Goal: Task Accomplishment & Management: Complete application form

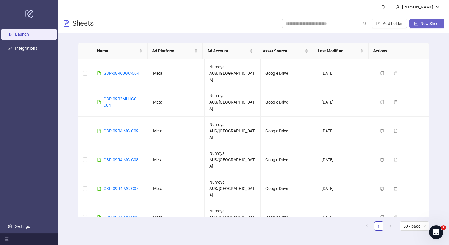
click at [434, 21] on span "New Sheet" at bounding box center [429, 23] width 19 height 5
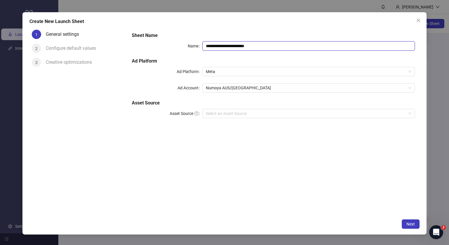
drag, startPoint x: 277, startPoint y: 49, endPoint x: 99, endPoint y: 57, distance: 178.5
click at [99, 57] on div "**********" at bounding box center [224, 121] width 390 height 189
paste input "text"
type input "**********"
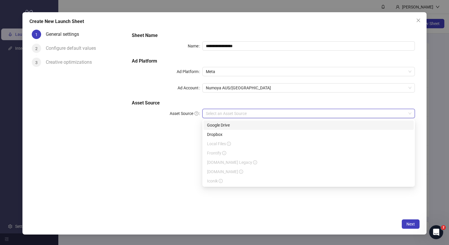
click at [253, 116] on input "Asset Source" at bounding box center [306, 113] width 200 height 9
click at [233, 125] on div "Google Drive" at bounding box center [308, 125] width 203 height 6
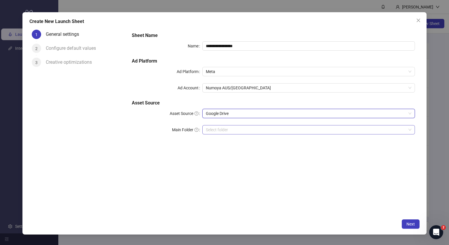
click at [211, 129] on input "Main Folder" at bounding box center [306, 130] width 200 height 9
click at [233, 130] on input "Main Folder" at bounding box center [306, 130] width 200 height 9
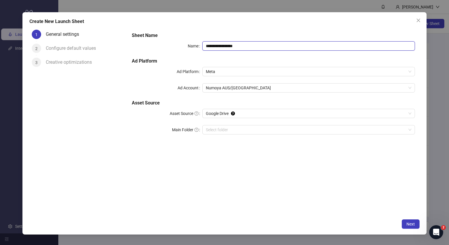
drag, startPoint x: 266, startPoint y: 44, endPoint x: 61, endPoint y: 48, distance: 205.2
click at [61, 48] on div "**********" at bounding box center [224, 121] width 390 height 189
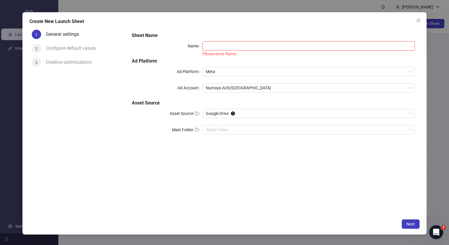
click at [258, 45] on input "Name" at bounding box center [308, 45] width 212 height 9
paste input "**********"
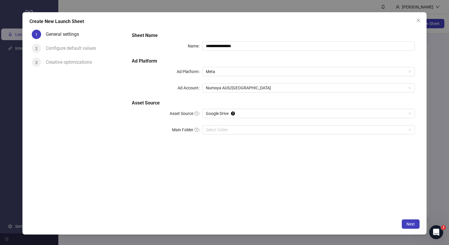
click at [261, 173] on div "**********" at bounding box center [273, 121] width 293 height 189
click at [255, 127] on input "Main Folder" at bounding box center [306, 130] width 200 height 9
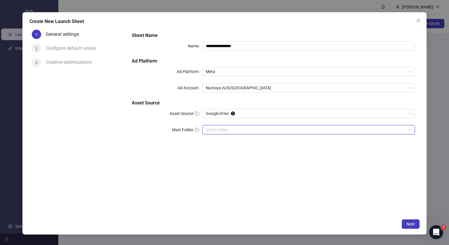
click at [238, 128] on input "Main Folder" at bounding box center [306, 130] width 200 height 9
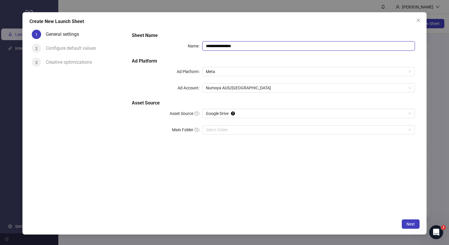
drag, startPoint x: 257, startPoint y: 45, endPoint x: 80, endPoint y: 59, distance: 177.2
click at [80, 59] on div "**********" at bounding box center [224, 121] width 390 height 189
paste input "text"
type input "**********"
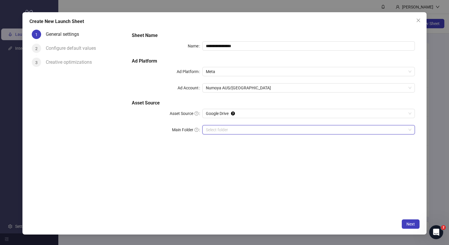
click at [243, 127] on input "Main Folder" at bounding box center [306, 130] width 200 height 9
click at [252, 111] on span "Google Drive" at bounding box center [308, 113] width 205 height 9
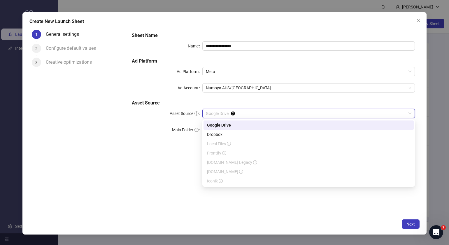
click at [235, 125] on div "Google Drive" at bounding box center [308, 125] width 203 height 6
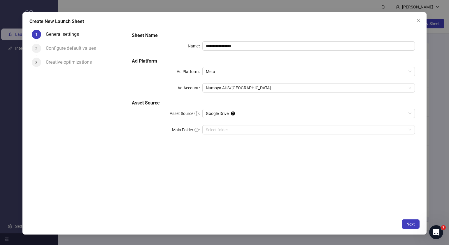
click at [124, 123] on div "1 General settings 2 Configure default values 3 Creative optimizations" at bounding box center [78, 121] width 98 height 189
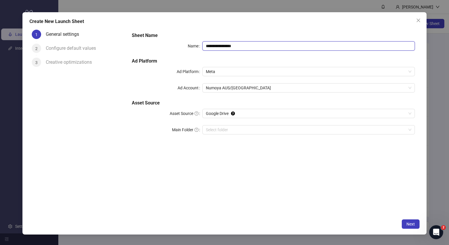
drag, startPoint x: 251, startPoint y: 48, endPoint x: 79, endPoint y: 57, distance: 172.2
click at [79, 57] on div "**********" at bounding box center [224, 121] width 390 height 189
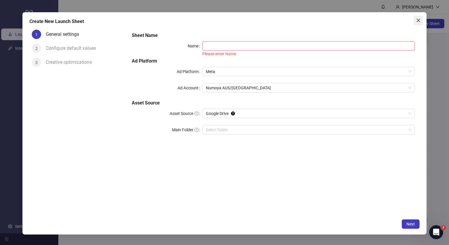
click at [421, 20] on span "Close" at bounding box center [418, 20] width 9 height 5
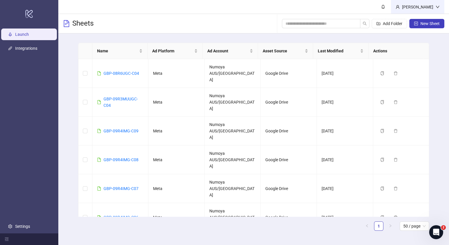
click at [435, 8] on icon "down" at bounding box center [437, 7] width 4 height 4
click at [433, 5] on div "[PERSON_NAME]" at bounding box center [418, 7] width 36 height 6
click at [428, 24] on span "New Sheet" at bounding box center [429, 23] width 19 height 5
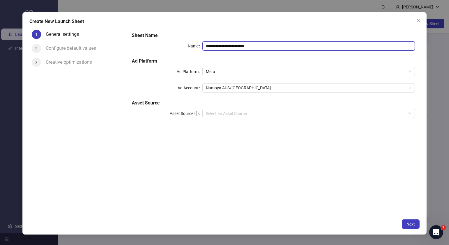
drag, startPoint x: 274, startPoint y: 44, endPoint x: 101, endPoint y: 50, distance: 173.8
click at [101, 50] on div "**********" at bounding box center [224, 121] width 390 height 189
paste input "text"
type input "**********"
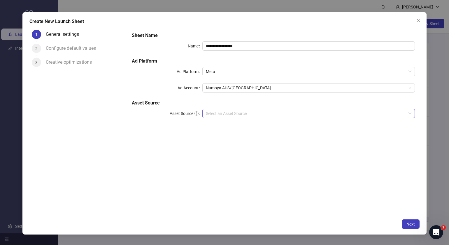
click at [249, 112] on input "Asset Source" at bounding box center [306, 113] width 200 height 9
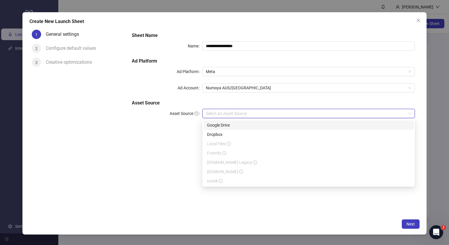
click at [241, 126] on div "Google Drive" at bounding box center [308, 125] width 203 height 6
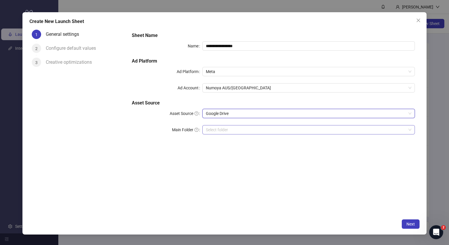
click at [237, 134] on input "Main Folder" at bounding box center [306, 130] width 200 height 9
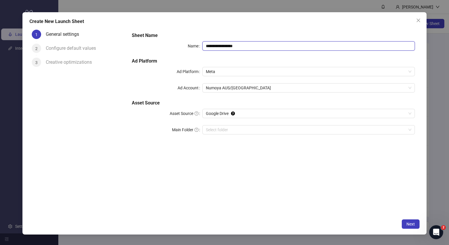
drag, startPoint x: 261, startPoint y: 45, endPoint x: 13, endPoint y: 49, distance: 248.6
click at [14, 49] on div "**********" at bounding box center [224, 122] width 449 height 245
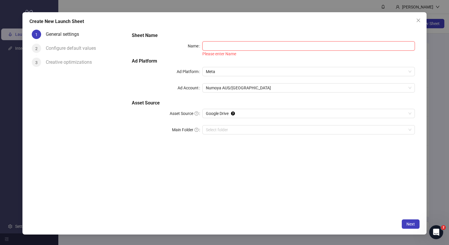
click at [247, 47] on input "Name" at bounding box center [308, 45] width 212 height 9
paste input "**********"
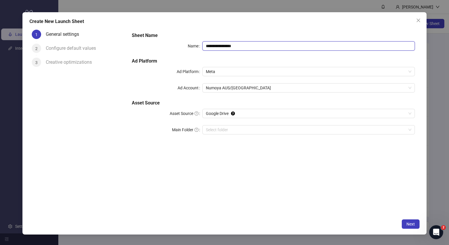
click at [207, 45] on input "**********" at bounding box center [308, 45] width 212 height 9
type input "**********"
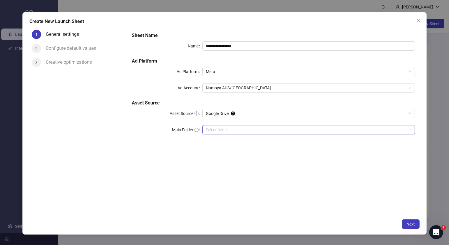
click at [253, 126] on input "Main Folder" at bounding box center [306, 130] width 200 height 9
click at [410, 223] on span "Next" at bounding box center [410, 224] width 8 height 5
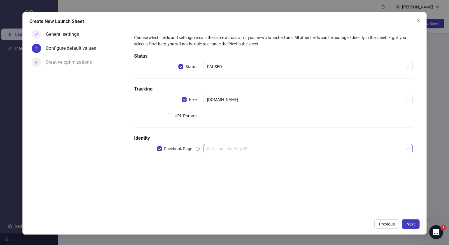
click at [235, 147] on input "search" at bounding box center [305, 149] width 197 height 9
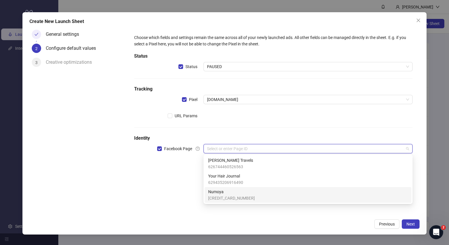
click at [231, 193] on span "Numoya" at bounding box center [231, 192] width 47 height 6
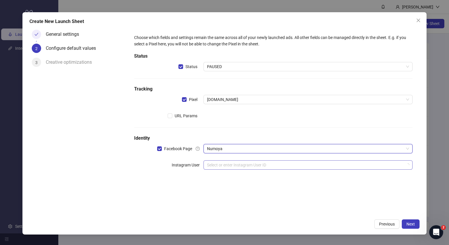
click at [244, 166] on input "search" at bounding box center [305, 165] width 197 height 9
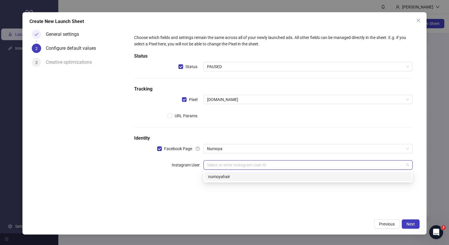
click at [258, 176] on div "numoyahair" at bounding box center [308, 177] width 200 height 6
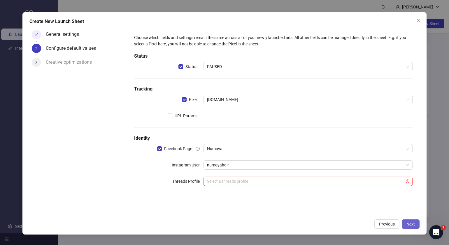
click at [412, 224] on span "Next" at bounding box center [410, 224] width 8 height 5
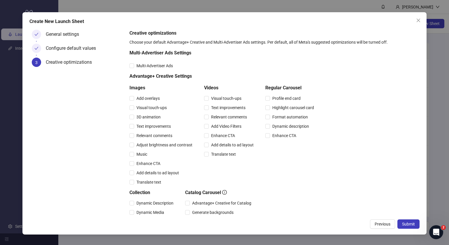
click at [412, 224] on span "Submit" at bounding box center [408, 224] width 13 height 5
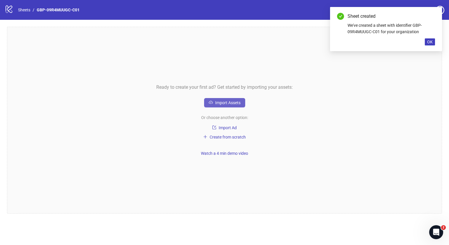
click at [239, 104] on span "Import Assets" at bounding box center [227, 103] width 25 height 5
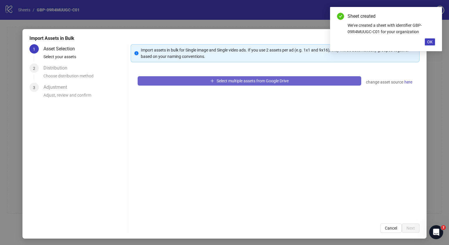
click at [281, 82] on span "Select multiple assets from Google Drive" at bounding box center [253, 81] width 72 height 5
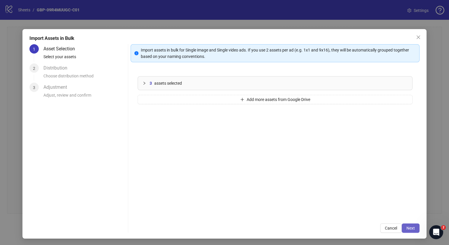
click at [410, 229] on button "Next" at bounding box center [411, 228] width 18 height 9
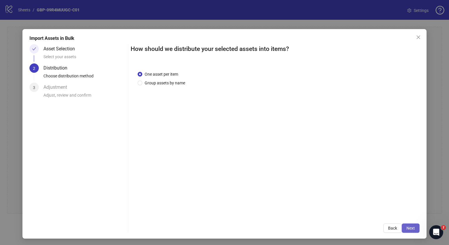
click at [407, 229] on span "Next" at bounding box center [410, 228] width 8 height 5
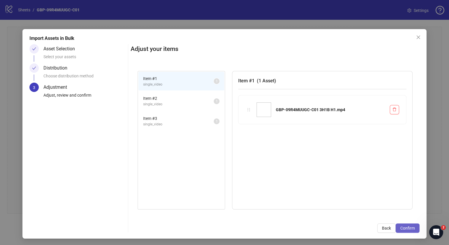
click at [407, 228] on span "Confirm" at bounding box center [407, 228] width 15 height 5
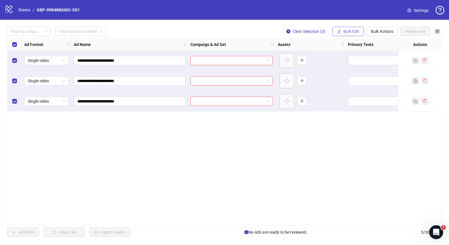
click at [350, 32] on span "Bulk Edit" at bounding box center [351, 31] width 16 height 5
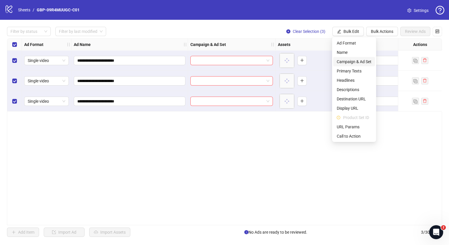
click at [348, 63] on span "Campaign & Ad Set" at bounding box center [354, 62] width 35 height 6
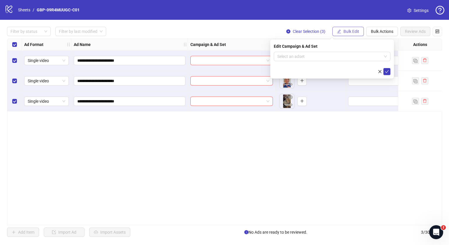
click at [345, 31] on span "Bulk Edit" at bounding box center [351, 31] width 16 height 5
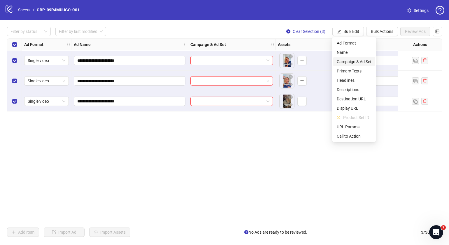
click at [347, 59] on span "Campaign & Ad Set" at bounding box center [354, 62] width 35 height 6
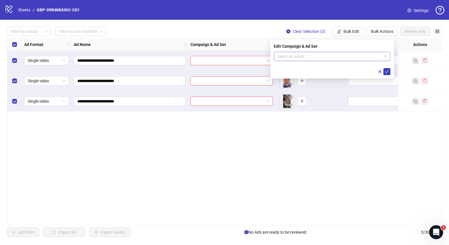
click at [385, 57] on span at bounding box center [332, 56] width 110 height 9
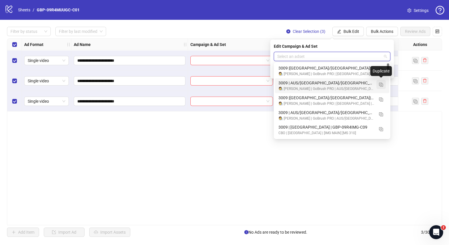
click at [380, 85] on img "button" at bounding box center [381, 85] width 4 height 4
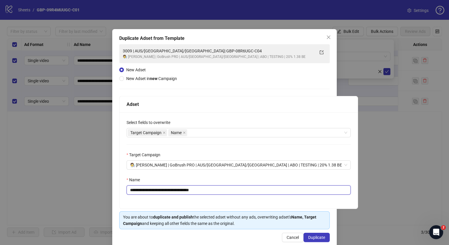
drag, startPoint x: 218, startPoint y: 189, endPoint x: 165, endPoint y: 190, distance: 53.4
click at [165, 190] on input "**********" at bounding box center [238, 190] width 224 height 9
paste input "text"
type input "**********"
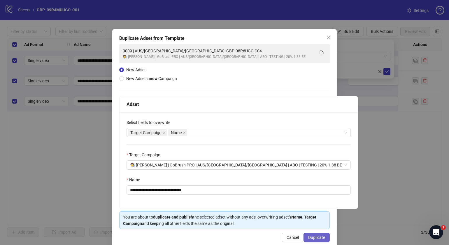
click at [316, 238] on span "Duplicate" at bounding box center [316, 238] width 17 height 5
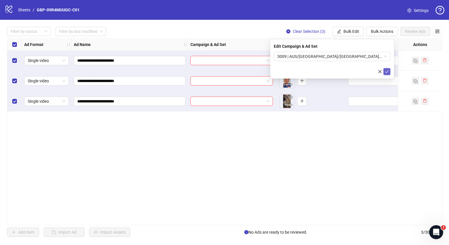
click at [388, 73] on icon "check" at bounding box center [387, 72] width 4 height 4
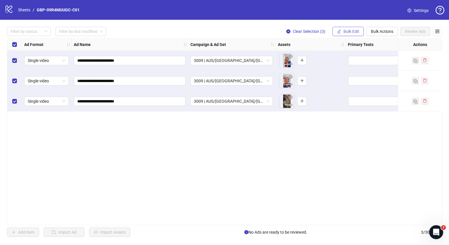
click at [354, 34] on span "Bulk Edit" at bounding box center [351, 31] width 16 height 5
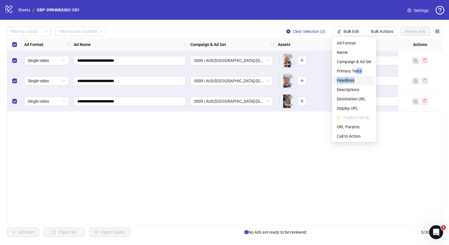
drag, startPoint x: 356, startPoint y: 69, endPoint x: 356, endPoint y: 76, distance: 7.0
click at [356, 76] on ul "Ad Format Name Campaign & Ad Set Primary Texts Headlines Descriptions Destinati…" at bounding box center [354, 89] width 44 height 105
drag, startPoint x: 356, startPoint y: 76, endPoint x: 354, endPoint y: 79, distance: 3.4
click at [354, 79] on span "Headlines" at bounding box center [354, 80] width 35 height 6
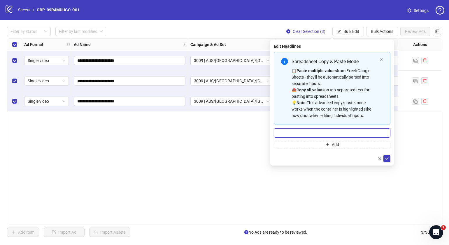
click at [352, 133] on input "Multi-input container - paste or copy values" at bounding box center [332, 133] width 117 height 9
paste input "*******"
type input "*******"
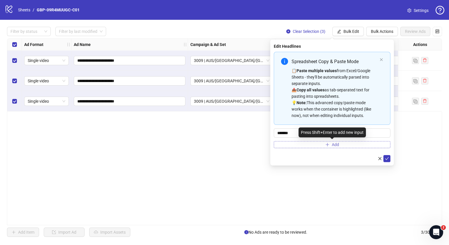
click at [335, 145] on span "Add" at bounding box center [335, 145] width 7 height 5
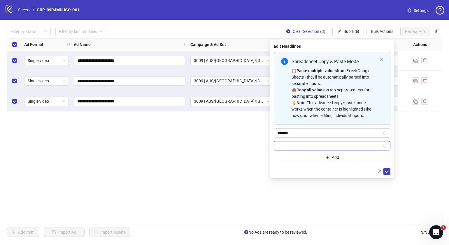
paste input "**********"
type input "**********"
drag, startPoint x: 382, startPoint y: 169, endPoint x: 386, endPoint y: 169, distance: 4.1
click at [386, 169] on div at bounding box center [332, 171] width 117 height 7
click at [388, 170] on icon "check" at bounding box center [387, 172] width 4 height 4
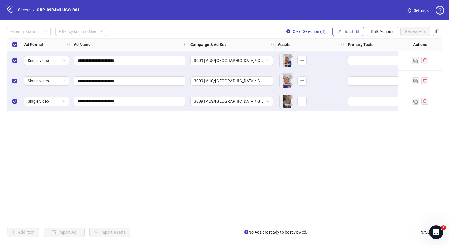
click at [354, 31] on span "Bulk Edit" at bounding box center [351, 31] width 16 height 5
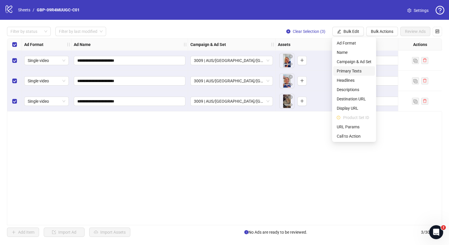
click at [356, 73] on span "Primary Texts" at bounding box center [354, 71] width 35 height 6
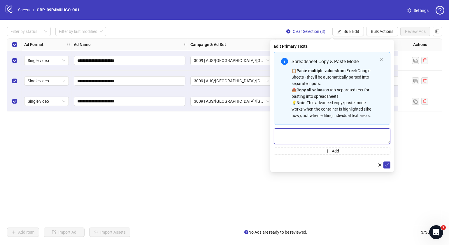
click at [309, 136] on textarea "Multi-text input container - paste or copy values" at bounding box center [332, 137] width 117 height 16
paste textarea "**********"
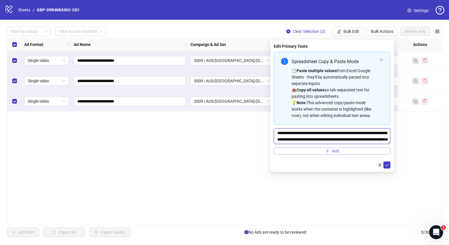
scroll to position [17, 0]
type textarea "**********"
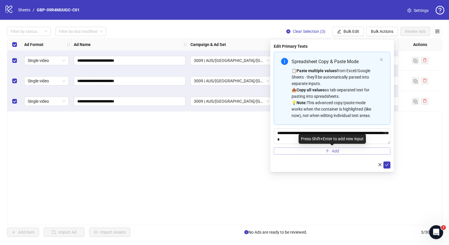
click at [339, 152] on button "Add" at bounding box center [332, 151] width 117 height 7
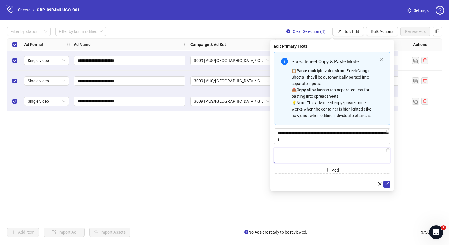
click at [335, 153] on textarea "Multi-text input container - paste or copy values" at bounding box center [332, 156] width 117 height 16
paste textarea "**********"
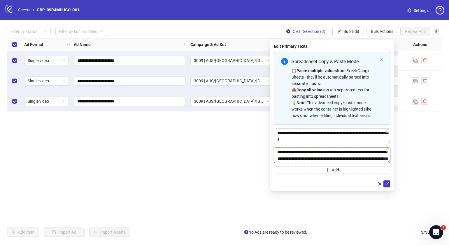
scroll to position [30, 0]
type textarea "**********"
click at [386, 184] on icon "check" at bounding box center [387, 184] width 4 height 4
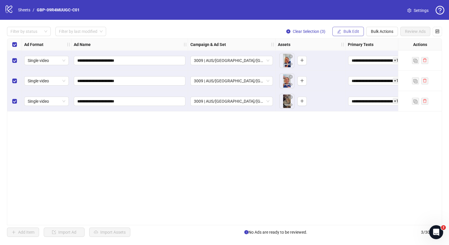
click at [354, 29] on button "Bulk Edit" at bounding box center [347, 31] width 31 height 9
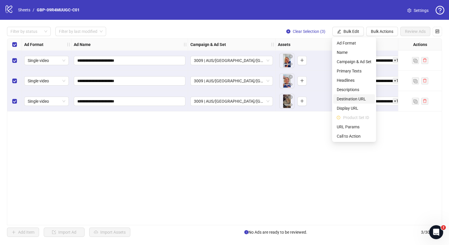
click at [358, 101] on span "Destination URL" at bounding box center [354, 99] width 35 height 6
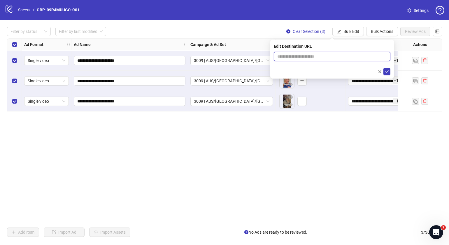
click at [303, 53] on input "text" at bounding box center [329, 56] width 105 height 6
click at [289, 57] on input "text" at bounding box center [329, 56] width 105 height 6
paste input "**********"
type input "**********"
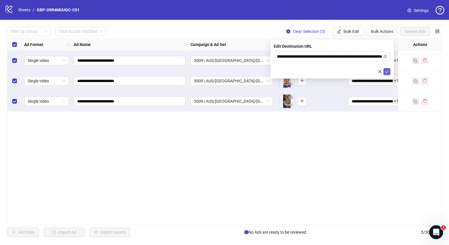
scroll to position [0, 0]
click at [386, 72] on icon "check" at bounding box center [387, 71] width 4 height 3
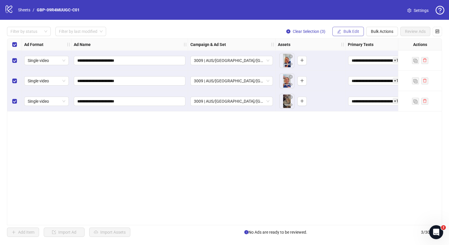
click at [354, 31] on span "Bulk Edit" at bounding box center [351, 31] width 16 height 5
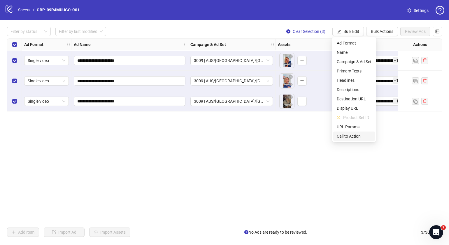
click at [351, 133] on span "Call to Action" at bounding box center [354, 136] width 35 height 6
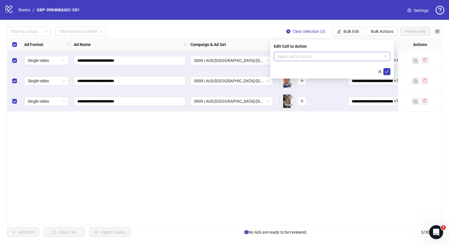
click at [322, 57] on input "search" at bounding box center [329, 56] width 104 height 9
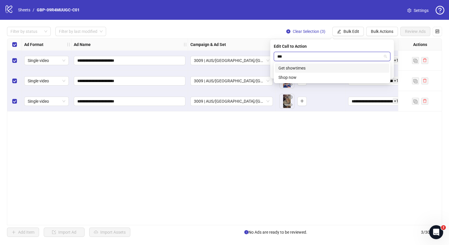
type input "****"
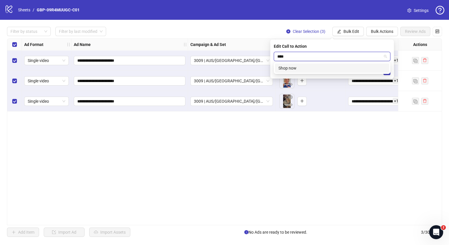
click at [329, 69] on div "Shop now" at bounding box center [331, 68] width 107 height 6
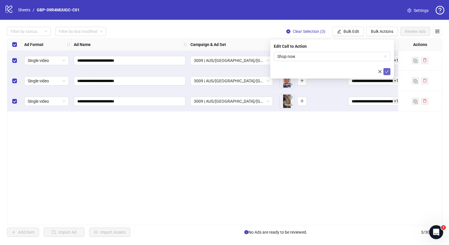
click at [388, 72] on icon "check" at bounding box center [387, 72] width 4 height 4
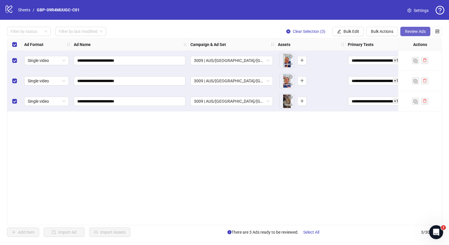
click at [417, 29] on span "Review Ads" at bounding box center [415, 31] width 21 height 5
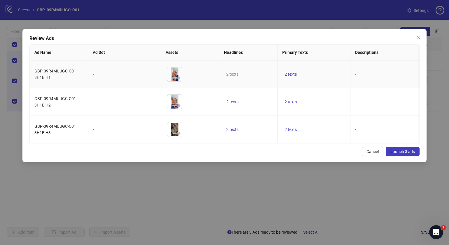
click at [232, 78] on button "2 texts" at bounding box center [232, 74] width 17 height 7
click at [322, 70] on icon "caret-right" at bounding box center [323, 70] width 4 height 4
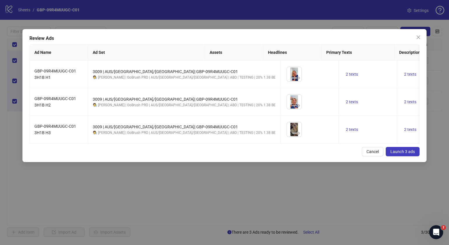
click at [261, 157] on div "Cancel Launch 3 ads" at bounding box center [224, 151] width 390 height 9
click at [404, 74] on span "2 texts" at bounding box center [410, 74] width 12 height 5
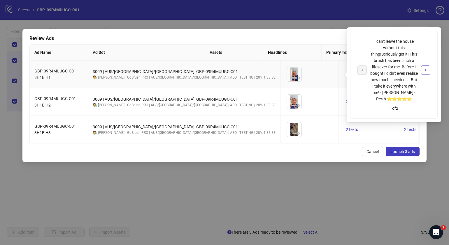
click at [427, 72] on span "button" at bounding box center [425, 70] width 4 height 5
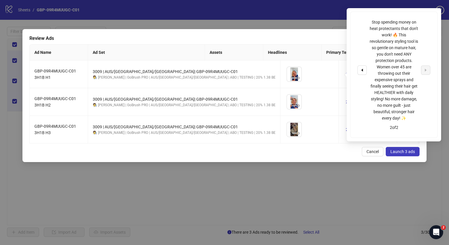
click at [268, 157] on div "Cancel Launch 3 ads" at bounding box center [224, 151] width 390 height 9
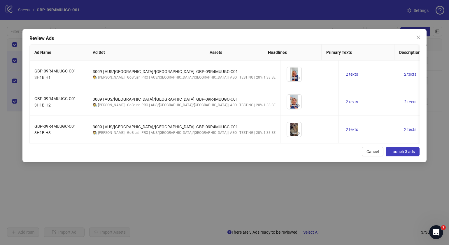
click at [401, 154] on span "Launch 3 ads" at bounding box center [402, 152] width 24 height 5
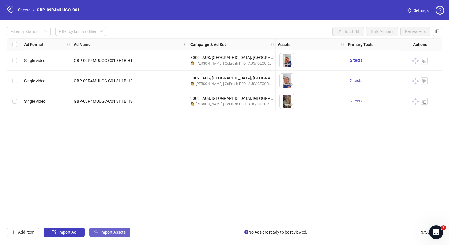
click at [107, 236] on button "Import Assets" at bounding box center [109, 232] width 41 height 9
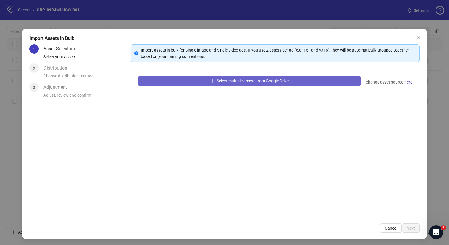
click at [279, 79] on span "Select multiple assets from Google Drive" at bounding box center [253, 81] width 72 height 5
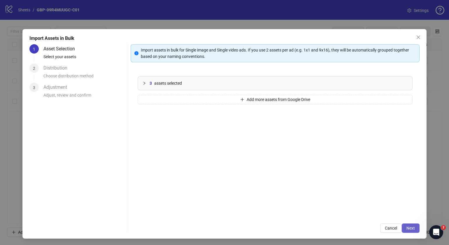
click at [407, 224] on button "Next" at bounding box center [411, 228] width 18 height 9
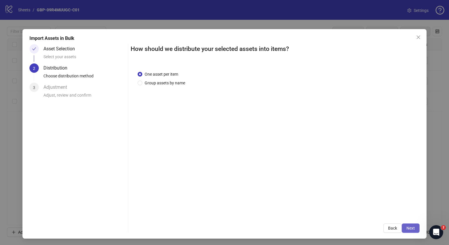
click at [407, 226] on span "Next" at bounding box center [410, 228] width 8 height 5
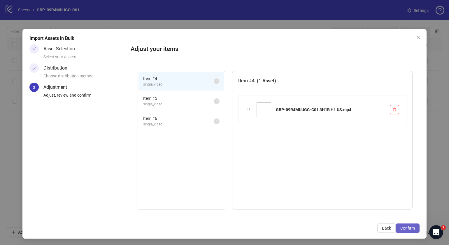
click at [407, 227] on span "Confirm" at bounding box center [407, 228] width 15 height 5
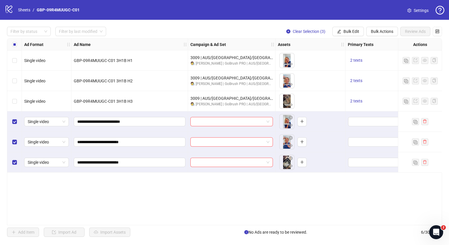
click at [251, 184] on div "Ad Format Ad Name Campaign & Ad Set Assets Primary Texts Headlines Descriptions…" at bounding box center [224, 131] width 435 height 187
click at [340, 28] on button "Bulk Edit" at bounding box center [347, 31] width 31 height 9
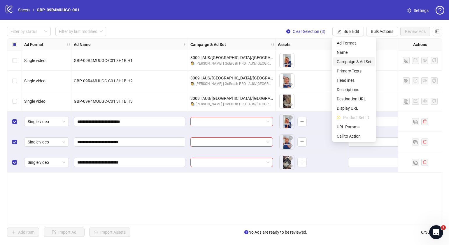
click at [356, 61] on span "Campaign & Ad Set" at bounding box center [354, 62] width 35 height 6
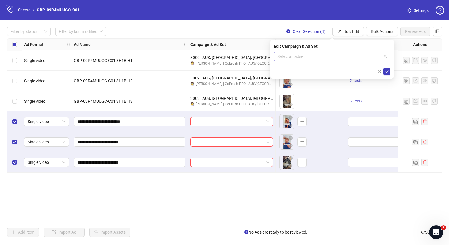
click at [386, 56] on span at bounding box center [332, 56] width 110 height 9
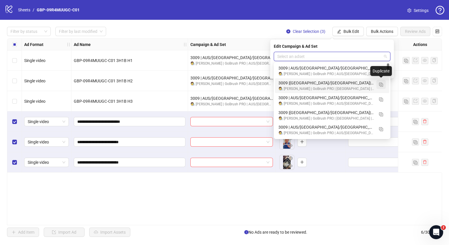
click at [380, 85] on img "button" at bounding box center [381, 85] width 4 height 4
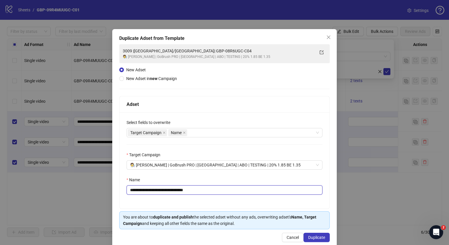
drag, startPoint x: 206, startPoint y: 191, endPoint x: 156, endPoint y: 192, distance: 50.2
click at [156, 192] on input "**********" at bounding box center [224, 190] width 196 height 9
paste input "**********"
type input "**********"
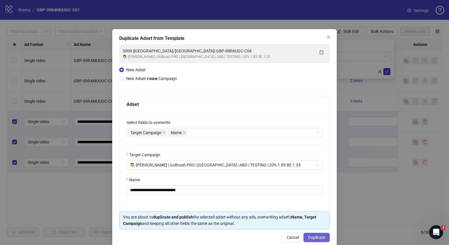
click at [319, 239] on span "Duplicate" at bounding box center [316, 238] width 17 height 5
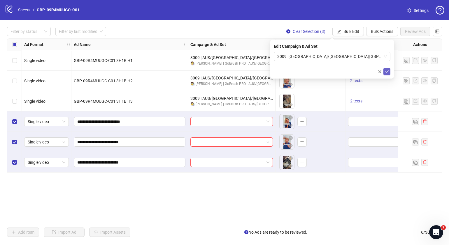
click at [387, 70] on icon "check" at bounding box center [387, 72] width 4 height 4
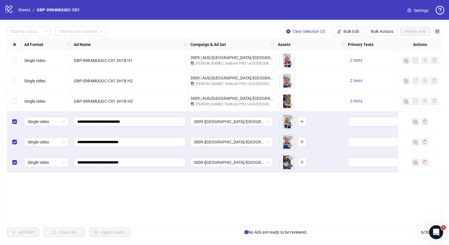
click at [290, 167] on icon "eye" at bounding box center [291, 166] width 4 height 3
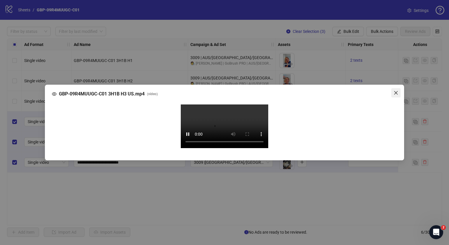
click at [397, 91] on icon "close" at bounding box center [395, 92] width 3 height 3
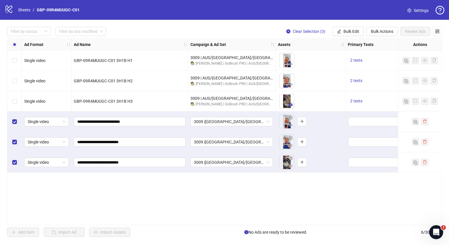
click at [291, 106] on icon "eye" at bounding box center [291, 105] width 4 height 4
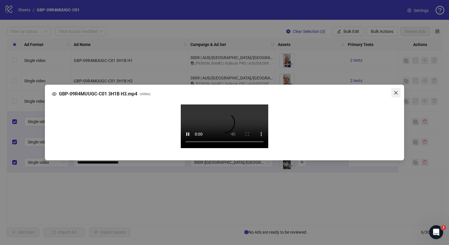
click at [395, 91] on icon "close" at bounding box center [395, 93] width 5 height 5
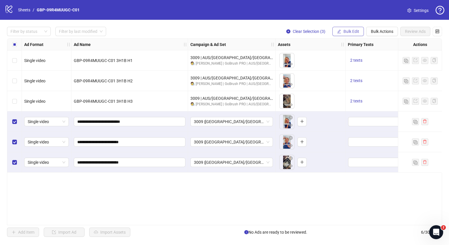
click at [356, 32] on span "Bulk Edit" at bounding box center [351, 31] width 16 height 5
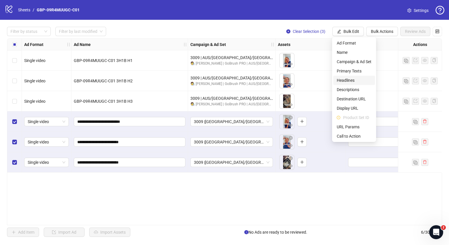
click at [357, 79] on span "Headlines" at bounding box center [354, 80] width 35 height 6
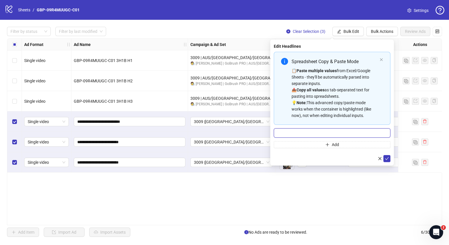
click at [329, 131] on input "Multi-input container - paste or copy values" at bounding box center [332, 133] width 117 height 9
paste input "*******"
type input "*******"
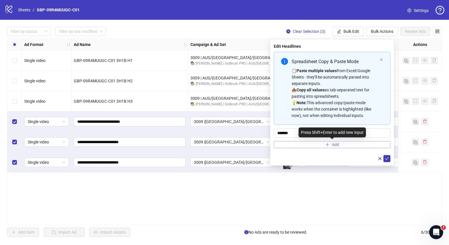
click at [324, 143] on button "Add" at bounding box center [332, 144] width 117 height 7
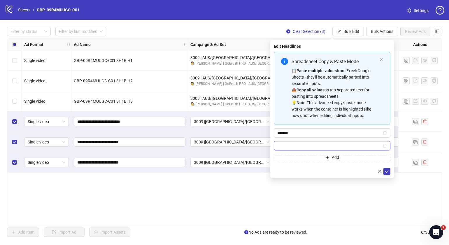
click at [322, 149] on input "Multi-input container - paste or copy values" at bounding box center [329, 146] width 104 height 6
paste input "**********"
type input "**********"
click at [389, 167] on form "**********" at bounding box center [332, 113] width 117 height 123
click at [388, 170] on icon "check" at bounding box center [387, 172] width 4 height 4
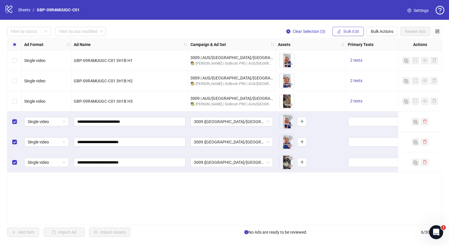
click at [356, 33] on span "Bulk Edit" at bounding box center [351, 31] width 16 height 5
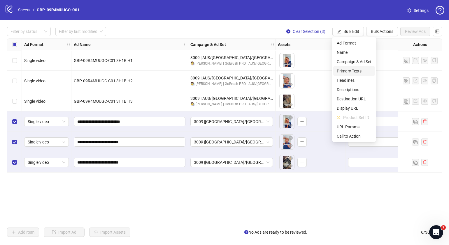
click at [353, 72] on span "Primary Texts" at bounding box center [354, 71] width 35 height 6
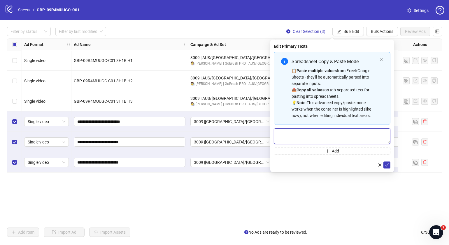
click at [338, 138] on textarea "Multi-text input container - paste or copy values" at bounding box center [332, 137] width 117 height 16
paste textarea "**********"
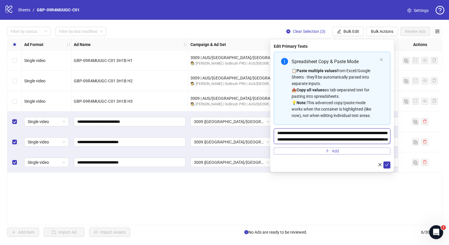
scroll to position [17, 0]
type textarea "**********"
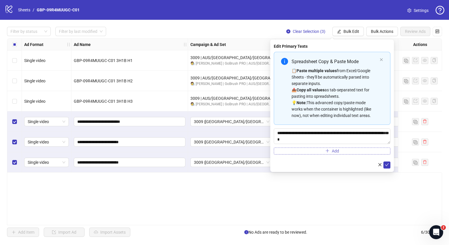
click at [339, 151] on button "Add" at bounding box center [332, 151] width 117 height 7
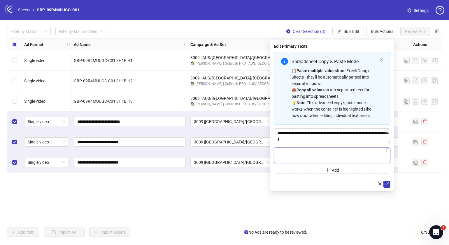
click at [312, 158] on textarea "Multi-text input container - paste or copy values" at bounding box center [332, 156] width 117 height 16
paste textarea "**********"
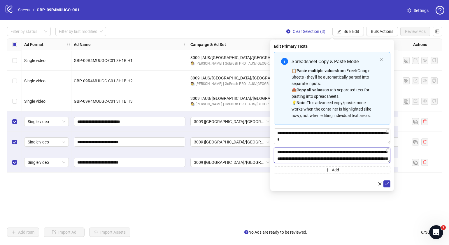
scroll to position [30, 0]
type textarea "**********"
click at [386, 182] on icon "check" at bounding box center [387, 184] width 4 height 4
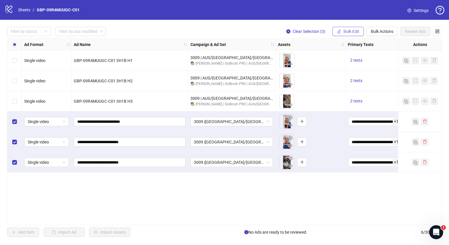
click at [353, 31] on span "Bulk Edit" at bounding box center [351, 31] width 16 height 5
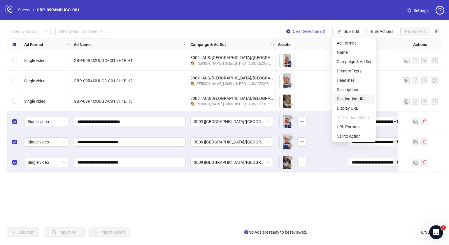
click at [362, 99] on span "Destination URL" at bounding box center [354, 99] width 35 height 6
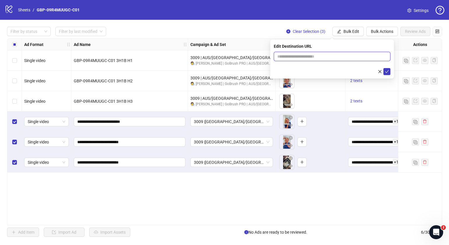
click at [322, 59] on input "text" at bounding box center [329, 56] width 105 height 6
paste input "**********"
type input "**********"
click at [386, 71] on icon "check" at bounding box center [387, 72] width 4 height 4
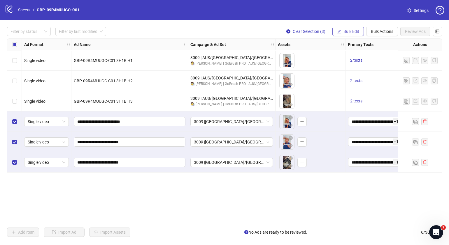
click at [350, 30] on span "Bulk Edit" at bounding box center [351, 31] width 16 height 5
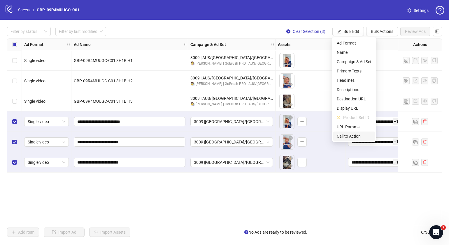
click at [352, 133] on li "Call to Action" at bounding box center [354, 136] width 42 height 9
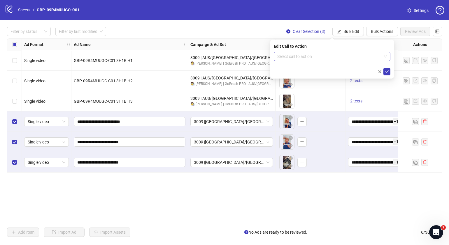
click at [317, 57] on input "search" at bounding box center [329, 56] width 104 height 9
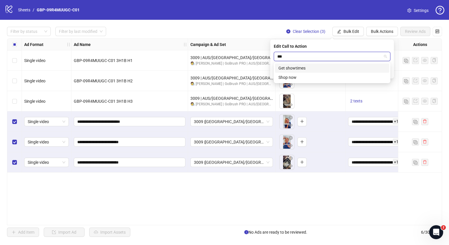
type input "****"
click at [317, 66] on div "Shop now" at bounding box center [331, 68] width 107 height 6
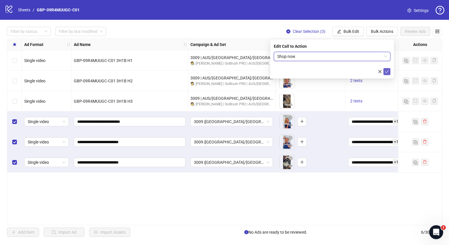
click at [388, 71] on icon "check" at bounding box center [387, 72] width 4 height 4
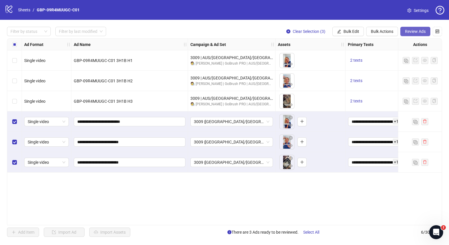
click at [412, 34] on span "Review Ads" at bounding box center [415, 31] width 21 height 5
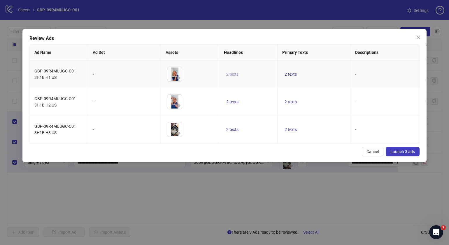
click at [237, 73] on span "2 texts" at bounding box center [232, 74] width 12 height 5
click at [321, 71] on icon "caret-right" at bounding box center [323, 70] width 4 height 4
click at [325, 38] on div "Review Ads" at bounding box center [224, 38] width 390 height 7
click at [292, 75] on span "2 texts" at bounding box center [290, 74] width 12 height 5
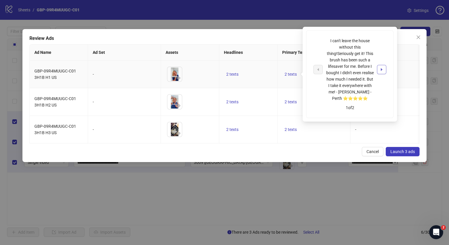
click at [381, 68] on icon "caret-right" at bounding box center [381, 70] width 4 height 4
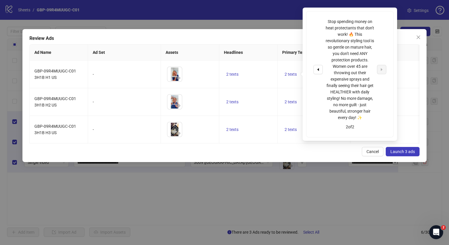
click at [288, 155] on div "Cancel Launch 3 ads" at bounding box center [224, 151] width 390 height 9
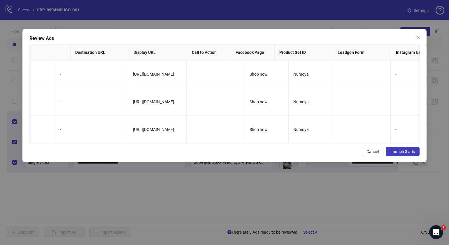
scroll to position [0, 0]
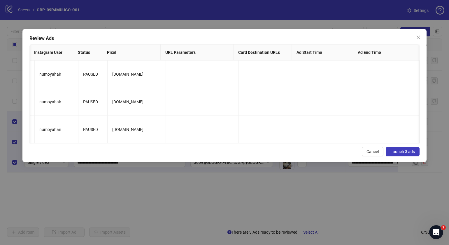
click at [412, 153] on button "Launch 3 ads" at bounding box center [403, 151] width 34 height 9
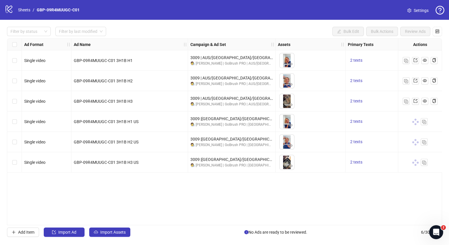
drag, startPoint x: 203, startPoint y: 222, endPoint x: 226, endPoint y: 223, distance: 23.3
click at [226, 222] on div "Ad Format Ad Name Campaign & Ad Set Assets Primary Texts Headlines Descriptions…" at bounding box center [224, 131] width 435 height 187
click at [358, 123] on span "2 texts" at bounding box center [356, 121] width 12 height 5
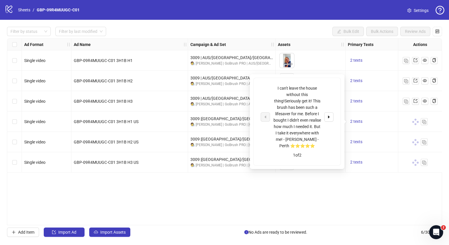
click at [330, 201] on div "Ad Format Ad Name Campaign & Ad Set Assets Primary Texts Headlines Descriptions…" at bounding box center [224, 131] width 435 height 187
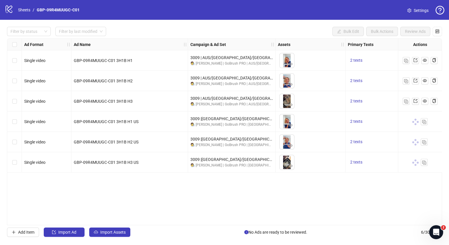
click at [356, 76] on div "2 texts" at bounding box center [374, 81] width 58 height 20
click at [357, 86] on div "2 texts" at bounding box center [374, 81] width 58 height 20
click at [358, 82] on span "2 texts" at bounding box center [356, 80] width 12 height 5
click at [161, 226] on div "Filter by status Filter by last modified Bulk Edit Bulk Actions Review Ads Ad F…" at bounding box center [224, 132] width 449 height 224
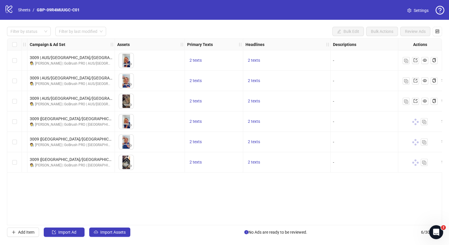
scroll to position [0, 167]
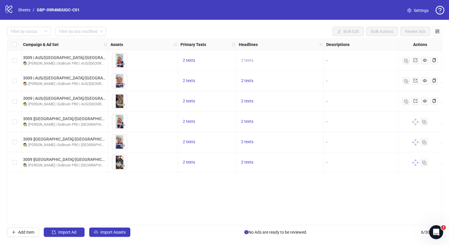
click at [248, 61] on span "2 texts" at bounding box center [247, 60] width 12 height 5
click at [249, 142] on span "2 texts" at bounding box center [247, 142] width 12 height 5
click at [249, 190] on div "Ad Format Ad Name Campaign & Ad Set Assets Primary Texts Headlines Descriptions…" at bounding box center [224, 131] width 435 height 187
drag, startPoint x: 126, startPoint y: 225, endPoint x: 129, endPoint y: 223, distance: 3.3
click at [129, 224] on div "Ad Format Ad Name Campaign & Ad Set Assets Primary Texts Headlines Descriptions…" at bounding box center [224, 131] width 435 height 187
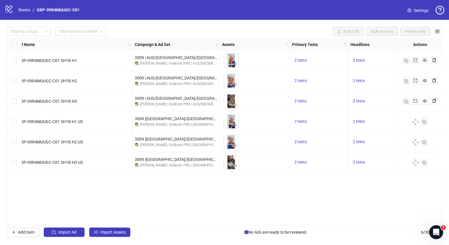
scroll to position [0, 0]
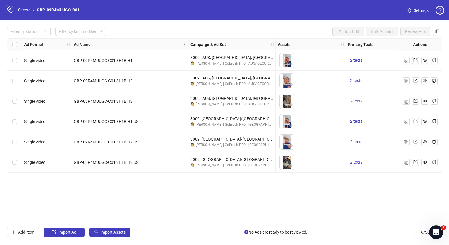
drag, startPoint x: 193, startPoint y: 223, endPoint x: 218, endPoint y: 222, distance: 25.1
click at [218, 222] on div "Ad Format Ad Name Campaign & Ad Set Assets Primary Texts Headlines Descriptions…" at bounding box center [224, 131] width 435 height 187
click at [26, 10] on link "Sheets" at bounding box center [24, 10] width 15 height 6
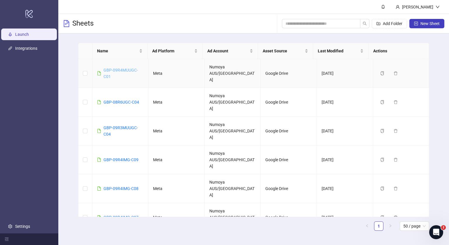
click at [124, 68] on link "GBP-09R4MUUGC-C01" at bounding box center [120, 73] width 34 height 11
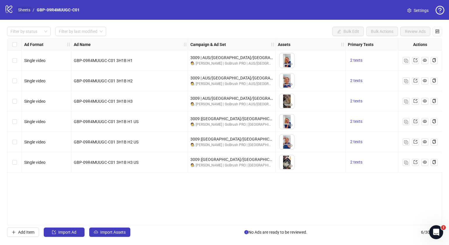
click at [24, 9] on link "Sheets" at bounding box center [24, 10] width 15 height 6
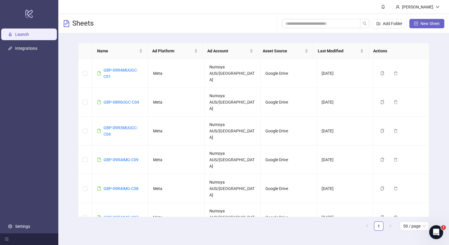
click at [433, 24] on span "New Sheet" at bounding box center [429, 23] width 19 height 5
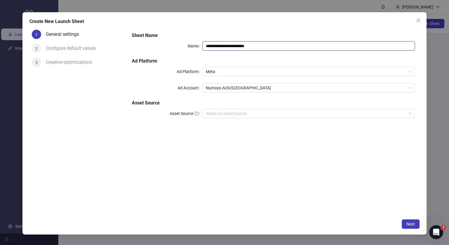
drag, startPoint x: 299, startPoint y: 47, endPoint x: 45, endPoint y: 59, distance: 254.2
click at [47, 59] on div "**********" at bounding box center [224, 121] width 390 height 189
paste input "text"
type input "**********"
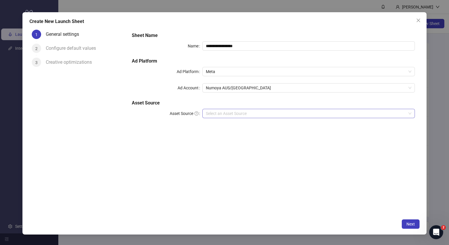
click at [253, 113] on input "Asset Source" at bounding box center [306, 113] width 200 height 9
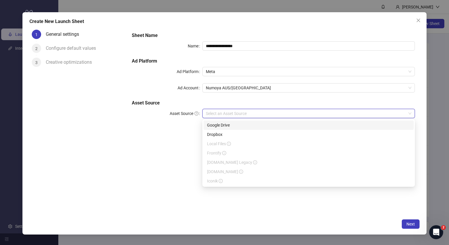
click at [246, 125] on div "Google Drive" at bounding box center [308, 125] width 203 height 6
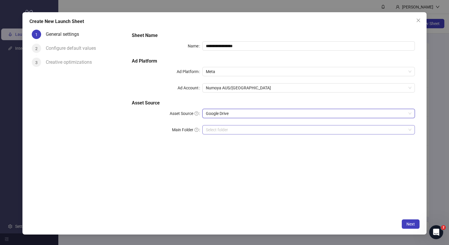
click at [243, 128] on input "Main Folder" at bounding box center [306, 130] width 200 height 9
click at [231, 131] on input "Main Folder" at bounding box center [306, 130] width 200 height 9
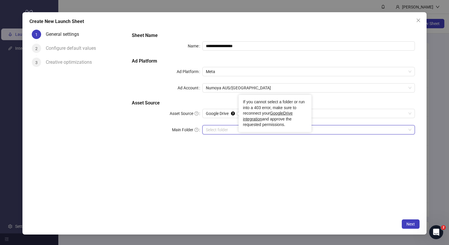
click at [232, 132] on input "Main Folder" at bounding box center [306, 130] width 200 height 9
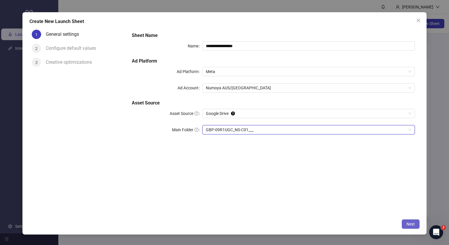
click at [410, 224] on span "Next" at bounding box center [410, 224] width 8 height 5
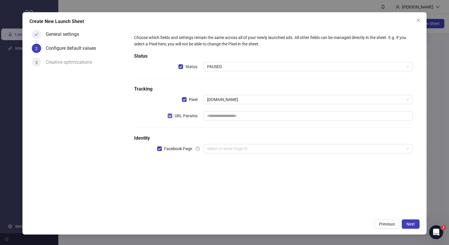
click at [173, 116] on span "URL Params" at bounding box center [185, 116] width 27 height 6
click at [271, 147] on input "search" at bounding box center [305, 149] width 197 height 9
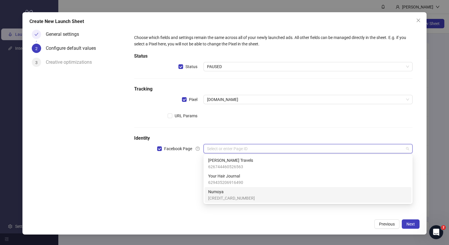
click at [232, 192] on span "Numoya" at bounding box center [231, 192] width 47 height 6
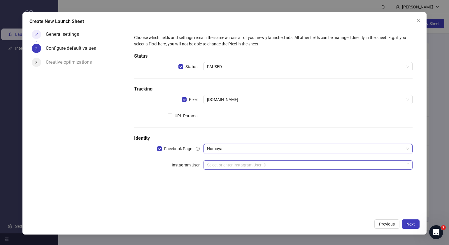
click at [229, 164] on input "search" at bounding box center [305, 165] width 197 height 9
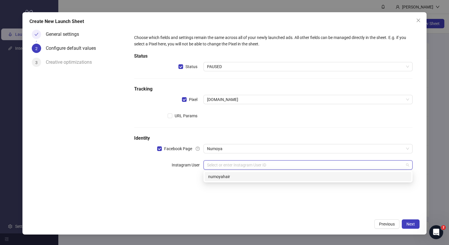
click at [235, 177] on div "numoyahair" at bounding box center [308, 177] width 200 height 6
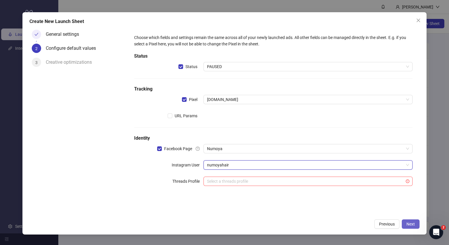
click at [412, 224] on span "Next" at bounding box center [410, 224] width 8 height 5
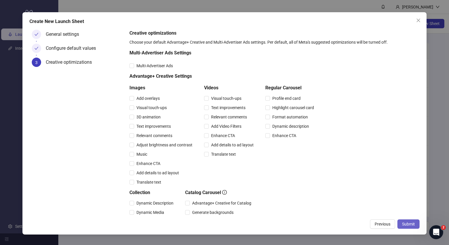
click at [407, 223] on span "Submit" at bounding box center [408, 224] width 13 height 5
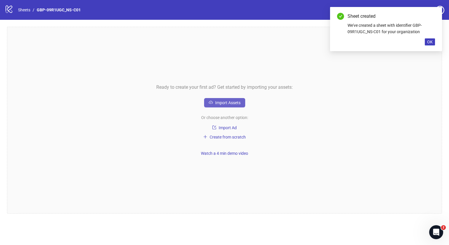
click at [211, 103] on icon "cloud-upload" at bounding box center [211, 103] width 4 height 4
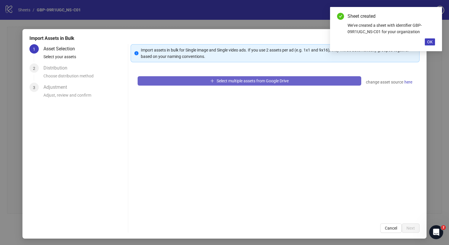
click at [285, 83] on span "Select multiple assets from Google Drive" at bounding box center [253, 81] width 72 height 5
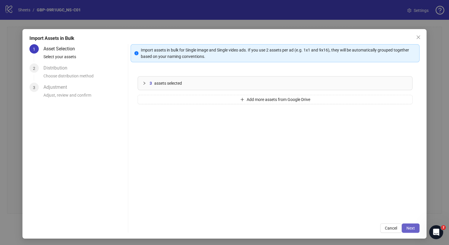
click at [409, 227] on span "Next" at bounding box center [410, 228] width 8 height 5
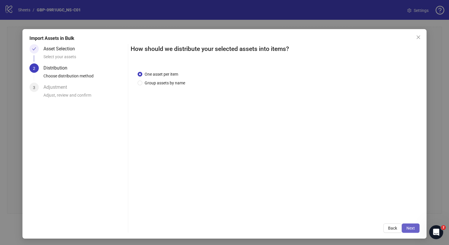
click at [407, 229] on span "Next" at bounding box center [410, 228] width 8 height 5
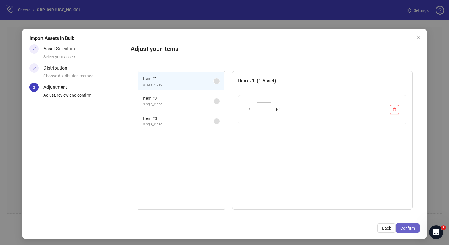
click at [407, 228] on span "Confirm" at bounding box center [407, 228] width 15 height 5
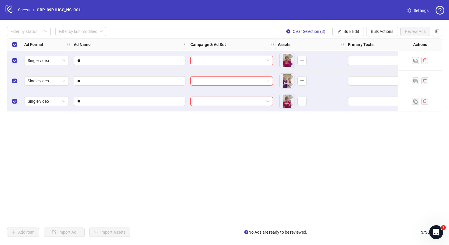
click at [290, 64] on icon "eye" at bounding box center [291, 64] width 4 height 4
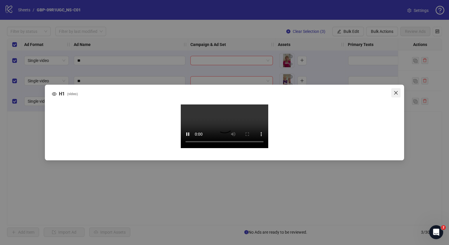
click at [397, 91] on icon "close" at bounding box center [395, 93] width 5 height 5
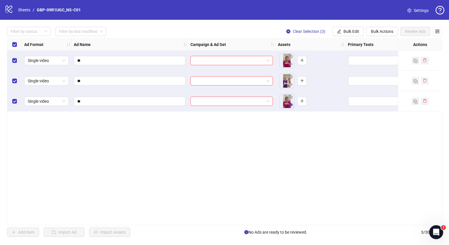
click at [291, 105] on icon "eye" at bounding box center [291, 104] width 4 height 3
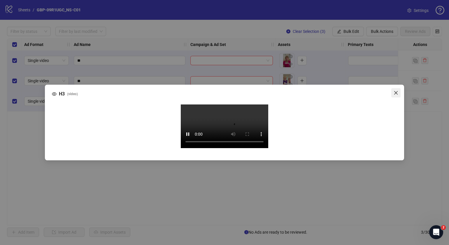
click at [398, 91] on icon "close" at bounding box center [395, 93] width 5 height 5
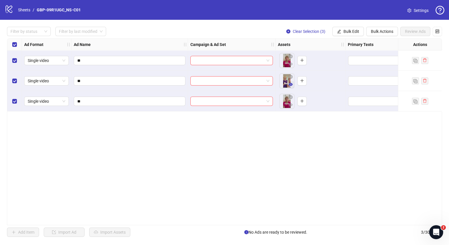
click at [292, 85] on icon "eye" at bounding box center [291, 84] width 4 height 4
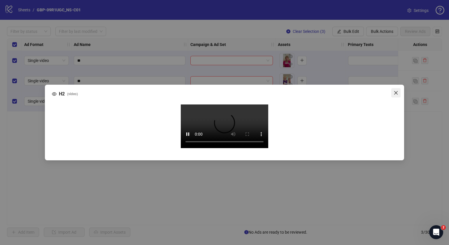
click at [396, 91] on icon "close" at bounding box center [395, 93] width 5 height 5
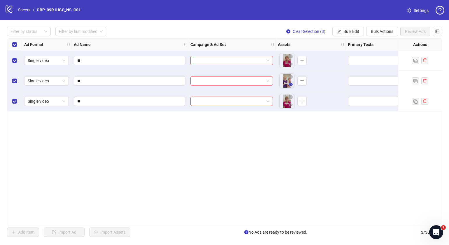
click at [291, 82] on button "button" at bounding box center [290, 84] width 7 height 7
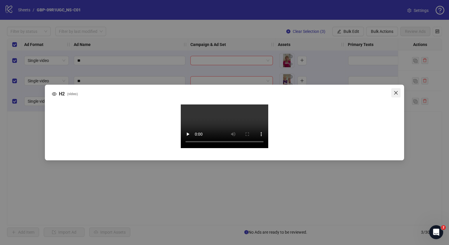
click at [398, 91] on icon "close" at bounding box center [395, 93] width 5 height 5
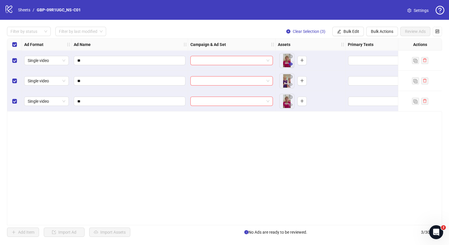
click at [291, 66] on span "button" at bounding box center [291, 64] width 4 height 5
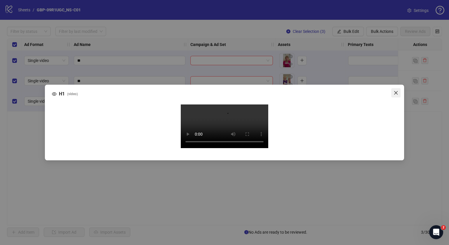
click at [396, 91] on icon "close" at bounding box center [395, 93] width 5 height 5
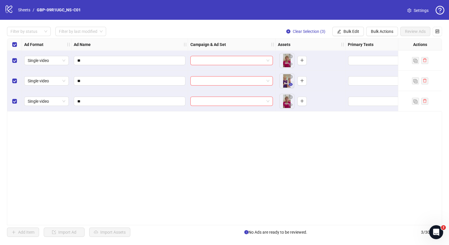
click at [292, 85] on icon "eye" at bounding box center [291, 84] width 4 height 3
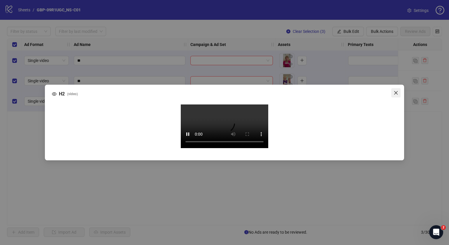
click at [394, 91] on icon "close" at bounding box center [395, 93] width 5 height 5
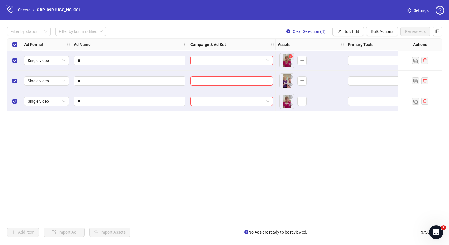
click at [291, 57] on icon "close-circle" at bounding box center [291, 57] width 4 height 4
click at [291, 76] on icon "close-circle" at bounding box center [291, 77] width 4 height 4
click at [292, 98] on icon "close-circle" at bounding box center [291, 97] width 4 height 4
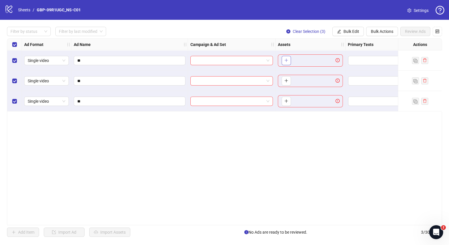
click at [287, 60] on icon "plus" at bounding box center [286, 60] width 4 height 4
click at [306, 63] on icon "eye" at bounding box center [306, 64] width 4 height 4
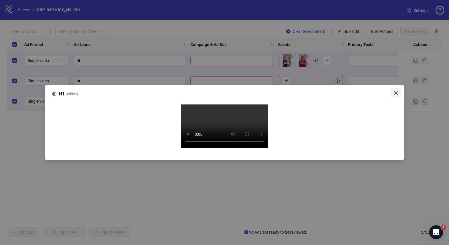
click at [397, 88] on button "Close" at bounding box center [395, 92] width 9 height 9
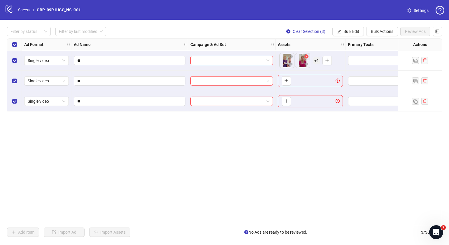
click at [306, 58] on icon "close-circle" at bounding box center [306, 57] width 4 height 4
click at [292, 59] on span "button" at bounding box center [291, 56] width 4 height 5
click at [307, 58] on div "To pick up a draggable item, press the space bar. While dragging, use the arrow…" at bounding box center [310, 61] width 65 height 18
click at [291, 59] on span "button" at bounding box center [291, 56] width 4 height 5
click at [287, 62] on icon "plus" at bounding box center [286, 60] width 4 height 4
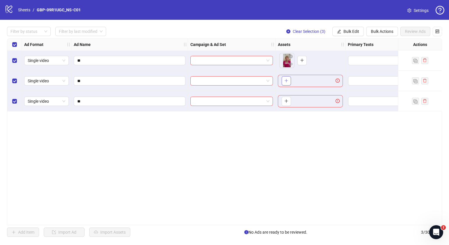
click at [284, 81] on icon "plus" at bounding box center [286, 81] width 4 height 4
click at [286, 101] on icon "plus" at bounding box center [285, 101] width 3 height 0
click at [304, 167] on div "Ad Format Ad Name Campaign & Ad Set Assets Primary Texts Headlines Descriptions…" at bounding box center [224, 131] width 435 height 187
click at [26, 8] on link "Sheets" at bounding box center [24, 10] width 15 height 6
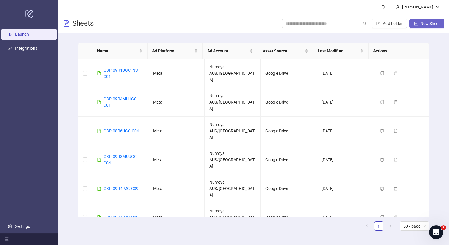
click at [421, 20] on button "New Sheet" at bounding box center [426, 23] width 35 height 9
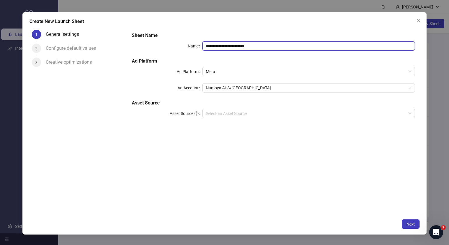
drag, startPoint x: 290, startPoint y: 47, endPoint x: 90, endPoint y: 45, distance: 200.2
click at [105, 47] on div "**********" at bounding box center [224, 121] width 390 height 189
paste input "text"
type input "**********"
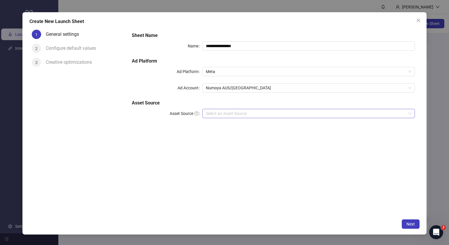
click at [252, 115] on input "Asset Source" at bounding box center [306, 113] width 200 height 9
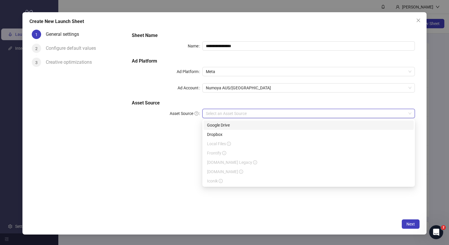
click at [229, 125] on div "Google Drive" at bounding box center [308, 125] width 203 height 6
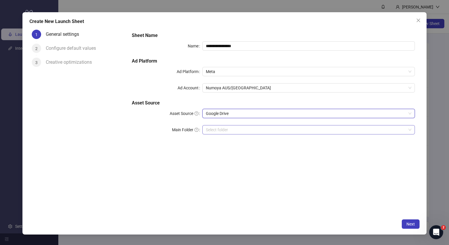
click at [224, 133] on input "Main Folder" at bounding box center [306, 130] width 200 height 9
click at [412, 224] on span "Next" at bounding box center [410, 224] width 8 height 5
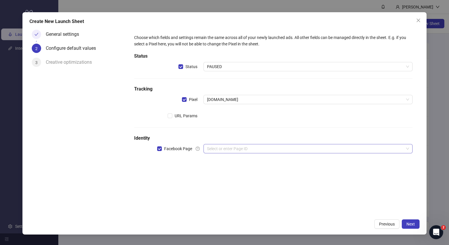
drag, startPoint x: 275, startPoint y: 158, endPoint x: 275, endPoint y: 150, distance: 7.6
click at [275, 154] on div "Choose which fields and settings remain the same across all of your newly launc…" at bounding box center [273, 97] width 283 height 131
click at [275, 149] on input "search" at bounding box center [305, 149] width 197 height 9
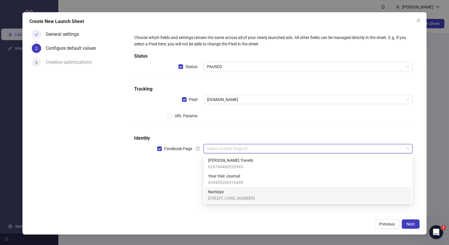
click at [229, 196] on span "364275963430762" at bounding box center [231, 198] width 47 height 6
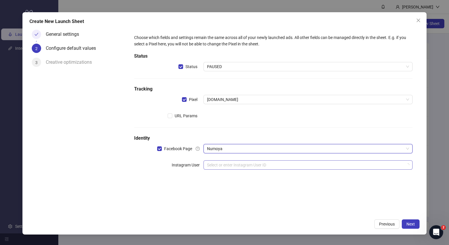
click at [229, 170] on div "Select or enter Instagram User ID" at bounding box center [307, 165] width 209 height 9
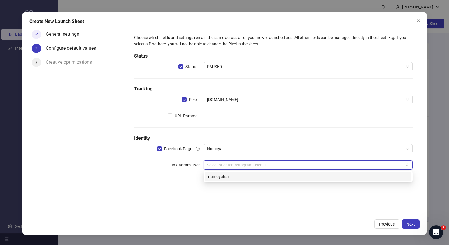
click at [232, 176] on div "numoyahair" at bounding box center [308, 177] width 200 height 6
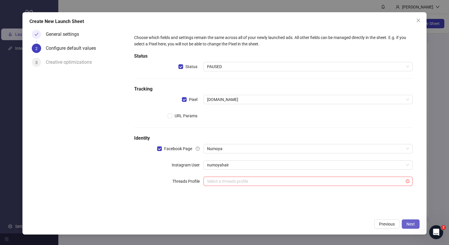
click at [415, 225] on button "Next" at bounding box center [411, 224] width 18 height 9
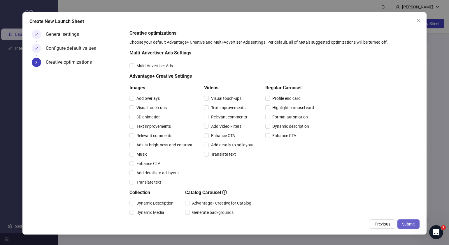
click at [412, 224] on span "Submit" at bounding box center [408, 224] width 13 height 5
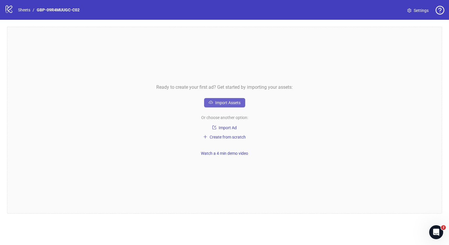
click at [229, 104] on span "Import Assets" at bounding box center [227, 103] width 25 height 5
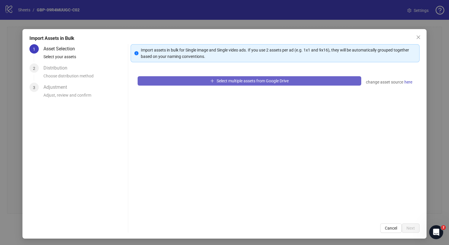
click at [238, 82] on span "Select multiple assets from Google Drive" at bounding box center [253, 81] width 72 height 5
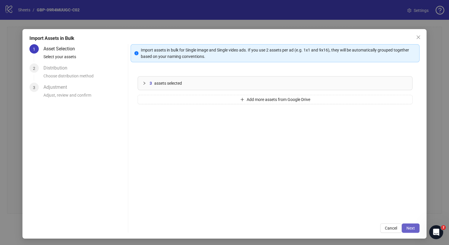
click at [406, 229] on span "Next" at bounding box center [410, 228] width 8 height 5
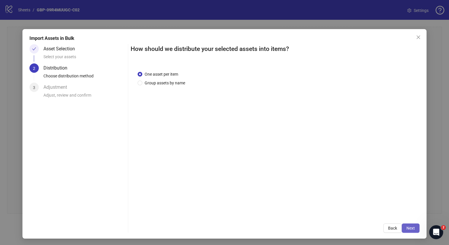
click at [407, 226] on span "Next" at bounding box center [410, 228] width 8 height 5
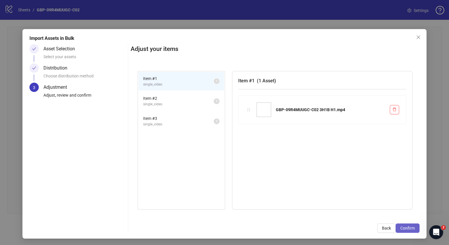
click at [407, 224] on button "Confirm" at bounding box center [408, 228] width 24 height 9
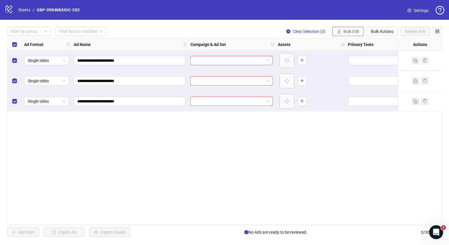
click at [348, 30] on span "Bulk Edit" at bounding box center [351, 31] width 16 height 5
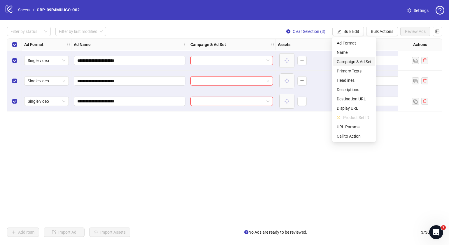
click at [355, 58] on li "Campaign & Ad Set" at bounding box center [354, 61] width 42 height 9
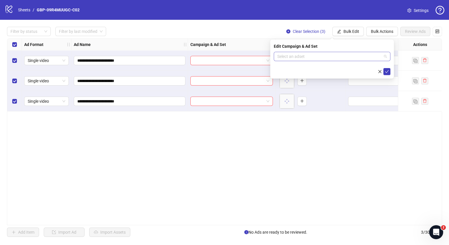
click at [341, 57] on input "search" at bounding box center [329, 56] width 104 height 9
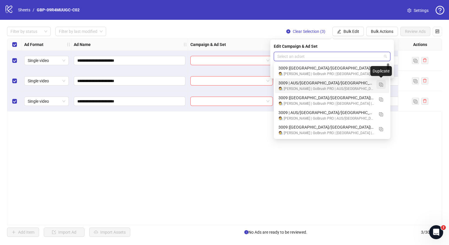
click at [383, 85] on button "button" at bounding box center [380, 84] width 9 height 9
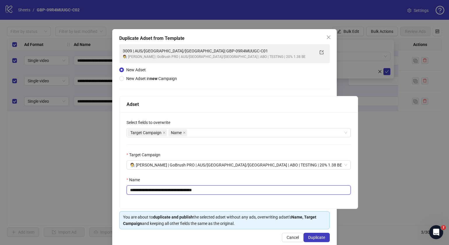
drag, startPoint x: 222, startPoint y: 188, endPoint x: 165, endPoint y: 192, distance: 56.7
click at [165, 192] on input "**********" at bounding box center [238, 190] width 224 height 9
paste input "text"
drag, startPoint x: 219, startPoint y: 192, endPoint x: 165, endPoint y: 192, distance: 54.8
click at [165, 192] on input "**********" at bounding box center [238, 190] width 224 height 9
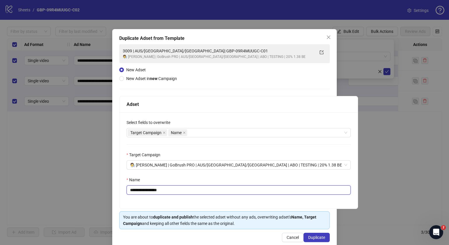
click at [184, 190] on input "**********" at bounding box center [238, 190] width 224 height 9
paste input "**********"
type input "**********"
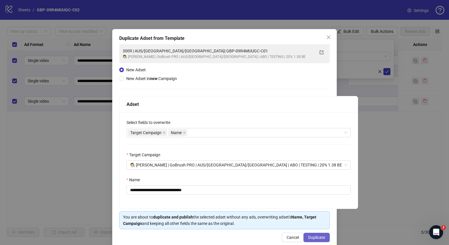
click at [310, 236] on span "Duplicate" at bounding box center [316, 238] width 17 height 5
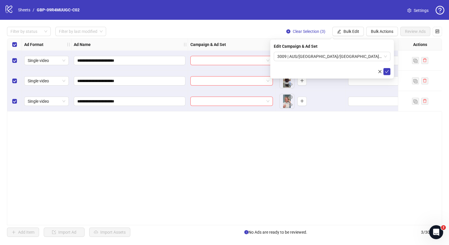
click at [386, 76] on div "Edit Campaign & Ad Set 3009 | AUS/NZ/UK| GBP-09R4MUUGC-C02" at bounding box center [332, 59] width 124 height 39
click at [387, 72] on icon "check" at bounding box center [387, 71] width 4 height 3
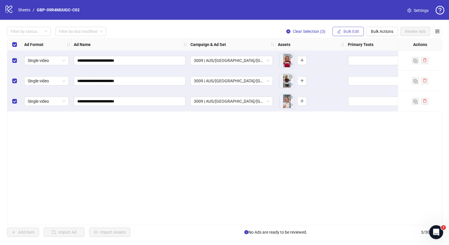
click at [352, 32] on span "Bulk Edit" at bounding box center [351, 31] width 16 height 5
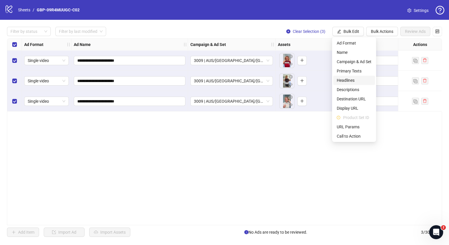
click at [355, 80] on span "Headlines" at bounding box center [354, 80] width 35 height 6
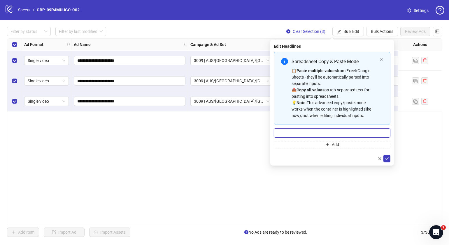
click at [344, 131] on input "Multi-input container - paste or copy values" at bounding box center [332, 133] width 117 height 9
paste input "*******"
type input "*******"
click at [324, 142] on button "Add" at bounding box center [332, 144] width 117 height 7
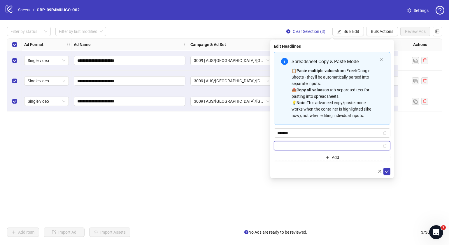
click at [303, 147] on input "Multi-input container - paste or copy values" at bounding box center [329, 146] width 104 height 6
paste input "**********"
type input "**********"
click at [388, 170] on icon "check" at bounding box center [387, 172] width 4 height 4
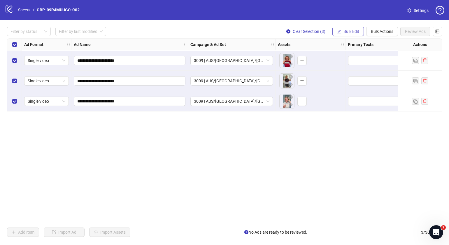
click at [348, 30] on span "Bulk Edit" at bounding box center [351, 31] width 16 height 5
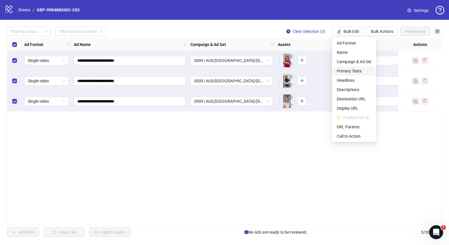
click at [356, 71] on span "Primary Texts" at bounding box center [354, 71] width 35 height 6
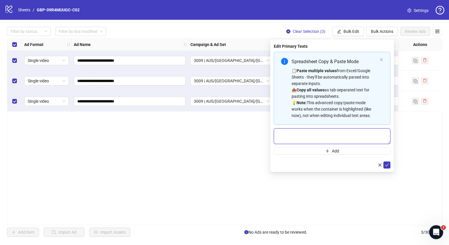
click at [315, 132] on textarea "Multi-text input container - paste or copy values" at bounding box center [332, 137] width 117 height 16
paste textarea "**********"
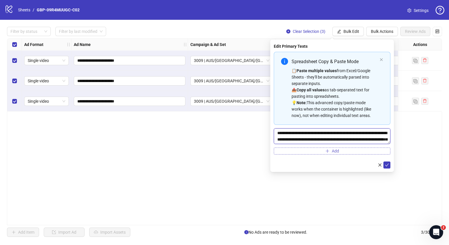
scroll to position [17, 0]
type textarea "**********"
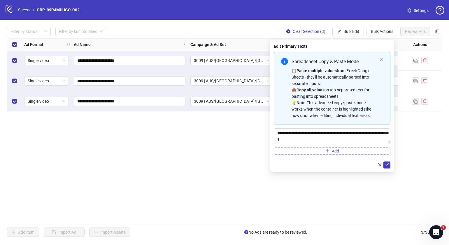
click at [328, 152] on icon "plus" at bounding box center [327, 151] width 4 height 4
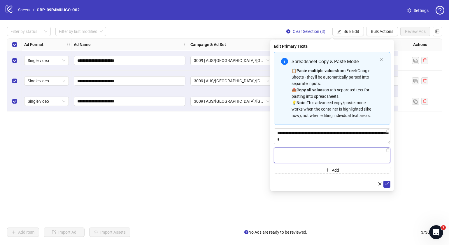
click at [298, 150] on textarea "Multi-text input container - paste or copy values" at bounding box center [332, 156] width 117 height 16
paste textarea "**********"
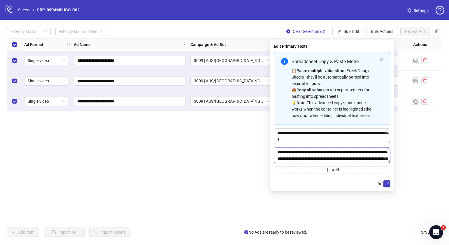
scroll to position [30, 0]
type textarea "**********"
click at [385, 184] on icon "check" at bounding box center [387, 184] width 4 height 4
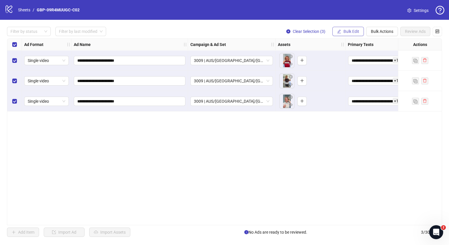
click at [355, 31] on span "Bulk Edit" at bounding box center [351, 31] width 16 height 5
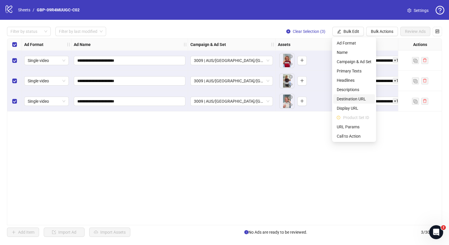
click at [357, 101] on span "Destination URL" at bounding box center [354, 99] width 35 height 6
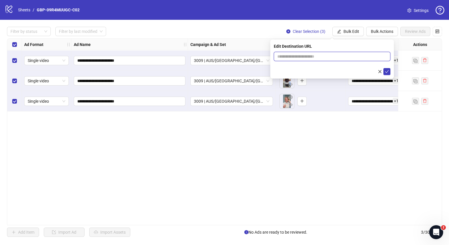
click at [321, 57] on input "text" at bounding box center [329, 56] width 105 height 6
paste input "**********"
type input "**********"
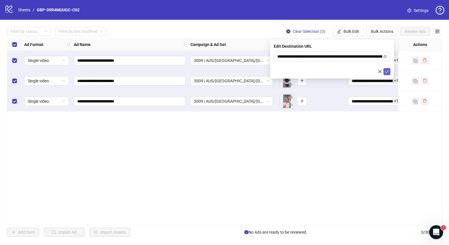
click at [385, 72] on icon "check" at bounding box center [387, 72] width 4 height 4
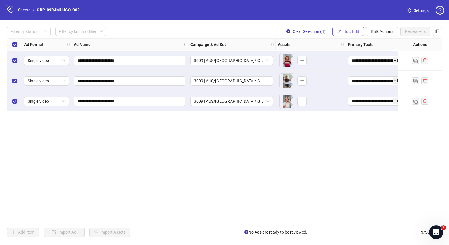
click at [355, 30] on span "Bulk Edit" at bounding box center [351, 31] width 16 height 5
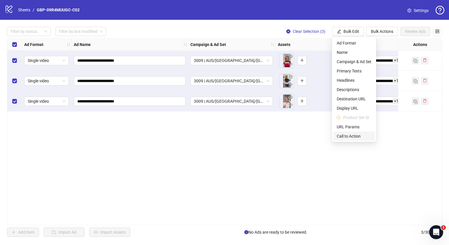
click at [348, 134] on span "Call to Action" at bounding box center [354, 136] width 35 height 6
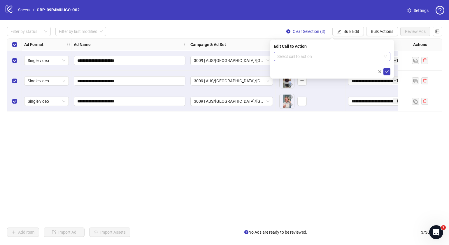
click at [334, 57] on input "search" at bounding box center [329, 56] width 104 height 9
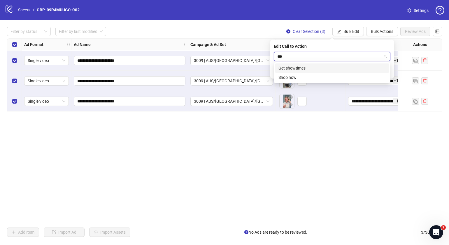
type input "****"
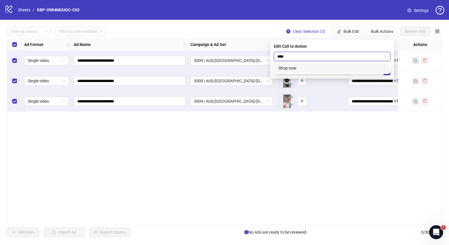
click at [335, 65] on div "Shop now" at bounding box center [331, 68] width 107 height 6
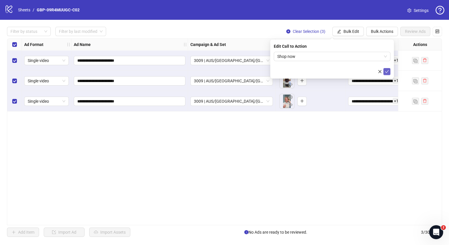
click at [387, 70] on icon "check" at bounding box center [387, 72] width 4 height 4
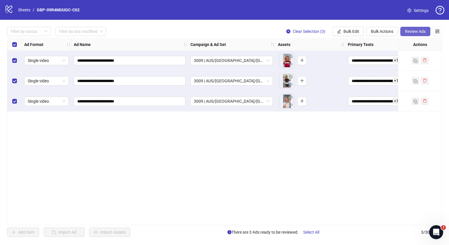
click at [412, 31] on span "Review Ads" at bounding box center [415, 31] width 21 height 5
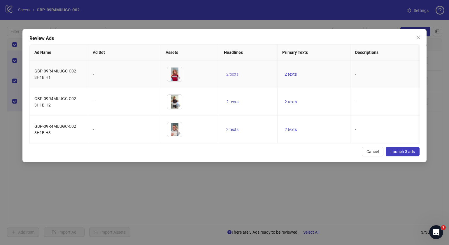
click at [234, 73] on span "2 texts" at bounding box center [232, 74] width 12 height 5
click at [321, 70] on icon "caret-right" at bounding box center [323, 70] width 4 height 4
click at [307, 157] on div "Cancel Launch 3 ads" at bounding box center [224, 151] width 390 height 9
click at [294, 69] on td "2 texts" at bounding box center [313, 75] width 73 height 28
click at [294, 73] on span "2 texts" at bounding box center [290, 74] width 12 height 5
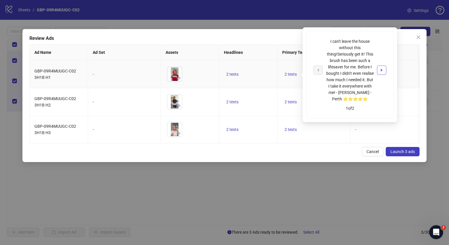
click at [379, 69] on icon "caret-right" at bounding box center [381, 70] width 4 height 4
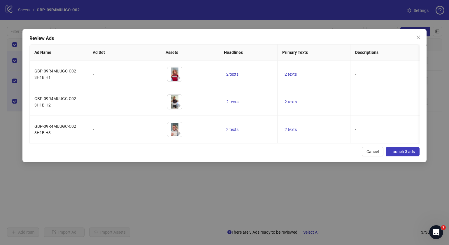
drag, startPoint x: 285, startPoint y: 163, endPoint x: 202, endPoint y: 143, distance: 85.2
click at [284, 157] on div "Cancel Launch 3 ads" at bounding box center [224, 151] width 390 height 9
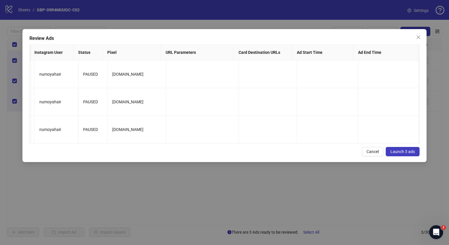
click at [403, 154] on span "Launch 3 ads" at bounding box center [402, 152] width 24 height 5
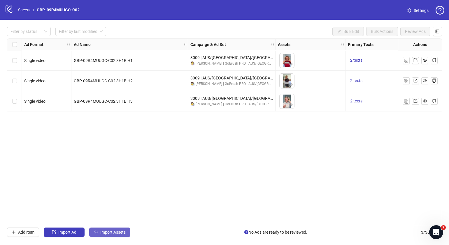
click at [96, 233] on icon "cloud-upload" at bounding box center [96, 233] width 4 height 4
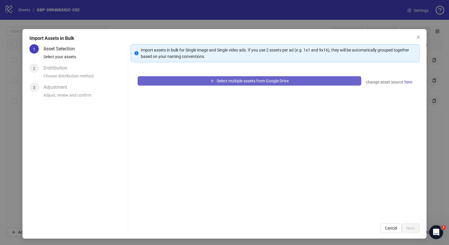
click at [284, 80] on span "Select multiple assets from Google Drive" at bounding box center [253, 81] width 72 height 5
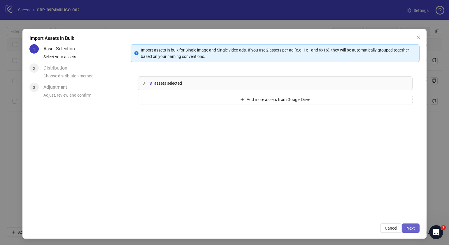
click at [406, 226] on span "Next" at bounding box center [410, 228] width 8 height 5
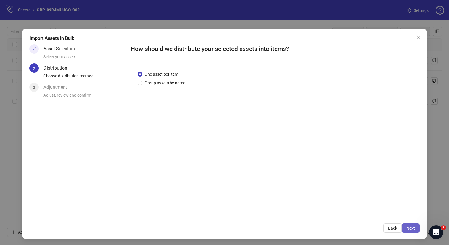
click at [406, 227] on span "Next" at bounding box center [410, 228] width 8 height 5
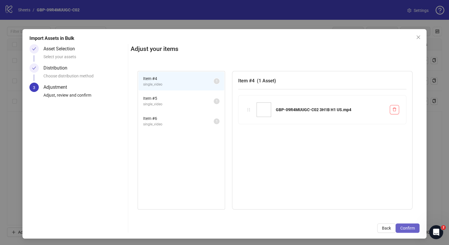
click at [407, 229] on span "Confirm" at bounding box center [407, 228] width 15 height 5
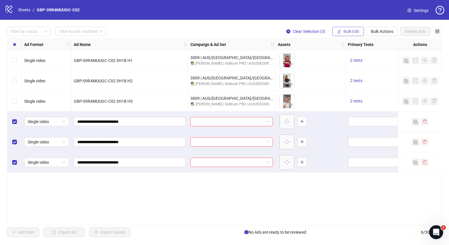
click at [352, 29] on span "Bulk Edit" at bounding box center [351, 31] width 16 height 5
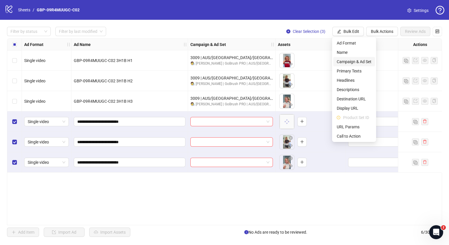
click at [356, 60] on span "Campaign & Ad Set" at bounding box center [354, 62] width 35 height 6
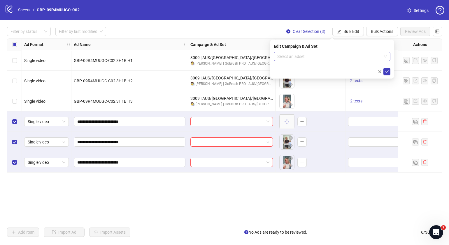
click at [385, 56] on span at bounding box center [332, 56] width 110 height 9
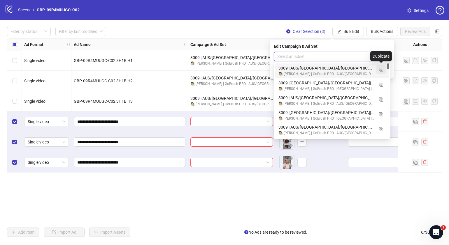
click at [381, 70] on img "button" at bounding box center [381, 70] width 4 height 4
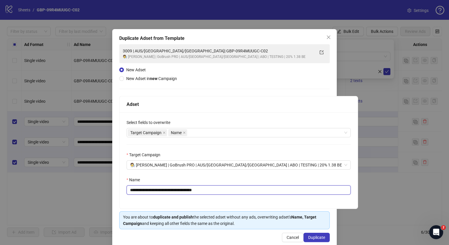
drag, startPoint x: 235, startPoint y: 193, endPoint x: 164, endPoint y: 194, distance: 70.5
click at [164, 194] on input "**********" at bounding box center [238, 190] width 224 height 9
click at [172, 191] on input "**********" at bounding box center [238, 190] width 224 height 9
paste input "**********"
type input "**********"
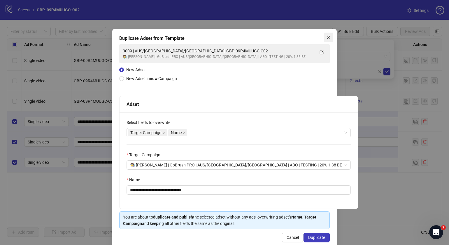
click at [327, 37] on icon "close" at bounding box center [328, 37] width 3 height 3
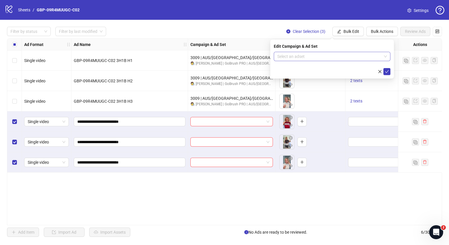
click at [385, 57] on span at bounding box center [332, 56] width 110 height 9
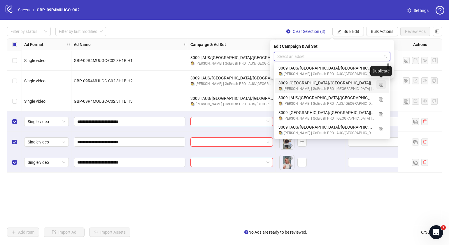
click at [381, 85] on img "button" at bounding box center [381, 85] width 4 height 4
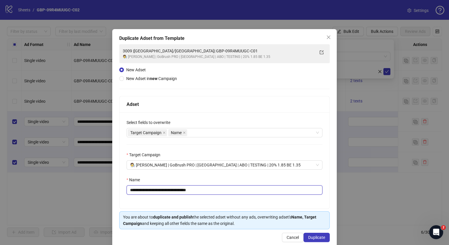
drag, startPoint x: 218, startPoint y: 191, endPoint x: 157, endPoint y: 191, distance: 60.6
click at [157, 191] on input "**********" at bounding box center [224, 190] width 196 height 9
paste input "text"
type input "**********"
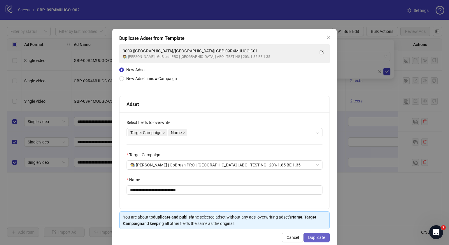
click at [316, 236] on span "Duplicate" at bounding box center [316, 238] width 17 height 5
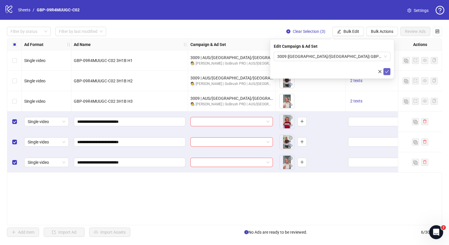
click at [386, 70] on icon "check" at bounding box center [387, 72] width 4 height 4
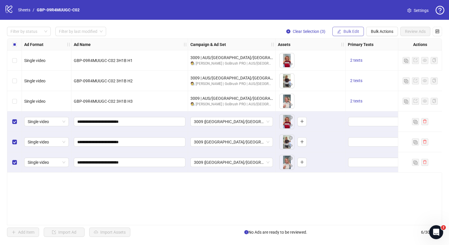
click at [357, 30] on span "Bulk Edit" at bounding box center [351, 31] width 16 height 5
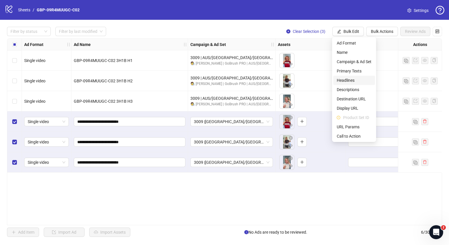
click at [354, 78] on span "Headlines" at bounding box center [354, 80] width 35 height 6
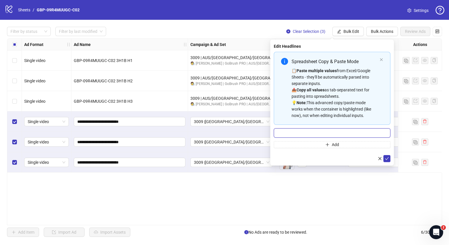
click at [314, 133] on input "Multi-input container - paste or copy values" at bounding box center [332, 133] width 117 height 9
paste input "*******"
type input "*******"
click at [301, 146] on button "Add" at bounding box center [332, 144] width 117 height 7
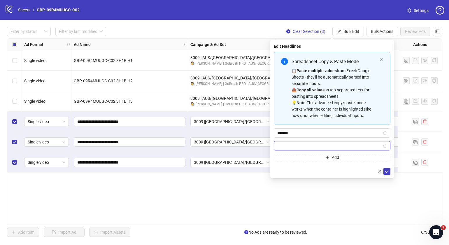
click at [303, 145] on input "Multi-input container - paste or copy values" at bounding box center [329, 146] width 104 height 6
paste input "**********"
type input "**********"
click at [388, 171] on icon "check" at bounding box center [387, 172] width 4 height 4
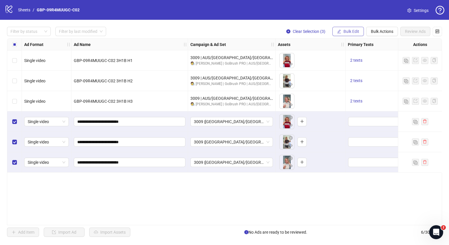
click at [349, 32] on span "Bulk Edit" at bounding box center [351, 31] width 16 height 5
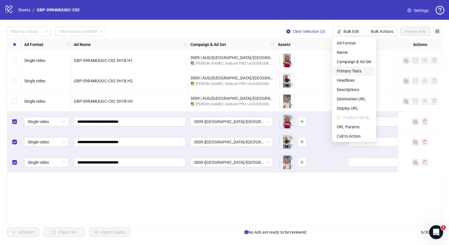
click at [352, 71] on span "Primary Texts" at bounding box center [354, 71] width 35 height 6
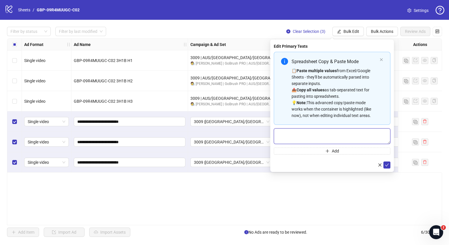
click at [322, 139] on textarea "Multi-text input container - paste or copy values" at bounding box center [332, 137] width 117 height 16
paste textarea "**********"
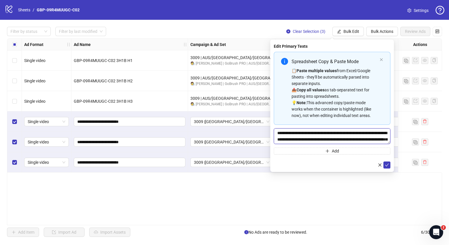
scroll to position [17, 0]
type textarea "**********"
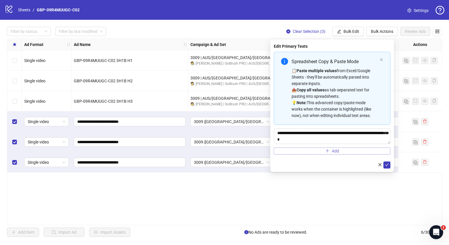
click at [324, 153] on button "Add" at bounding box center [332, 151] width 117 height 7
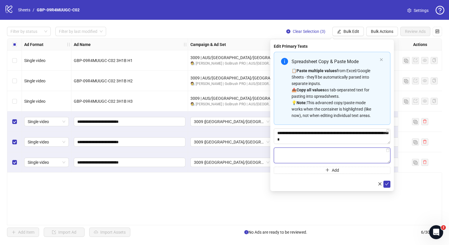
click at [326, 156] on textarea "Multi-text input container - paste or copy values" at bounding box center [332, 156] width 117 height 16
paste textarea "**********"
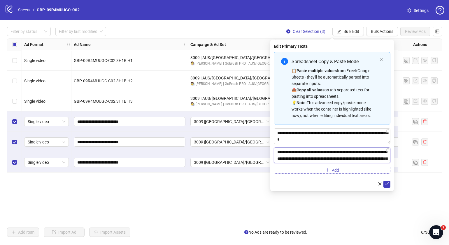
scroll to position [30, 0]
type textarea "**********"
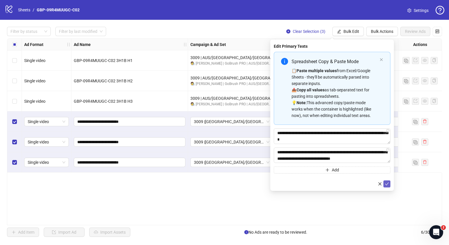
click at [386, 184] on icon "check" at bounding box center [387, 184] width 4 height 3
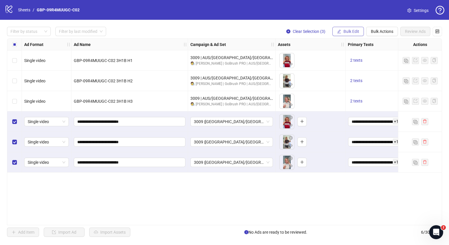
click at [355, 31] on span "Bulk Edit" at bounding box center [351, 31] width 16 height 5
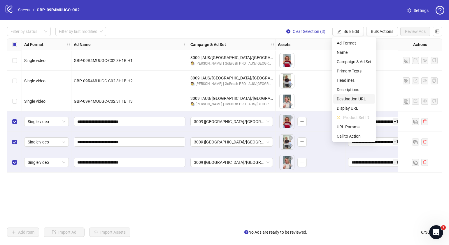
click at [354, 100] on span "Destination URL" at bounding box center [354, 99] width 35 height 6
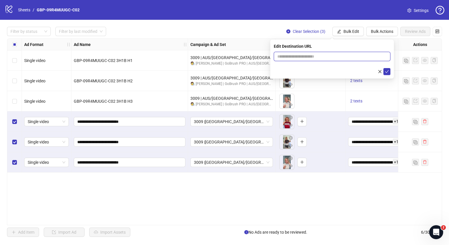
click at [321, 59] on input "text" at bounding box center [329, 56] width 105 height 6
paste input "**********"
type input "**********"
click at [388, 74] on button "submit" at bounding box center [386, 71] width 7 height 7
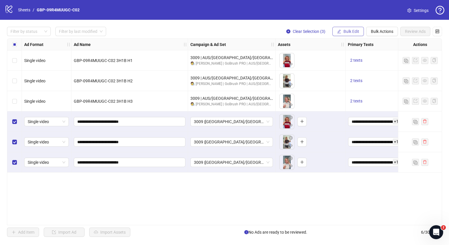
click at [353, 29] on span "Bulk Edit" at bounding box center [351, 31] width 16 height 5
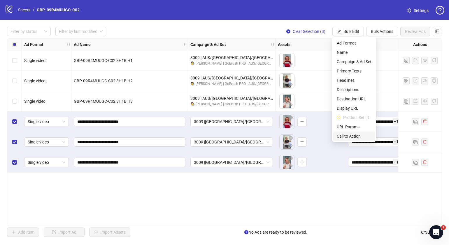
click at [356, 134] on span "Call to Action" at bounding box center [354, 136] width 35 height 6
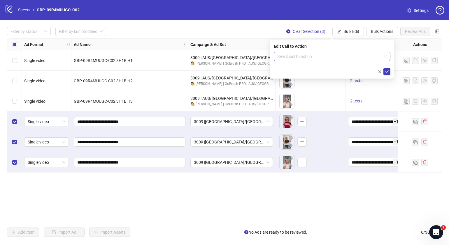
click at [332, 56] on input "search" at bounding box center [329, 56] width 104 height 9
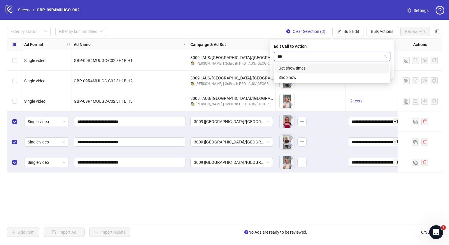
type input "****"
click at [333, 66] on div "Shop now" at bounding box center [331, 68] width 107 height 6
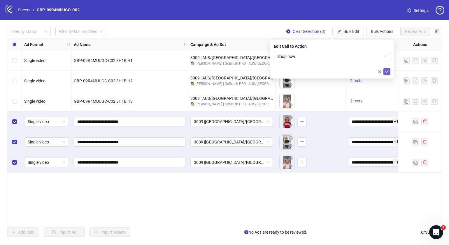
click at [386, 70] on icon "check" at bounding box center [387, 72] width 4 height 4
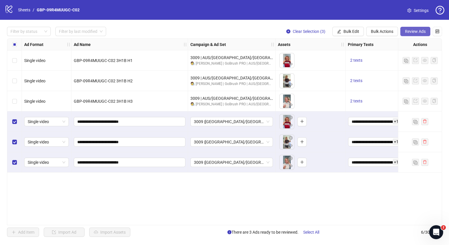
click at [415, 31] on span "Review Ads" at bounding box center [415, 31] width 21 height 5
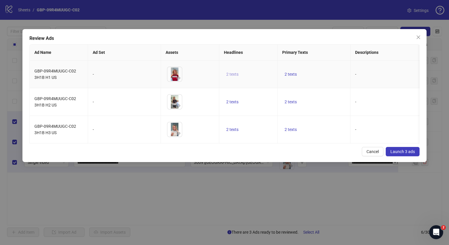
click at [232, 76] on span "2 texts" at bounding box center [232, 74] width 12 height 5
click at [328, 69] on div "50% OFF 1 of 2" at bounding box center [291, 74] width 87 height 33
click at [326, 67] on button "button" at bounding box center [323, 69] width 9 height 9
click at [294, 128] on span "2 texts" at bounding box center [290, 129] width 12 height 5
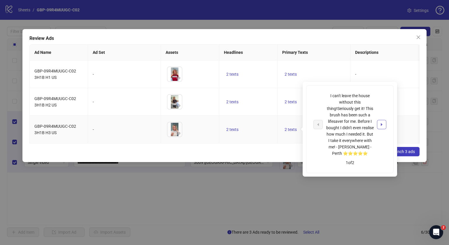
click at [384, 123] on button "button" at bounding box center [381, 124] width 9 height 9
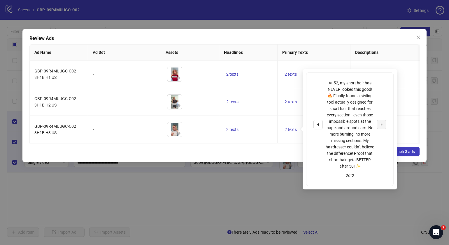
click at [267, 200] on div "Review Ads Ad Name Ad Set Assets Headlines Primary Texts Descriptions Destinati…" at bounding box center [224, 122] width 449 height 245
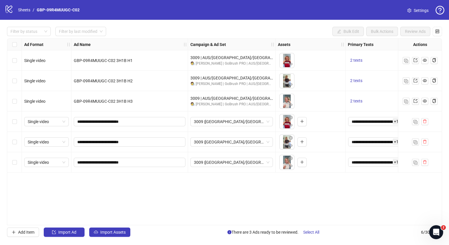
click at [17, 122] on div "Select row 4" at bounding box center [14, 122] width 15 height 20
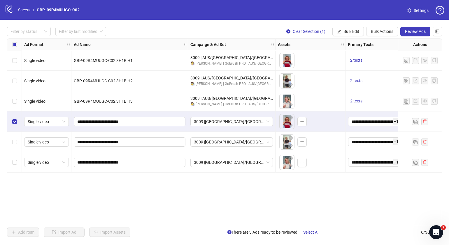
click at [17, 141] on div "Select row 5" at bounding box center [14, 142] width 15 height 20
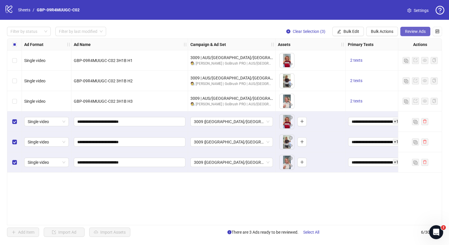
click at [401, 33] on button "Review Ads" at bounding box center [415, 31] width 30 height 9
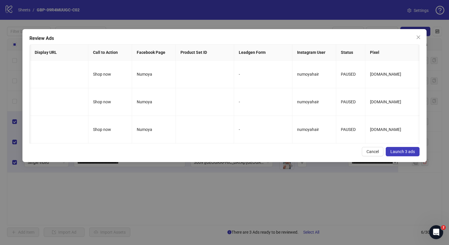
scroll to position [0, 0]
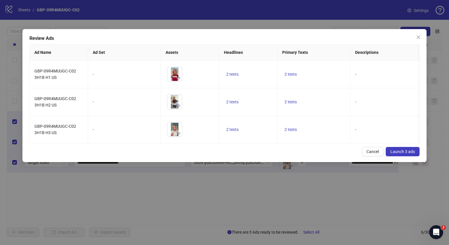
click at [407, 154] on span "Launch 3 ads" at bounding box center [402, 152] width 24 height 5
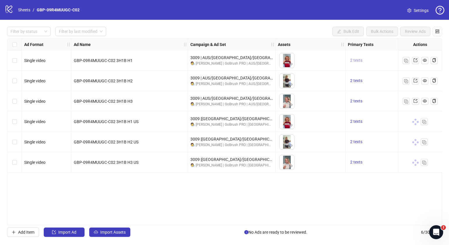
click at [357, 63] on span "2 texts" at bounding box center [356, 60] width 12 height 5
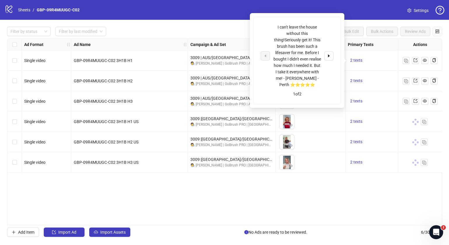
click at [218, 202] on div "Ad Format Ad Name Campaign & Ad Set Assets Primary Texts Headlines Descriptions…" at bounding box center [224, 131] width 435 height 187
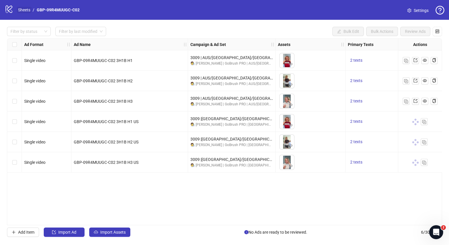
click at [28, 8] on link "Sheets" at bounding box center [24, 10] width 15 height 6
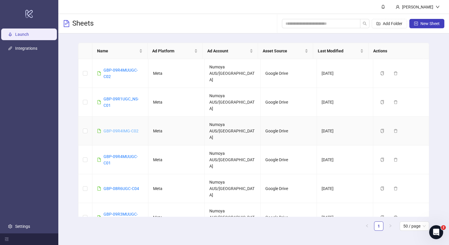
click at [133, 129] on link "GBP-09R4IMG-C02" at bounding box center [120, 131] width 35 height 5
click at [132, 128] on div "GBP-09R4IMG-C02" at bounding box center [120, 131] width 35 height 6
click at [131, 129] on link "GBP-09R4IMG-C02" at bounding box center [120, 131] width 35 height 5
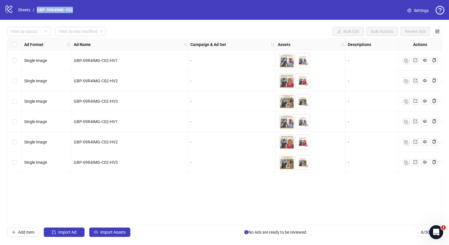
drag, startPoint x: 73, startPoint y: 9, endPoint x: 37, endPoint y: 10, distance: 36.7
click at [37, 10] on nav "Sheets / GBP-09R4IMG-C02" at bounding box center [45, 10] width 59 height 6
drag, startPoint x: 37, startPoint y: 10, endPoint x: 74, endPoint y: 7, distance: 37.7
click at [74, 7] on nav "Sheets / GBP-09R4IMG-C02" at bounding box center [45, 10] width 59 height 6
click at [73, 9] on link "GBP-09R4IMG-C02" at bounding box center [55, 10] width 38 height 6
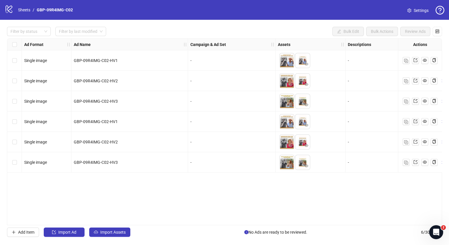
click at [86, 8] on div "logo/logo-mobile Sheets / GBP-09R4IMG-C02 Settings" at bounding box center [225, 10] width 440 height 10
click at [67, 9] on link "GBP-09R4IMG-C02" at bounding box center [55, 10] width 38 height 6
drag, startPoint x: 74, startPoint y: 9, endPoint x: 36, endPoint y: 10, distance: 37.9
click at [36, 10] on nav "Sheets / GBP-09R4IMG-C02" at bounding box center [45, 10] width 59 height 6
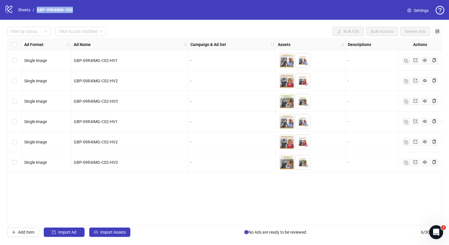
copy link "GBP-09R4IMG-C02"
click at [19, 11] on link "Sheets" at bounding box center [24, 10] width 15 height 6
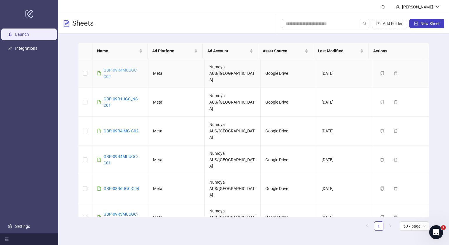
click at [126, 68] on link "GBP-09R4MUUGC-C02" at bounding box center [120, 73] width 34 height 11
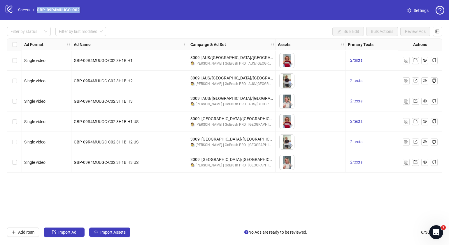
drag, startPoint x: 82, startPoint y: 9, endPoint x: 37, endPoint y: 8, distance: 44.9
click at [37, 8] on nav "Sheets / GBP-09R4MUUGC-C02" at bounding box center [49, 10] width 66 height 6
copy link "GBP-09R4MUUGC-C02"
click at [23, 12] on link "Sheets" at bounding box center [24, 10] width 15 height 6
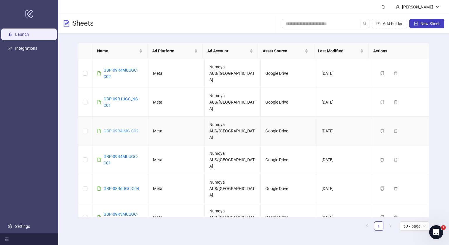
click at [131, 129] on link "GBP-09R4IMG-C02" at bounding box center [120, 131] width 35 height 5
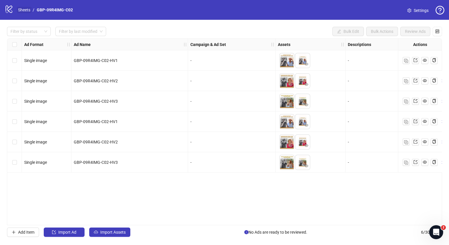
click at [24, 10] on link "Sheets" at bounding box center [24, 10] width 15 height 6
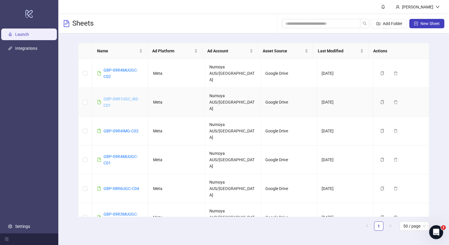
click at [127, 97] on link "GBP-09R1UGC_NS-C01" at bounding box center [120, 102] width 35 height 11
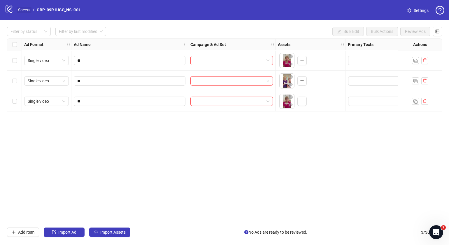
click at [22, 8] on link "Sheets" at bounding box center [24, 10] width 15 height 6
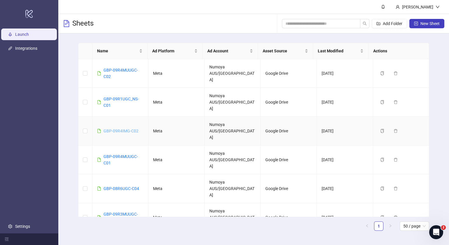
click at [133, 129] on link "GBP-09R4IMG-C02" at bounding box center [120, 131] width 35 height 5
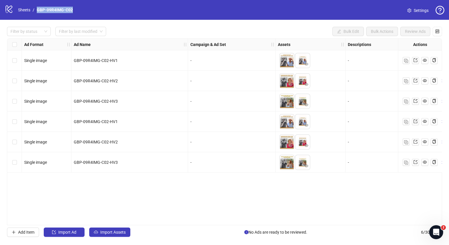
drag, startPoint x: 75, startPoint y: 9, endPoint x: 38, endPoint y: 11, distance: 37.4
click at [38, 11] on div "logo/logo-mobile Sheets / GBP-09R4IMG-C02 Settings" at bounding box center [225, 10] width 440 height 10
copy link "GBP-09R4IMG-C02"
click at [22, 9] on link "Sheets" at bounding box center [24, 10] width 15 height 6
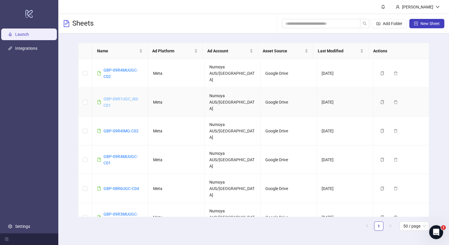
click at [130, 97] on link "GBP-09R1UGC_NS-C01" at bounding box center [120, 102] width 35 height 11
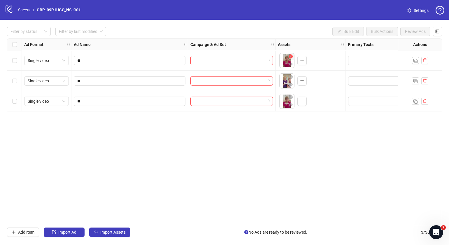
click at [290, 57] on icon "close-circle" at bounding box center [291, 57] width 4 height 4
click at [292, 79] on icon "close-circle" at bounding box center [291, 77] width 4 height 4
click at [290, 97] on icon "close-circle" at bounding box center [291, 97] width 4 height 4
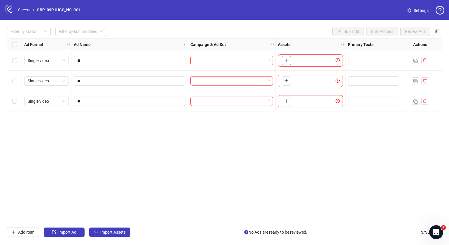
click at [287, 61] on icon "plus" at bounding box center [286, 60] width 4 height 4
click at [306, 58] on icon "close-circle" at bounding box center [306, 57] width 4 height 4
click at [293, 58] on button "button" at bounding box center [290, 56] width 7 height 7
click at [292, 56] on icon "close-circle" at bounding box center [291, 57] width 4 height 4
click at [289, 64] on button "button" at bounding box center [286, 60] width 9 height 9
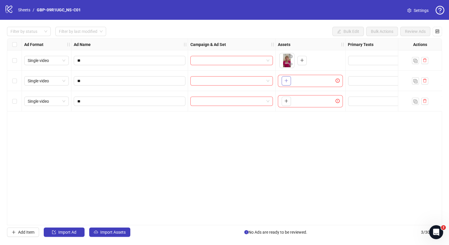
click at [286, 84] on button "button" at bounding box center [286, 80] width 9 height 9
click at [287, 101] on icon "plus" at bounding box center [286, 101] width 4 height 4
click at [291, 104] on icon "eye" at bounding box center [291, 104] width 4 height 3
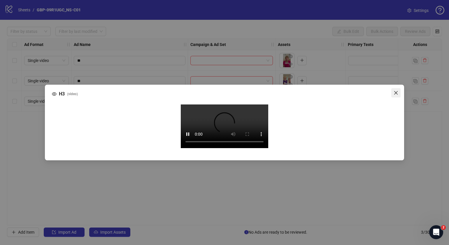
click at [396, 91] on icon "close" at bounding box center [395, 93] width 5 height 5
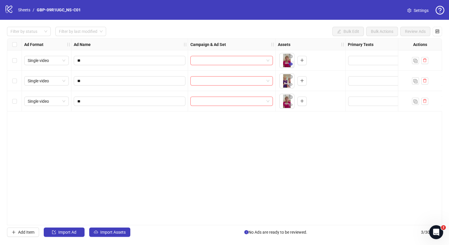
click at [291, 63] on icon "eye" at bounding box center [291, 64] width 4 height 4
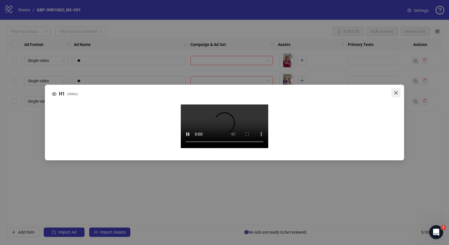
click at [396, 91] on icon "close" at bounding box center [395, 92] width 3 height 3
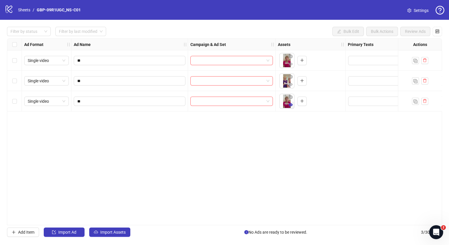
click at [291, 108] on button "button" at bounding box center [290, 105] width 7 height 7
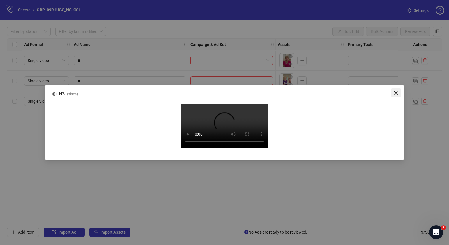
click at [396, 91] on icon "close" at bounding box center [395, 93] width 5 height 5
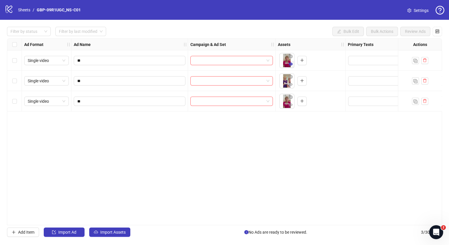
click at [290, 66] on icon "eye" at bounding box center [291, 64] width 4 height 4
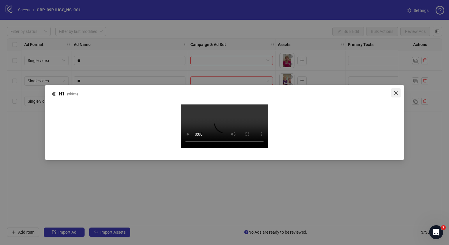
click at [395, 91] on icon "close" at bounding box center [395, 93] width 5 height 5
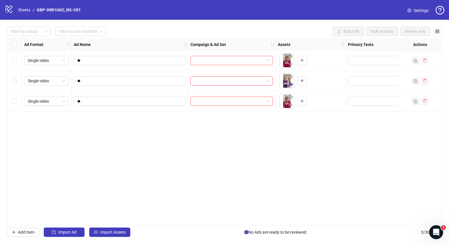
click at [289, 84] on icon "eye" at bounding box center [291, 84] width 4 height 3
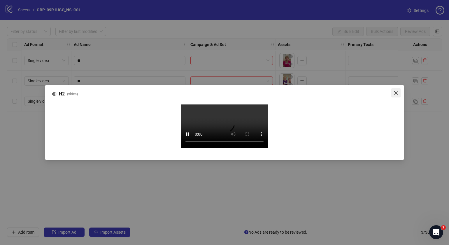
click at [398, 91] on span "Close" at bounding box center [395, 93] width 9 height 5
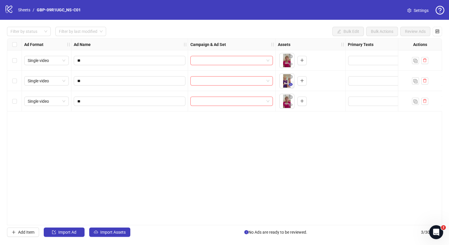
click at [289, 85] on icon "eye" at bounding box center [291, 84] width 4 height 3
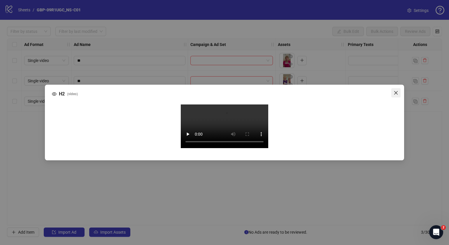
click at [398, 91] on span "Close" at bounding box center [395, 93] width 9 height 5
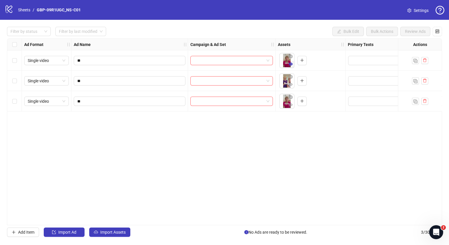
click at [290, 64] on icon "eye" at bounding box center [291, 64] width 4 height 3
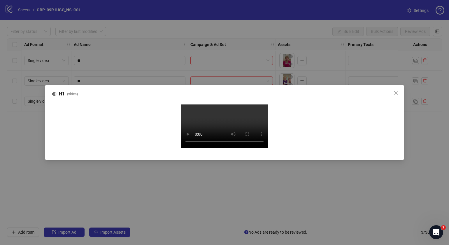
click at [171, 150] on div "Your browser does not support the video tag." at bounding box center [225, 127] width 336 height 45
click at [396, 91] on icon "close" at bounding box center [395, 93] width 5 height 5
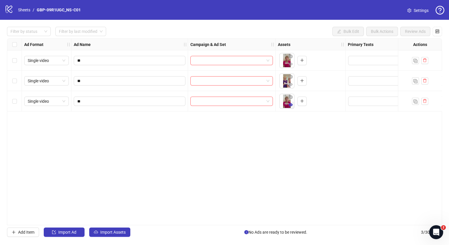
click at [291, 102] on button "button" at bounding box center [290, 105] width 7 height 7
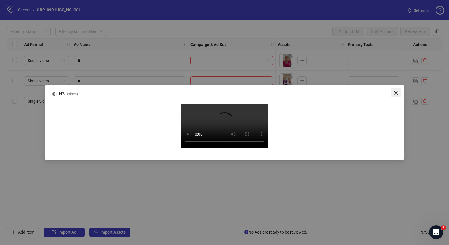
click at [398, 91] on icon "close" at bounding box center [395, 93] width 5 height 5
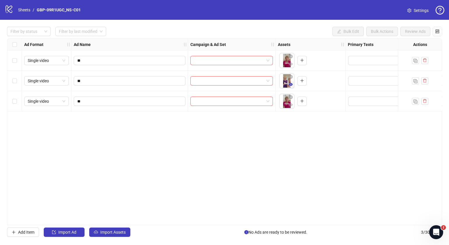
click at [291, 87] on button "button" at bounding box center [290, 84] width 7 height 7
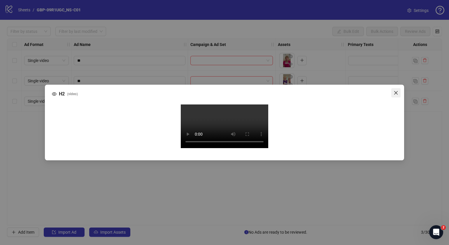
click at [395, 91] on icon "close" at bounding box center [395, 93] width 5 height 5
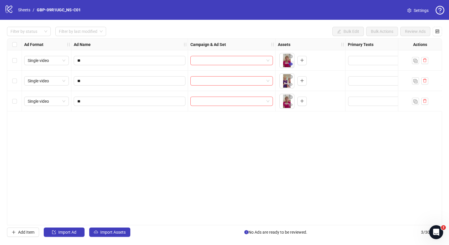
click at [292, 66] on icon "eye" at bounding box center [291, 64] width 4 height 4
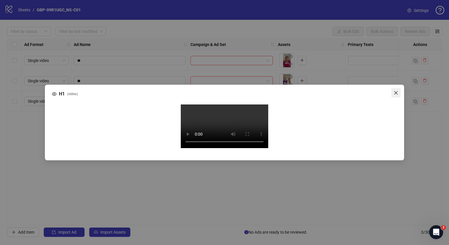
click at [395, 91] on icon "close" at bounding box center [395, 93] width 5 height 5
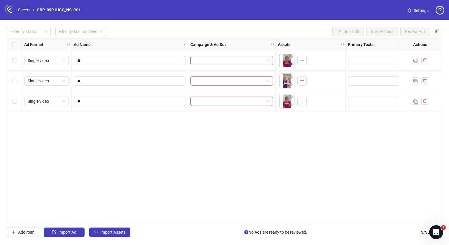
click at [290, 65] on icon "eye" at bounding box center [291, 64] width 4 height 3
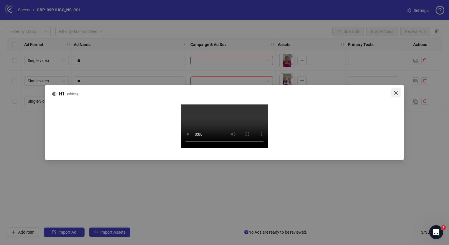
click at [394, 91] on icon "close" at bounding box center [395, 93] width 5 height 5
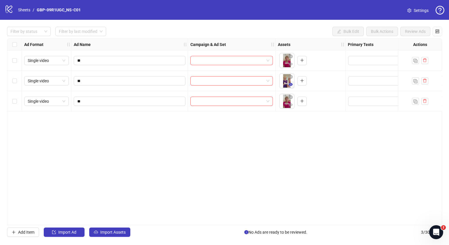
click at [290, 86] on icon "eye" at bounding box center [291, 84] width 4 height 4
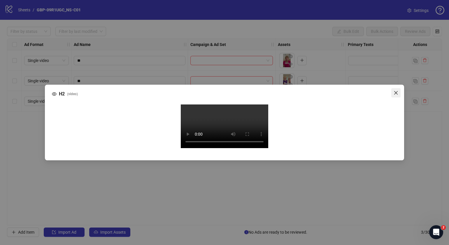
click at [396, 91] on icon "close" at bounding box center [395, 92] width 3 height 3
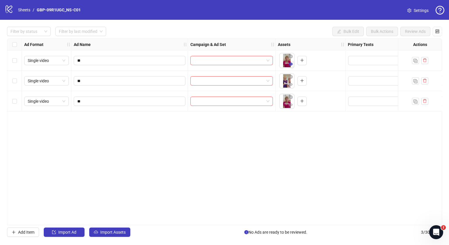
click at [291, 64] on icon "eye" at bounding box center [291, 64] width 4 height 3
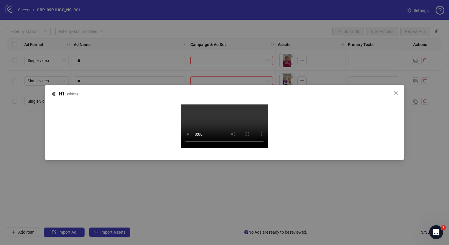
drag, startPoint x: 394, startPoint y: 28, endPoint x: 388, endPoint y: 38, distance: 11.8
click at [394, 91] on icon "close" at bounding box center [395, 93] width 5 height 5
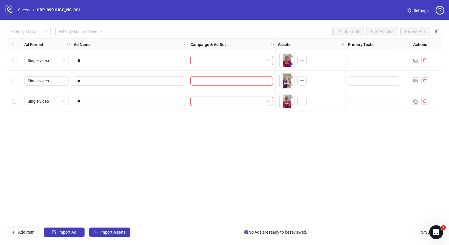
click at [291, 63] on icon "eye" at bounding box center [291, 64] width 4 height 3
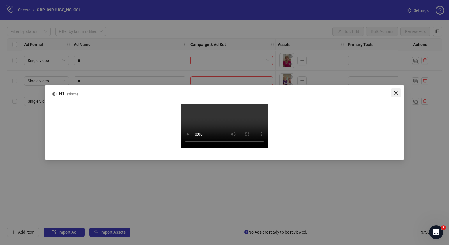
click at [393, 91] on span "Close" at bounding box center [395, 93] width 9 height 5
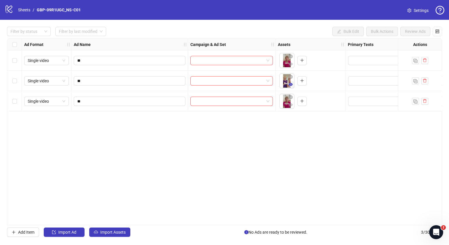
click at [290, 85] on icon "eye" at bounding box center [291, 84] width 4 height 3
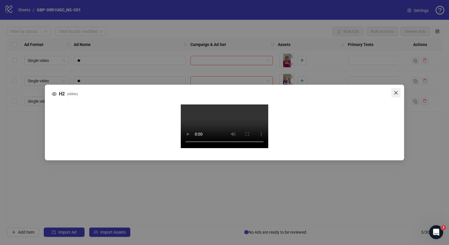
click at [395, 91] on icon "close" at bounding box center [395, 93] width 5 height 5
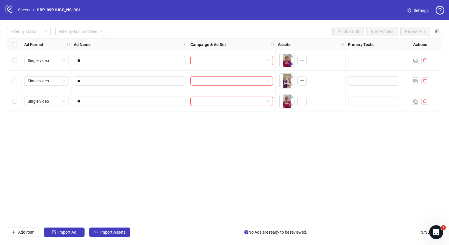
click at [291, 64] on icon "eye" at bounding box center [291, 64] width 4 height 4
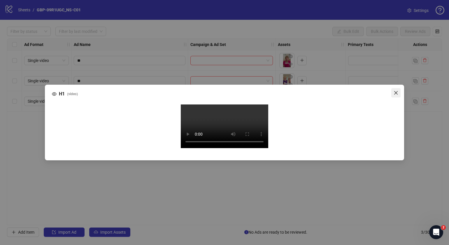
click at [394, 91] on icon "close" at bounding box center [395, 93] width 5 height 5
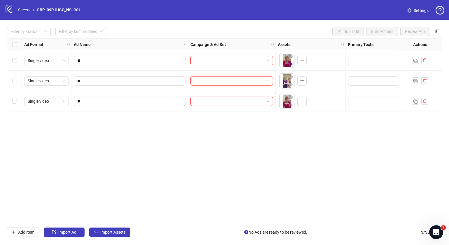
click at [289, 65] on icon "eye" at bounding box center [291, 64] width 4 height 3
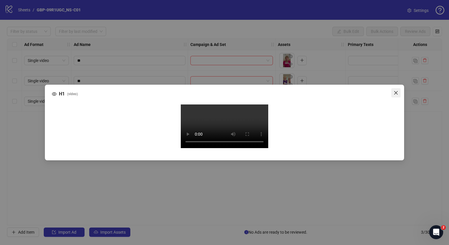
click at [394, 91] on icon "close" at bounding box center [395, 93] width 5 height 5
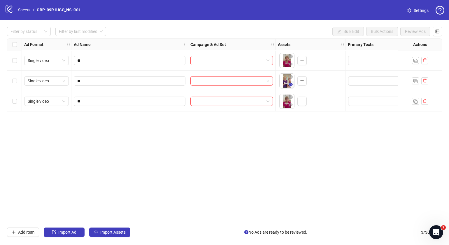
click at [289, 85] on icon "eye" at bounding box center [291, 84] width 4 height 4
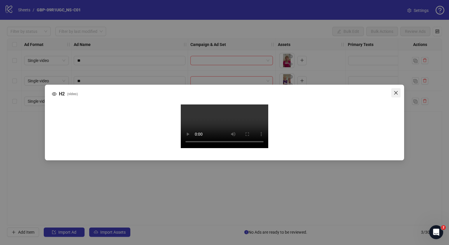
click at [392, 91] on span "Close" at bounding box center [395, 93] width 9 height 5
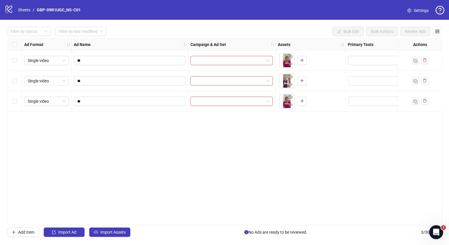
click at [284, 156] on div "Ad Format Ad Name Campaign & Ad Set Assets Primary Texts Headlines Descriptions…" at bounding box center [224, 131] width 435 height 187
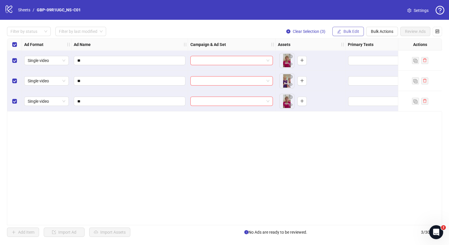
click at [342, 30] on button "Bulk Edit" at bounding box center [347, 31] width 31 height 9
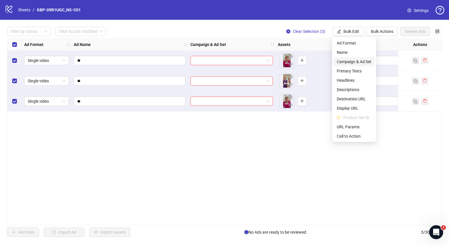
click at [359, 61] on span "Campaign & Ad Set" at bounding box center [354, 62] width 35 height 6
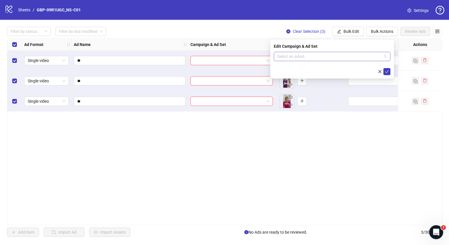
click at [382, 55] on span at bounding box center [332, 56] width 110 height 9
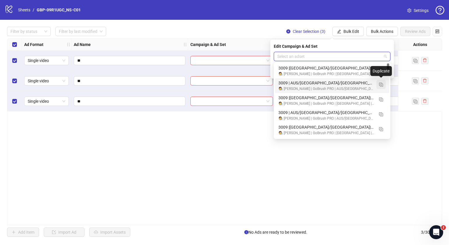
click at [381, 84] on img "button" at bounding box center [381, 85] width 4 height 4
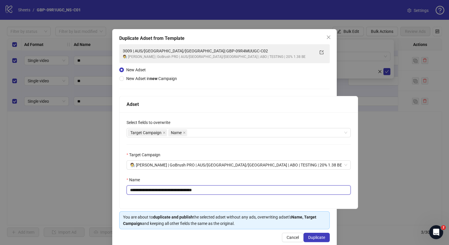
click at [233, 190] on input "**********" at bounding box center [238, 190] width 224 height 9
drag, startPoint x: 229, startPoint y: 189, endPoint x: 165, endPoint y: 189, distance: 64.1
click at [165, 189] on input "**********" at bounding box center [238, 190] width 224 height 9
paste input "text"
type input "**********"
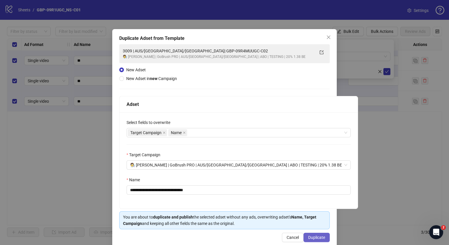
click at [310, 235] on button "Duplicate" at bounding box center [316, 237] width 26 height 9
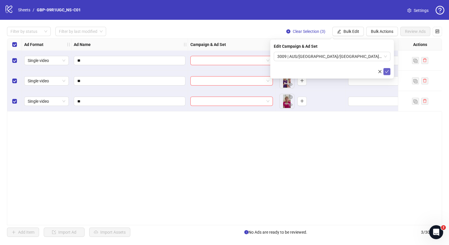
click at [387, 70] on icon "check" at bounding box center [387, 72] width 4 height 4
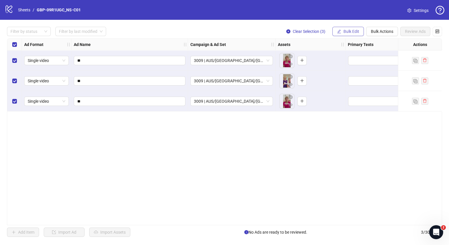
click at [350, 33] on span "Bulk Edit" at bounding box center [351, 31] width 16 height 5
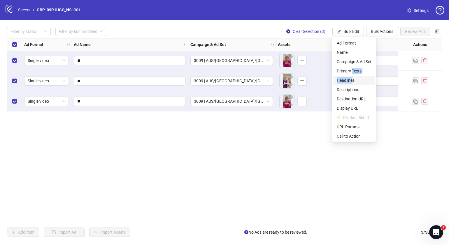
drag, startPoint x: 352, startPoint y: 71, endPoint x: 353, endPoint y: 80, distance: 8.5
click at [353, 80] on ul "Ad Format Name Campaign & Ad Set Primary Texts Headlines Descriptions Destinati…" at bounding box center [354, 89] width 44 height 105
click at [353, 80] on span "Headlines" at bounding box center [354, 80] width 35 height 6
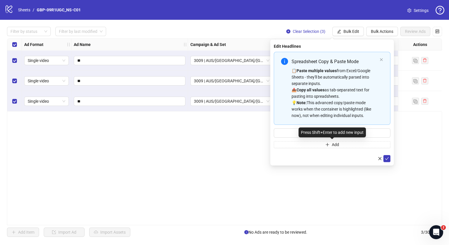
click at [332, 133] on div "Press Shift+Enter to add new input" at bounding box center [331, 133] width 67 height 10
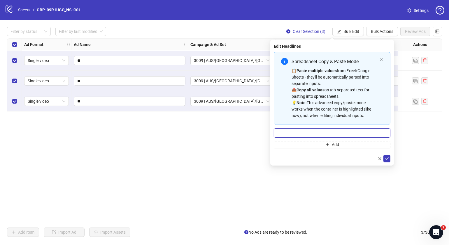
click at [291, 130] on input "Multi-input container - paste or copy values" at bounding box center [332, 133] width 117 height 9
paste input "*******"
type input "*******"
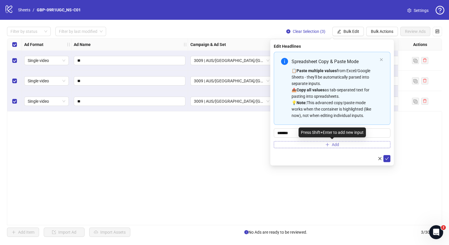
click at [298, 144] on button "Add" at bounding box center [332, 144] width 117 height 7
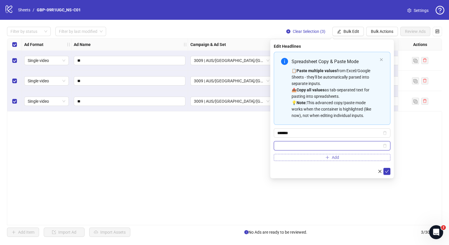
paste input "**********"
type input "**********"
click at [386, 172] on icon "check" at bounding box center [387, 171] width 4 height 3
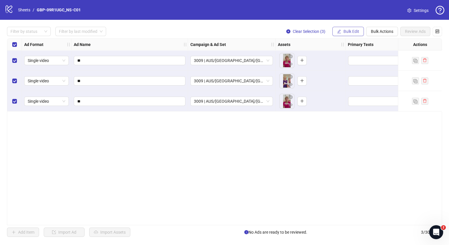
click at [349, 30] on span "Bulk Edit" at bounding box center [351, 31] width 16 height 5
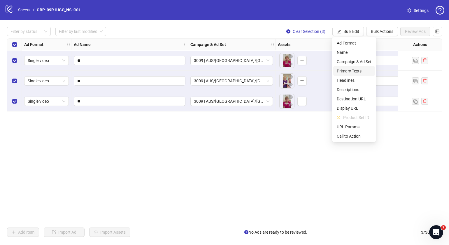
click at [354, 73] on span "Primary Texts" at bounding box center [354, 71] width 35 height 6
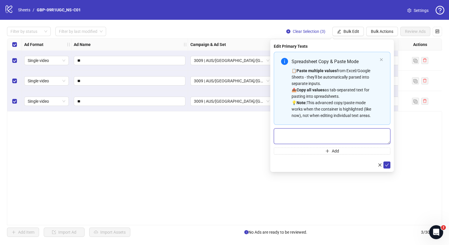
click at [312, 137] on textarea "Multi-text input container - paste or copy values" at bounding box center [332, 137] width 117 height 16
paste textarea "**********"
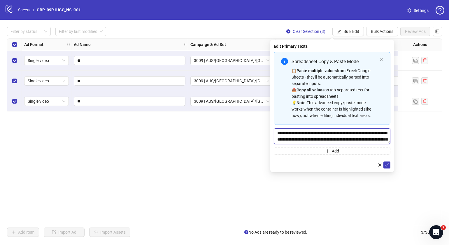
scroll to position [17, 0]
type textarea "**********"
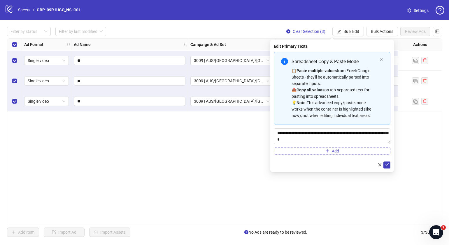
click at [329, 152] on button "Add" at bounding box center [332, 151] width 117 height 7
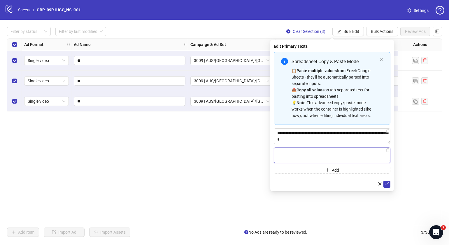
click at [313, 156] on textarea "Multi-text input container - paste or copy values" at bounding box center [332, 156] width 117 height 16
paste textarea "**********"
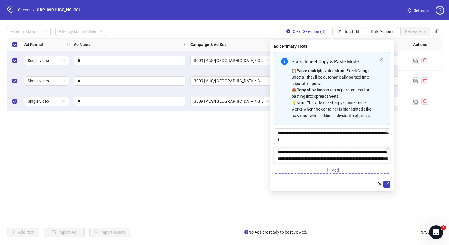
scroll to position [56, 0]
type textarea "**********"
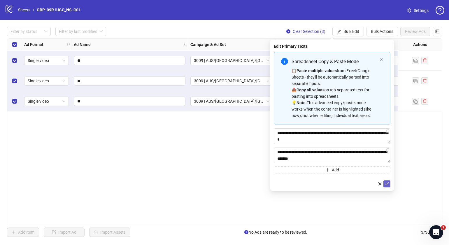
click at [387, 186] on icon "check" at bounding box center [387, 184] width 4 height 4
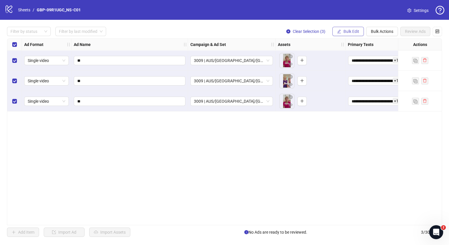
click at [350, 31] on span "Bulk Edit" at bounding box center [351, 31] width 16 height 5
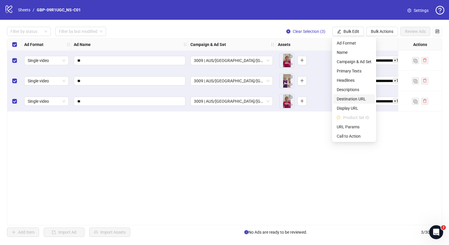
click at [356, 97] on span "Destination URL" at bounding box center [354, 99] width 35 height 6
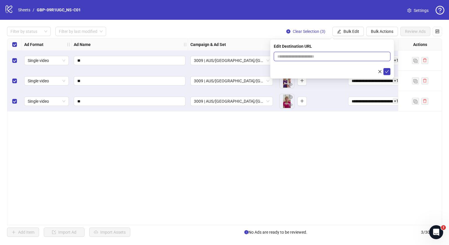
click at [334, 59] on input "text" at bounding box center [329, 56] width 105 height 6
paste input "**********"
type input "**********"
click at [386, 70] on icon "check" at bounding box center [387, 72] width 4 height 4
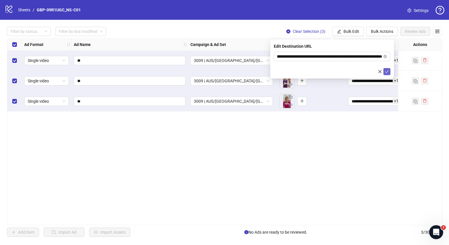
scroll to position [0, 0]
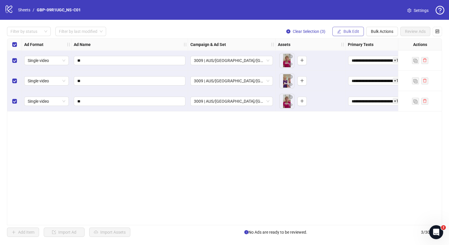
click at [353, 29] on button "Bulk Edit" at bounding box center [347, 31] width 31 height 9
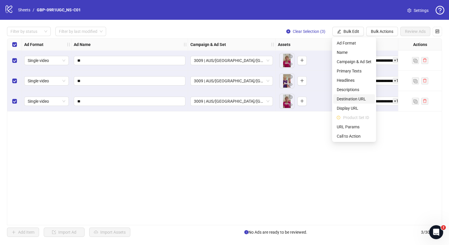
click at [360, 99] on span "Destination URL" at bounding box center [354, 99] width 35 height 6
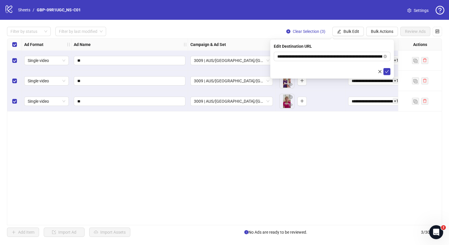
click at [295, 153] on div "**********" at bounding box center [224, 131] width 435 height 187
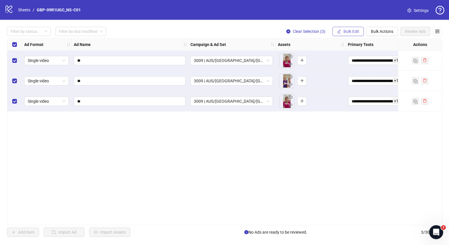
click at [354, 31] on span "Bulk Edit" at bounding box center [351, 31] width 16 height 5
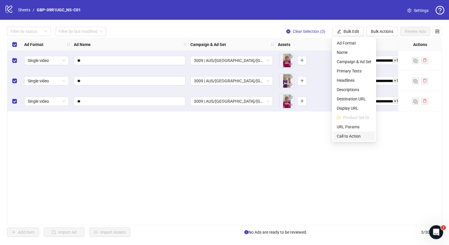
click at [349, 133] on span "Call to Action" at bounding box center [354, 136] width 35 height 6
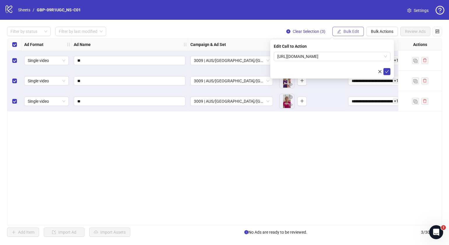
click at [355, 31] on span "Bulk Edit" at bounding box center [351, 31] width 16 height 5
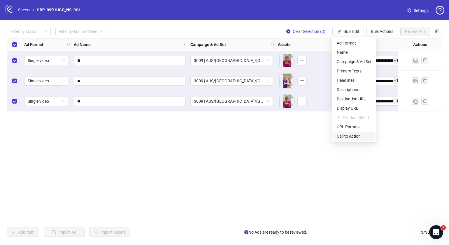
click at [363, 137] on span "Call to Action" at bounding box center [354, 136] width 35 height 6
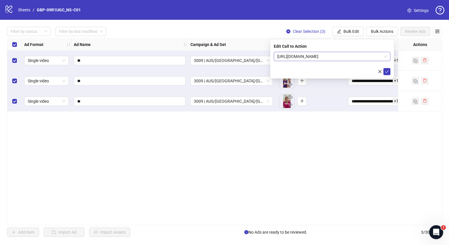
click at [385, 56] on span "[URL][DOMAIN_NAME]" at bounding box center [332, 56] width 110 height 9
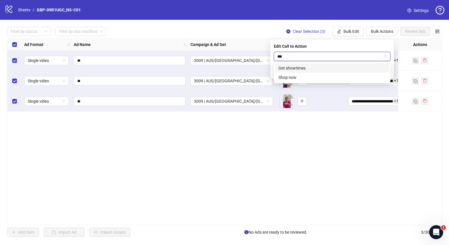
type input "****"
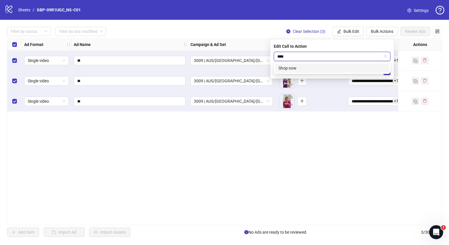
click at [356, 70] on div "Shop now" at bounding box center [331, 68] width 107 height 6
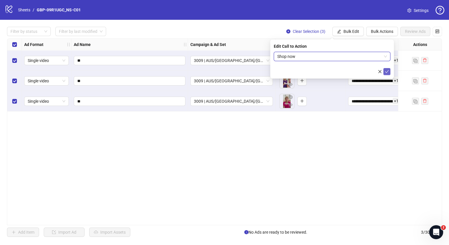
click at [386, 70] on icon "check" at bounding box center [387, 72] width 4 height 4
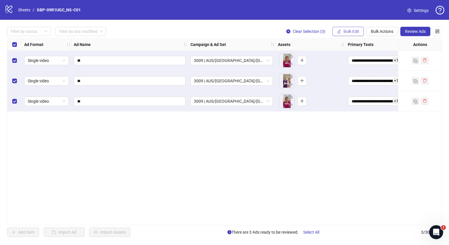
click at [353, 29] on span "Bulk Edit" at bounding box center [351, 31] width 16 height 5
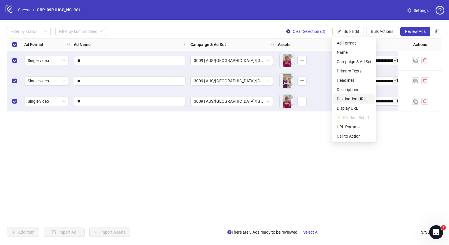
click at [358, 98] on span "Destination URL" at bounding box center [354, 99] width 35 height 6
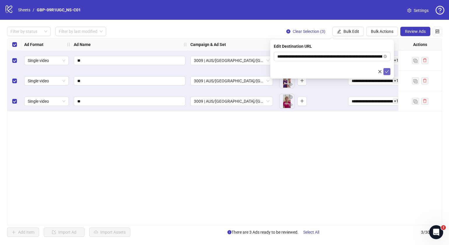
click at [388, 72] on icon "check" at bounding box center [387, 72] width 4 height 4
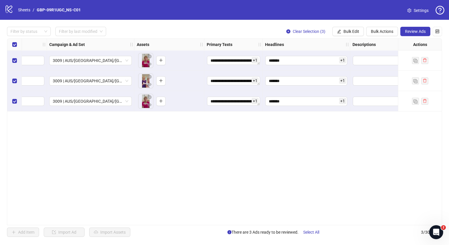
scroll to position [0, 142]
click at [417, 32] on span "Review Ads" at bounding box center [415, 31] width 21 height 5
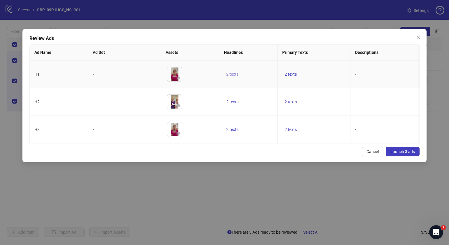
click at [236, 76] on span "2 texts" at bounding box center [232, 74] width 12 height 5
click at [325, 68] on icon "caret-right" at bounding box center [323, 70] width 4 height 4
click at [294, 132] on span "2 texts" at bounding box center [290, 129] width 12 height 5
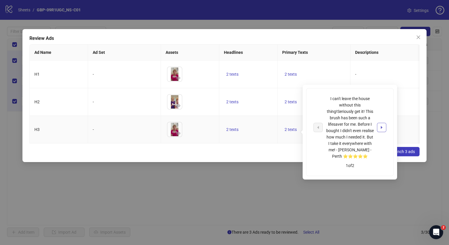
click at [382, 126] on icon "caret-right" at bounding box center [381, 128] width 4 height 4
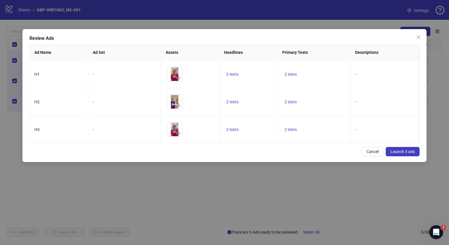
click at [262, 157] on div "Cancel Launch 3 ads" at bounding box center [224, 151] width 390 height 9
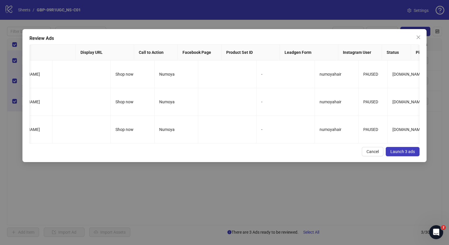
scroll to position [0, 430]
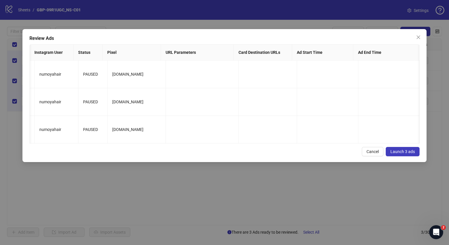
click at [404, 154] on span "Launch 3 ads" at bounding box center [402, 152] width 24 height 5
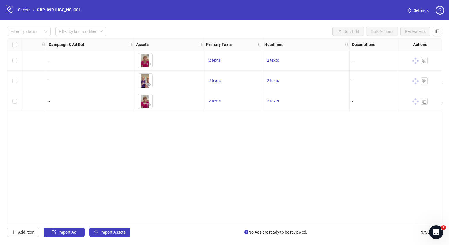
drag, startPoint x: 197, startPoint y: 223, endPoint x: 106, endPoint y: 219, distance: 91.3
click at [112, 219] on div "Ad Format Ad Name Campaign & Ad Set Assets Primary Texts Headlines Descriptions…" at bounding box center [224, 131] width 435 height 187
click at [104, 230] on span "Import Assets" at bounding box center [112, 232] width 25 height 5
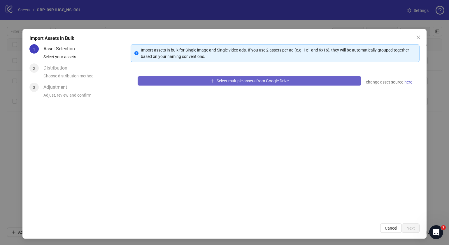
click at [224, 80] on span "Select multiple assets from Google Drive" at bounding box center [253, 81] width 72 height 5
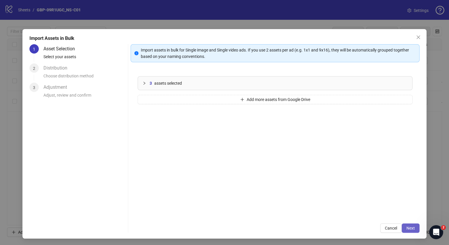
click at [409, 229] on span "Next" at bounding box center [410, 228] width 8 height 5
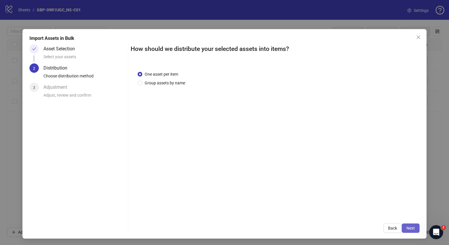
click at [408, 229] on span "Next" at bounding box center [410, 228] width 8 height 5
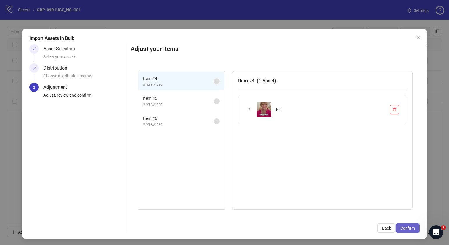
click at [402, 230] on span "Confirm" at bounding box center [407, 228] width 15 height 5
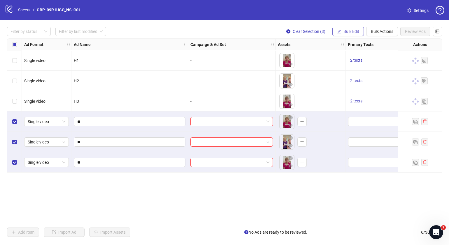
click at [356, 32] on span "Bulk Edit" at bounding box center [351, 31] width 16 height 5
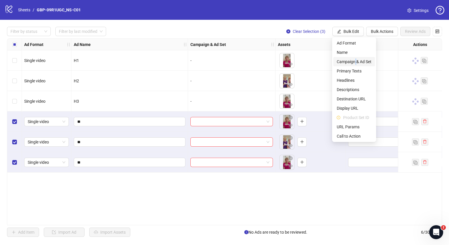
click at [356, 61] on span "Campaign & Ad Set" at bounding box center [354, 62] width 35 height 6
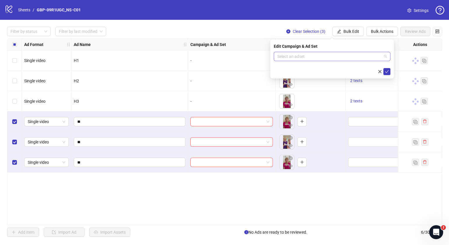
click at [386, 57] on span at bounding box center [332, 56] width 110 height 9
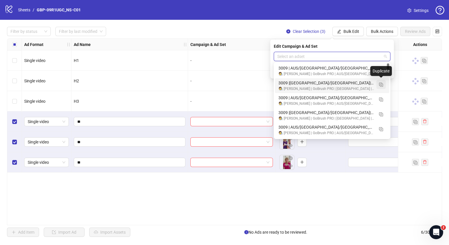
click at [380, 83] on img "button" at bounding box center [381, 85] width 4 height 4
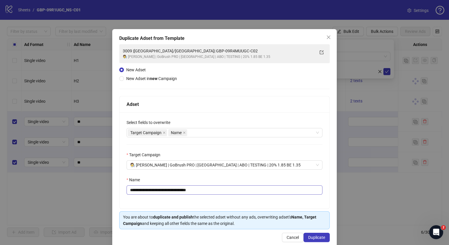
click at [219, 185] on div "Name" at bounding box center [224, 181] width 196 height 9
drag, startPoint x: 214, startPoint y: 192, endPoint x: 174, endPoint y: 186, distance: 40.1
click at [157, 188] on input "**********" at bounding box center [224, 190] width 196 height 9
paste input "text"
type input "**********"
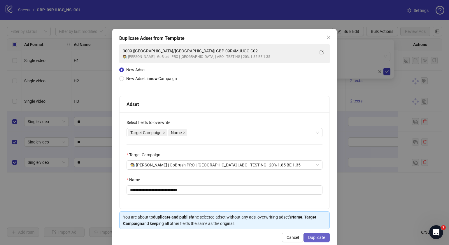
click at [315, 236] on span "Duplicate" at bounding box center [316, 238] width 17 height 5
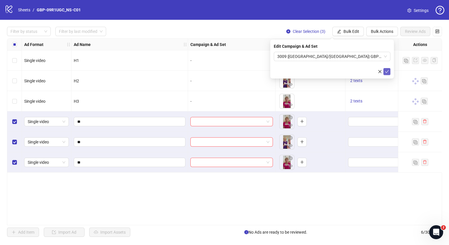
click at [389, 71] on button "submit" at bounding box center [386, 71] width 7 height 7
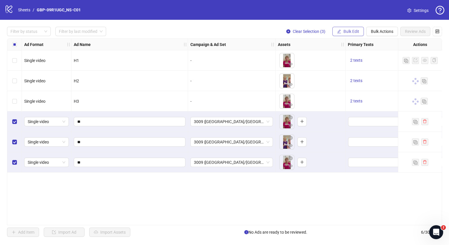
click at [354, 31] on span "Bulk Edit" at bounding box center [351, 31] width 16 height 5
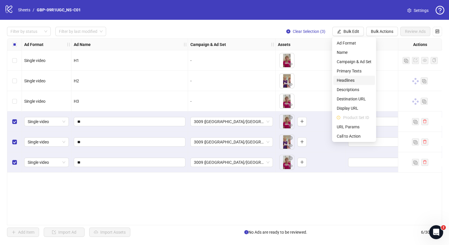
click at [352, 79] on span "Headlines" at bounding box center [354, 80] width 35 height 6
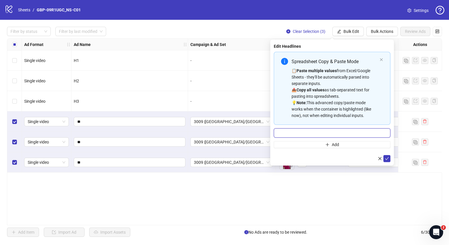
click at [323, 133] on input "Multi-input container - paste or copy values" at bounding box center [332, 133] width 117 height 9
paste input "*******"
type input "*******"
click at [297, 146] on button "Add" at bounding box center [332, 144] width 117 height 7
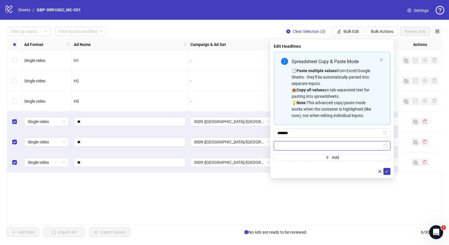
click at [321, 146] on input "Multi-input container - paste or copy values" at bounding box center [329, 146] width 104 height 6
paste input "**********"
type input "**********"
click at [386, 172] on icon "check" at bounding box center [387, 172] width 4 height 4
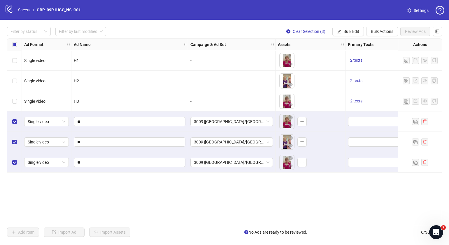
click at [346, 26] on div "Filter by status Filter by last modified Clear Selection (3) Bulk Edit Bulk Act…" at bounding box center [224, 132] width 449 height 224
click at [347, 29] on span "Bulk Edit" at bounding box center [351, 31] width 16 height 5
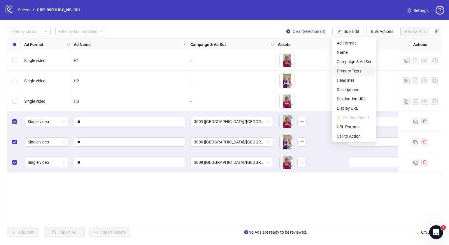
click at [349, 70] on span "Primary Texts" at bounding box center [354, 71] width 35 height 6
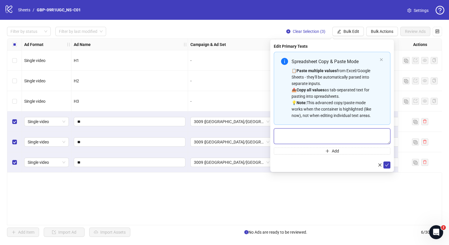
click at [309, 136] on textarea "Multi-text input container - paste or copy values" at bounding box center [332, 137] width 117 height 16
paste textarea "**********"
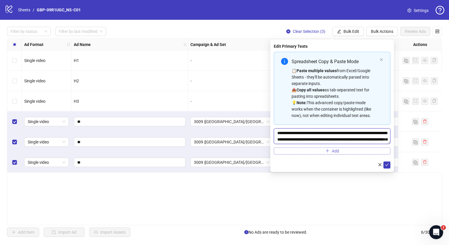
scroll to position [17, 0]
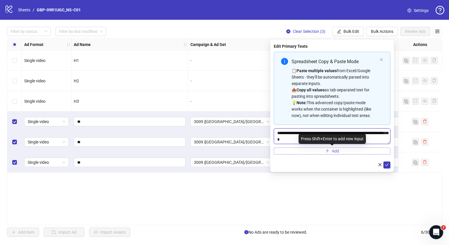
type textarea "**********"
click at [327, 151] on icon "plus" at bounding box center [327, 151] width 0 height 3
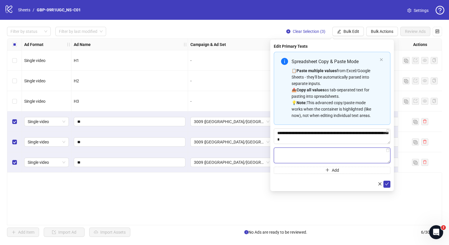
paste textarea "**********"
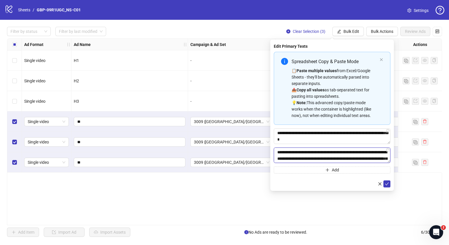
scroll to position [56, 0]
type textarea "**********"
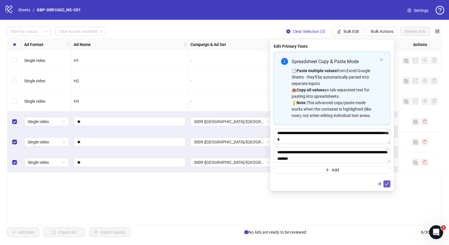
click at [386, 182] on span "submit" at bounding box center [387, 184] width 4 height 5
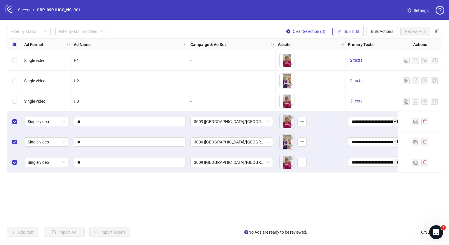
click at [347, 29] on span "Bulk Edit" at bounding box center [351, 31] width 16 height 5
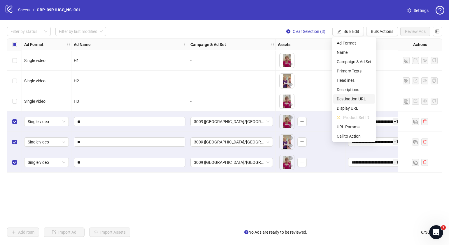
click at [358, 98] on span "Destination URL" at bounding box center [354, 99] width 35 height 6
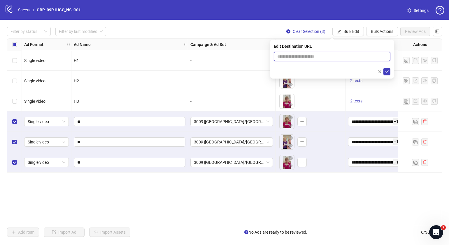
click at [322, 55] on input "text" at bounding box center [329, 56] width 105 height 6
paste input "**********"
type input "**********"
click at [387, 72] on icon "check" at bounding box center [387, 72] width 4 height 4
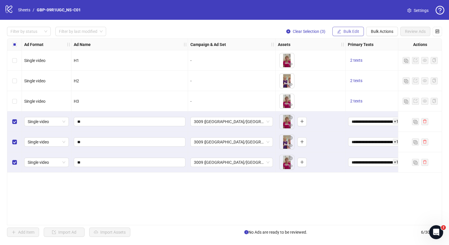
click at [356, 29] on span "Bulk Edit" at bounding box center [351, 31] width 16 height 5
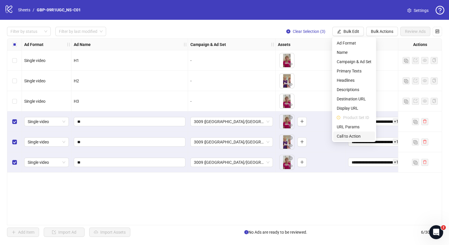
click at [353, 138] on span "Call to Action" at bounding box center [354, 136] width 35 height 6
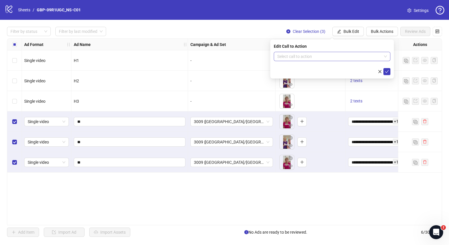
click at [325, 58] on input "search" at bounding box center [329, 56] width 104 height 9
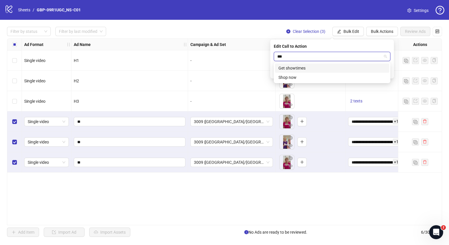
type input "****"
click at [328, 66] on div "Shop now" at bounding box center [331, 68] width 107 height 6
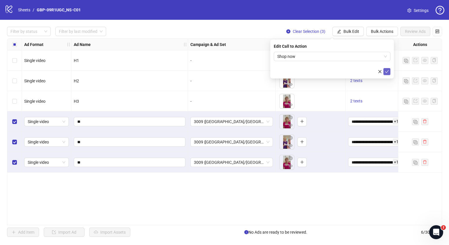
click at [388, 70] on icon "check" at bounding box center [387, 72] width 4 height 4
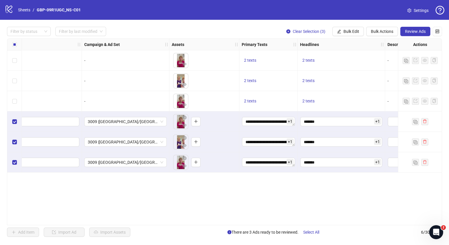
scroll to position [0, 157]
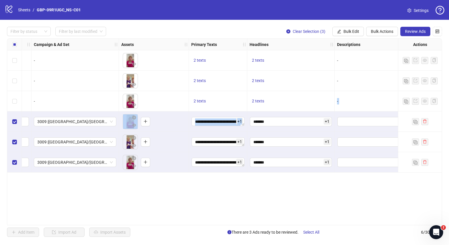
click at [341, 39] on div "Single video H1 - To pick up a draggable item, press the space bar. While dragg…" at bounding box center [224, 39] width 746 height 0
click at [421, 28] on button "Review Ads" at bounding box center [415, 31] width 30 height 9
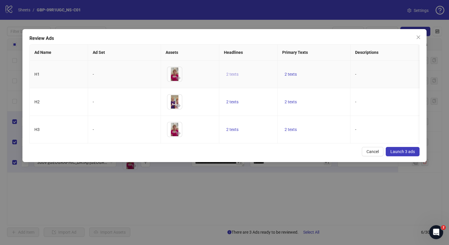
click at [228, 72] on span "2 texts" at bounding box center [232, 74] width 12 height 5
click at [325, 68] on icon "caret-right" at bounding box center [323, 70] width 4 height 4
click at [294, 156] on div "Cancel Launch 3 ads" at bounding box center [224, 151] width 390 height 9
click at [294, 100] on span "2 texts" at bounding box center [290, 102] width 12 height 5
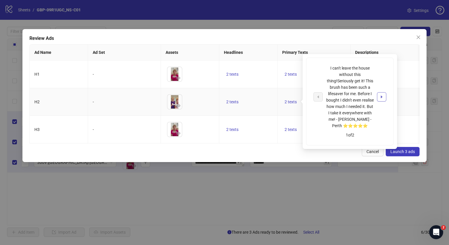
click at [385, 96] on button "button" at bounding box center [381, 96] width 9 height 9
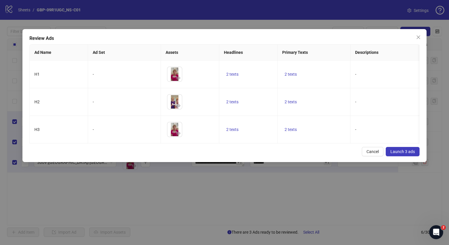
drag, startPoint x: 263, startPoint y: 159, endPoint x: 278, endPoint y: 158, distance: 15.2
click at [264, 157] on div "Cancel Launch 3 ads" at bounding box center [224, 151] width 390 height 9
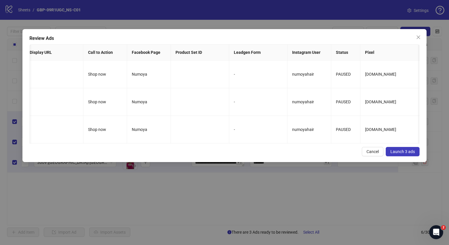
scroll to position [0, 503]
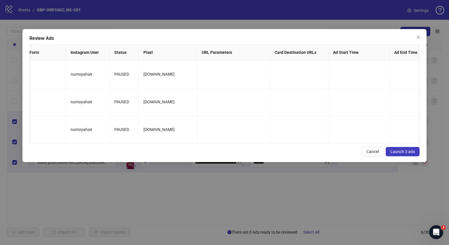
click at [399, 153] on button "Launch 3 ads" at bounding box center [403, 151] width 34 height 9
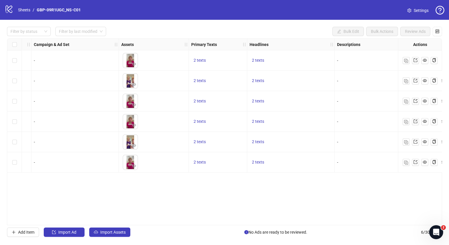
scroll to position [0, 0]
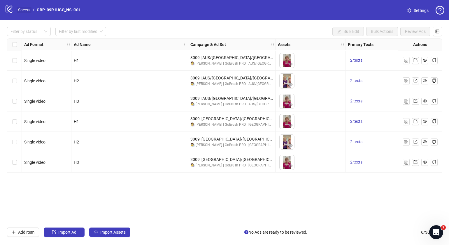
click at [26, 11] on link "Sheets" at bounding box center [24, 10] width 15 height 6
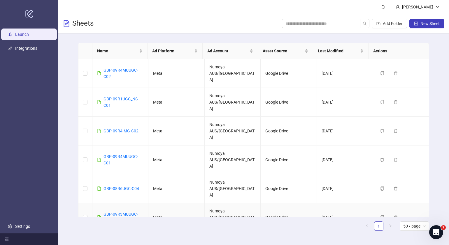
click at [125, 211] on div "GBP-09R3MUUGC-C04" at bounding box center [123, 217] width 40 height 13
click at [126, 212] on link "GBP-09R3MUUGC-C04" at bounding box center [120, 217] width 34 height 11
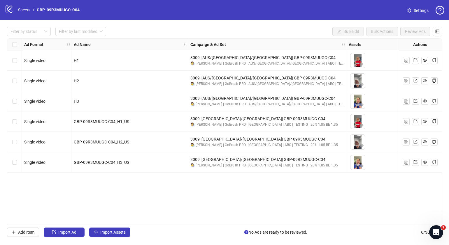
click at [194, 225] on div "Ad Format Ad Name Campaign & Ad Set Assets Primary Texts Headlines Descriptions…" at bounding box center [224, 131] width 435 height 187
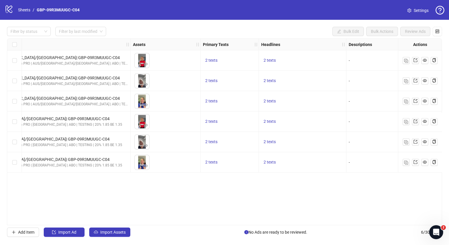
scroll to position [0, 217]
click at [208, 122] on span "2 texts" at bounding box center [210, 121] width 12 height 5
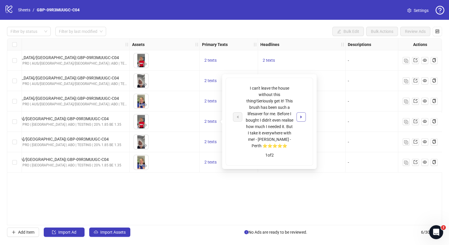
click at [299, 116] on icon "caret-right" at bounding box center [301, 117] width 4 height 4
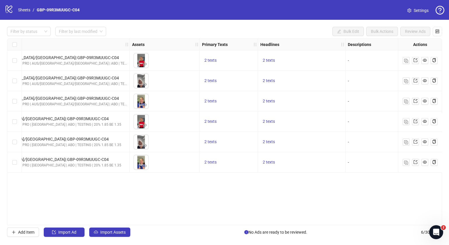
drag, startPoint x: 227, startPoint y: 196, endPoint x: 245, endPoint y: 127, distance: 71.0
click at [227, 196] on div "Ad Format Ad Name Campaign & Ad Set Assets Primary Texts Headlines Descriptions…" at bounding box center [224, 131] width 435 height 187
click at [272, 60] on span "2 texts" at bounding box center [269, 60] width 12 height 5
click at [356, 56] on button "button" at bounding box center [359, 55] width 9 height 9
click at [259, 190] on div "Ad Format Ad Name Campaign & Ad Set Assets Primary Texts Headlines Descriptions…" at bounding box center [224, 131] width 435 height 187
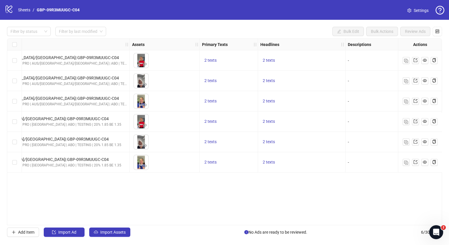
click at [189, 222] on div "Ad Format Ad Name Campaign & Ad Set Assets Primary Texts Headlines Descriptions…" at bounding box center [224, 131] width 435 height 187
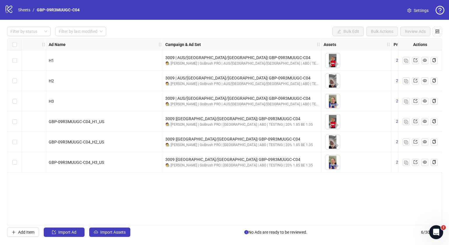
scroll to position [0, 0]
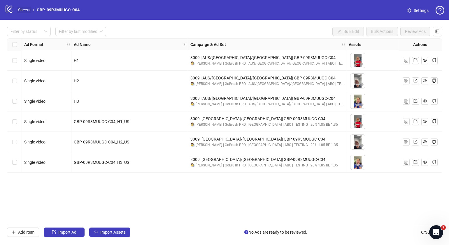
click at [23, 9] on link "Sheets" at bounding box center [24, 10] width 15 height 6
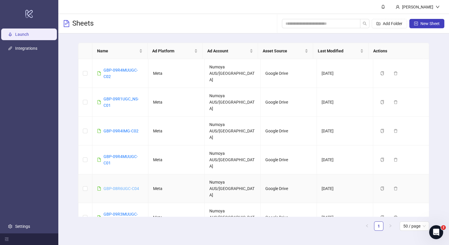
click at [119, 187] on link "GBP-08R6UGC-C04" at bounding box center [121, 189] width 36 height 5
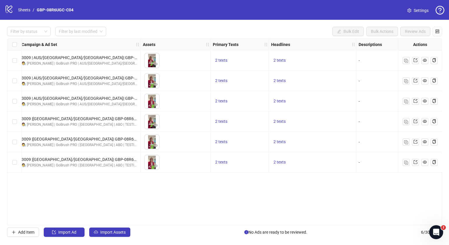
scroll to position [0, 198]
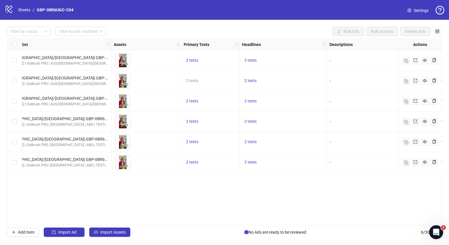
click at [197, 80] on span "2 texts" at bounding box center [192, 80] width 12 height 5
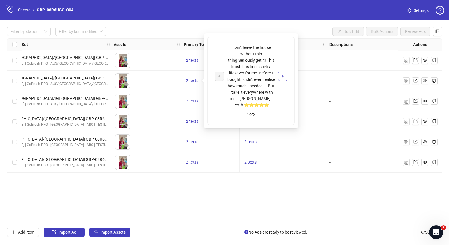
click at [282, 75] on icon "caret-right" at bounding box center [283, 76] width 2 height 3
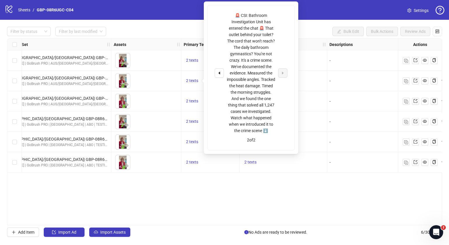
click at [224, 198] on div "Ad Format Ad Name Campaign & Ad Set Assets Primary Texts Headlines Descriptions…" at bounding box center [224, 131] width 435 height 187
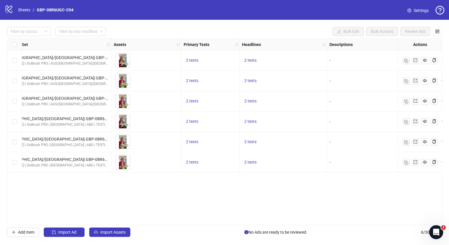
click at [250, 56] on div "2 texts" at bounding box center [283, 60] width 87 height 20
click at [250, 59] on span "2 texts" at bounding box center [250, 60] width 12 height 5
click at [340, 57] on icon "caret-right" at bounding box center [341, 56] width 4 height 4
click at [258, 210] on div "Ad Format Ad Name Campaign & Ad Set Assets Primary Texts Headlines Descriptions…" at bounding box center [224, 131] width 435 height 187
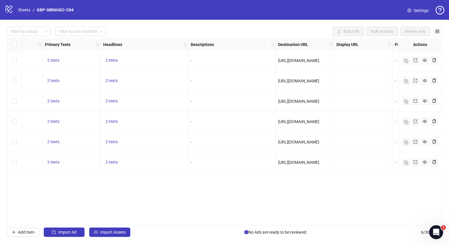
scroll to position [0, 338]
click at [28, 10] on link "Sheets" at bounding box center [24, 10] width 15 height 6
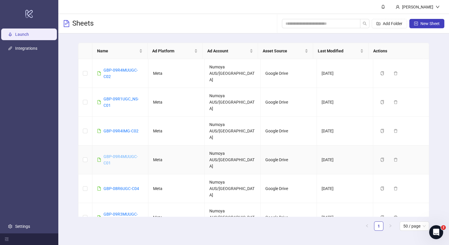
click at [129, 154] on link "GBP-09R4MUUGC-C01" at bounding box center [120, 159] width 34 height 11
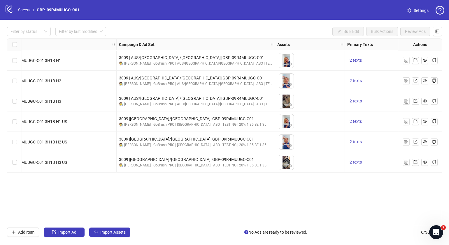
scroll to position [0, 189]
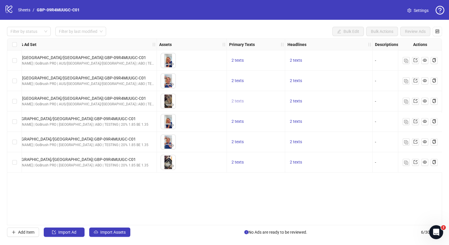
click at [240, 99] on span "2 texts" at bounding box center [237, 101] width 12 height 5
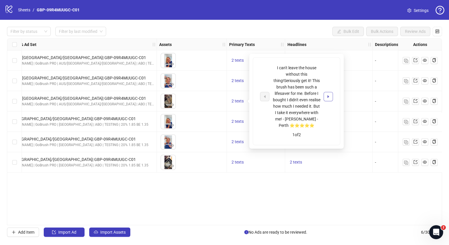
click at [329, 97] on icon "caret-right" at bounding box center [328, 97] width 4 height 4
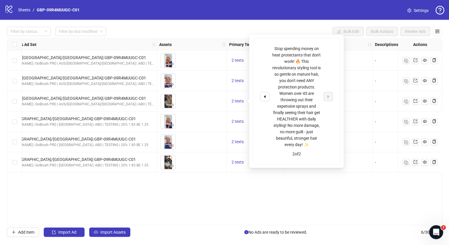
click at [296, 188] on div "Ad Format Ad Name Campaign & Ad Set Assets Primary Texts Headlines Descriptions…" at bounding box center [224, 131] width 435 height 187
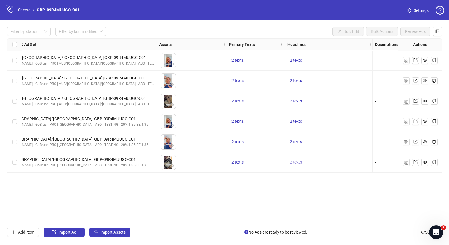
click at [294, 162] on span "2 texts" at bounding box center [296, 162] width 12 height 5
click at [384, 157] on button "button" at bounding box center [386, 157] width 9 height 9
click at [233, 195] on div "Ad Format Ad Name Campaign & Ad Set Assets Primary Texts Headlines Descriptions…" at bounding box center [224, 131] width 435 height 187
drag, startPoint x: 192, startPoint y: 223, endPoint x: 214, endPoint y: 221, distance: 21.7
click at [214, 221] on div "Ad Format Ad Name Campaign & Ad Set Assets Primary Texts Headlines Descriptions…" at bounding box center [224, 131] width 435 height 187
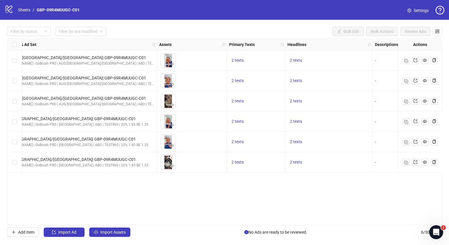
drag, startPoint x: 205, startPoint y: 222, endPoint x: 216, endPoint y: 223, distance: 10.8
click at [221, 222] on div "Ad Format Ad Name Campaign & Ad Set Assets Primary Texts Headlines Descriptions…" at bounding box center [224, 131] width 435 height 187
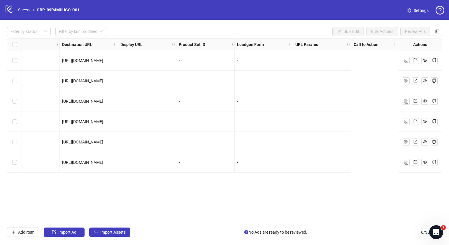
scroll to position [0, 0]
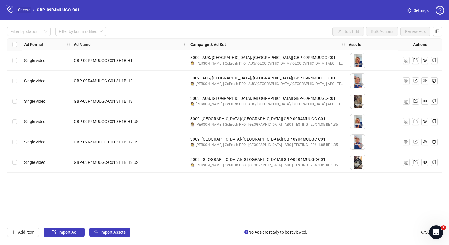
click at [27, 10] on link "Sheets" at bounding box center [24, 10] width 15 height 6
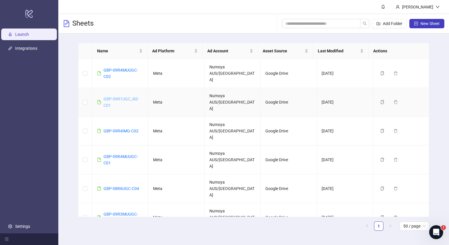
click at [123, 97] on link "GBP-09R1UGC_NS-C01" at bounding box center [120, 102] width 35 height 11
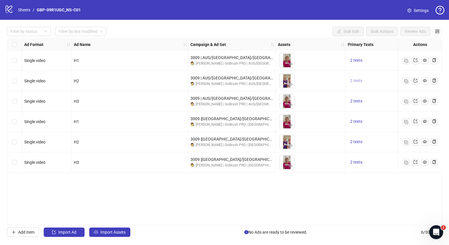
click at [353, 80] on span "2 texts" at bounding box center [356, 80] width 12 height 5
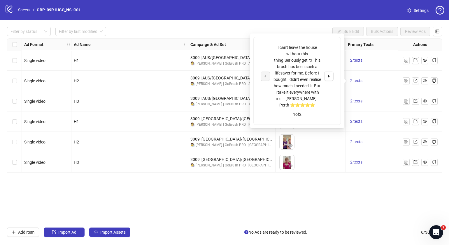
click at [321, 80] on div "I can't leave the house without this thing!Seriously get it! This brush has bee…" at bounding box center [297, 76] width 73 height 64
click at [328, 78] on icon "caret-right" at bounding box center [329, 76] width 4 height 4
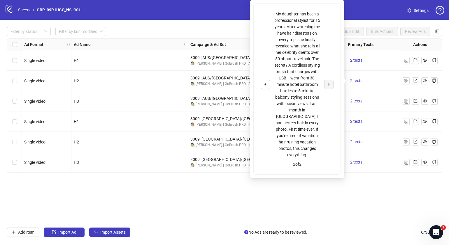
click at [314, 198] on div "Ad Format Ad Name Campaign & Ad Set Assets Primary Texts Headlines Descriptions…" at bounding box center [224, 131] width 435 height 187
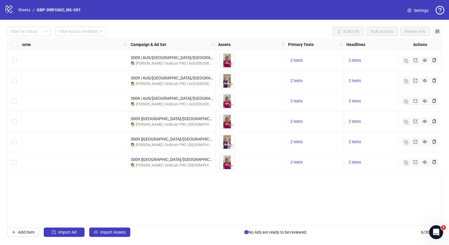
scroll to position [0, 81]
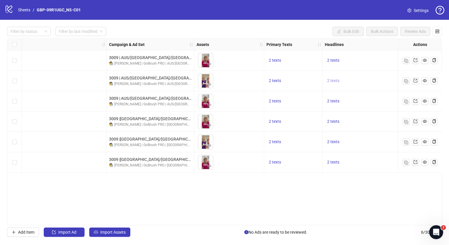
click at [333, 80] on span "2 texts" at bounding box center [333, 80] width 12 height 5
click at [422, 77] on icon "caret-right" at bounding box center [424, 76] width 4 height 4
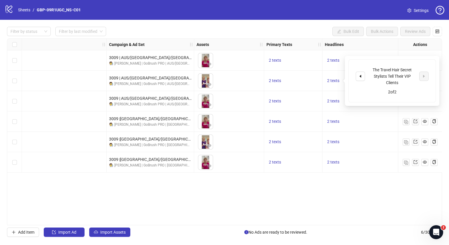
click at [292, 198] on div "Ad Format Ad Name Campaign & Ad Set Assets Primary Texts Headlines Descriptions…" at bounding box center [224, 131] width 435 height 187
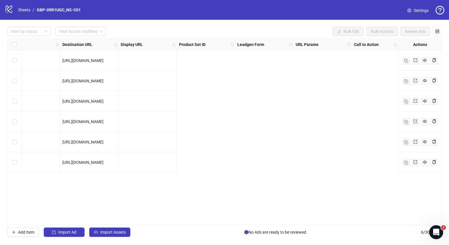
scroll to position [0, 0]
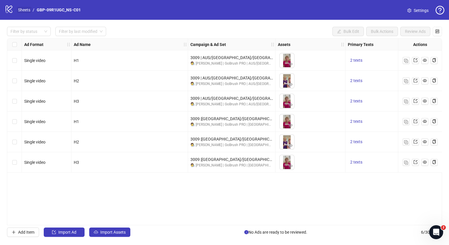
click at [23, 10] on link "Sheets" at bounding box center [24, 10] width 15 height 6
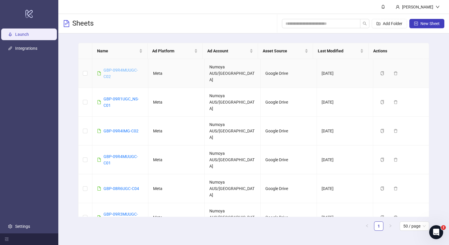
click at [124, 68] on link "GBP-09R4MUUGC-C02" at bounding box center [120, 73] width 34 height 11
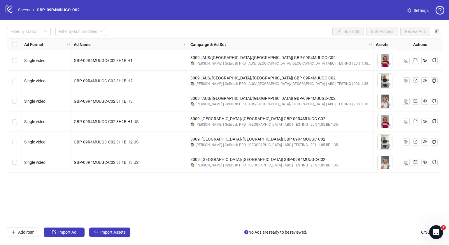
click at [190, 227] on div "Filter by status Filter by last modified Bulk Edit Bulk Actions Review Ads Ad F…" at bounding box center [224, 132] width 449 height 224
drag, startPoint x: 171, startPoint y: 223, endPoint x: 241, endPoint y: 221, distance: 70.3
click at [241, 221] on div "Ad Format Ad Name Campaign & Ad Set Assets Primary Texts Headlines Descriptions…" at bounding box center [224, 131] width 435 height 187
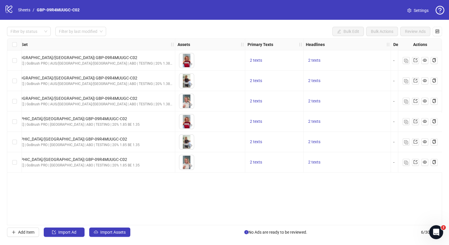
scroll to position [0, 285]
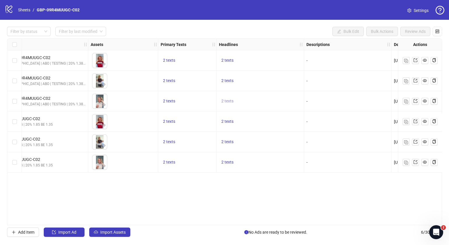
click at [228, 101] on span "2 texts" at bounding box center [227, 101] width 12 height 5
click at [319, 97] on icon "caret-right" at bounding box center [318, 97] width 4 height 4
click at [169, 141] on span "2 texts" at bounding box center [169, 142] width 12 height 5
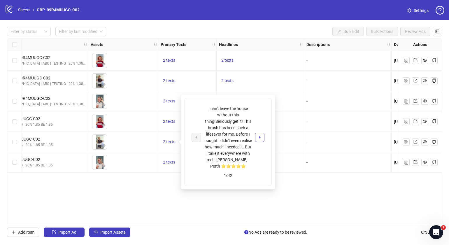
click at [259, 137] on icon "caret-right" at bounding box center [260, 137] width 2 height 3
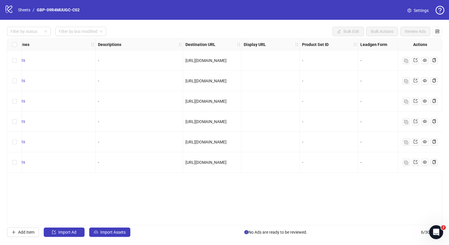
scroll to position [0, 616]
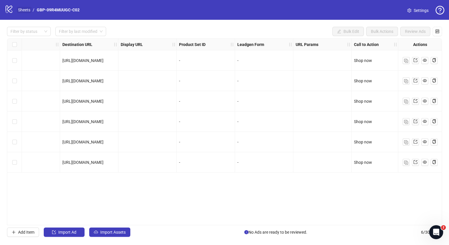
click at [24, 8] on link "Sheets" at bounding box center [24, 10] width 15 height 6
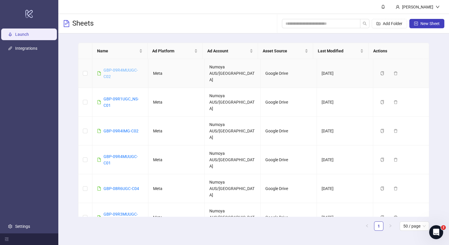
click at [115, 68] on link "GBP-09R4MUUGC-C02" at bounding box center [120, 73] width 34 height 11
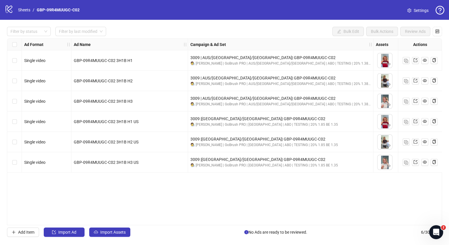
click at [26, 4] on div "logo/logo-mobile Sheets / GBP-09R4MUUGC-C02 Settings" at bounding box center [224, 10] width 449 height 20
click at [26, 8] on link "Sheets" at bounding box center [24, 10] width 15 height 6
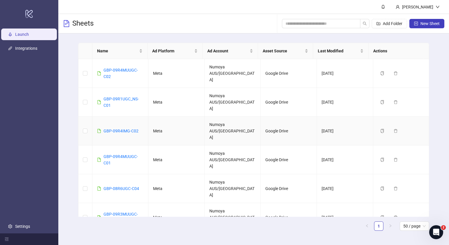
click at [123, 128] on div "GBP-09R4IMG-C02" at bounding box center [120, 131] width 35 height 6
click at [123, 129] on link "GBP-09R4IMG-C02" at bounding box center [120, 131] width 35 height 5
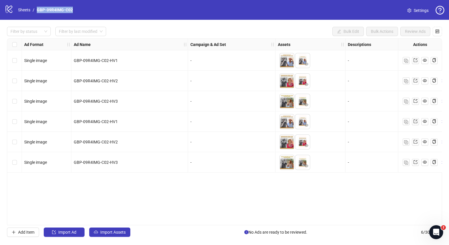
drag, startPoint x: 74, startPoint y: 8, endPoint x: 36, endPoint y: 10, distance: 38.0
click at [36, 10] on nav "Sheets / GBP-09R4IMG-C02" at bounding box center [45, 10] width 59 height 6
copy link "GBP-09R4IMG-C02"
click at [24, 9] on link "Sheets" at bounding box center [24, 10] width 15 height 6
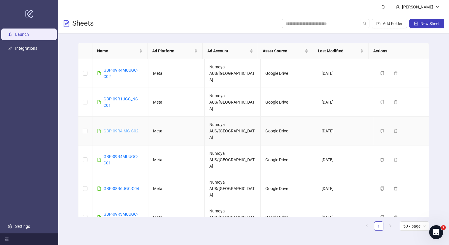
click at [130, 129] on link "GBP-09R4IMG-C02" at bounding box center [120, 131] width 35 height 5
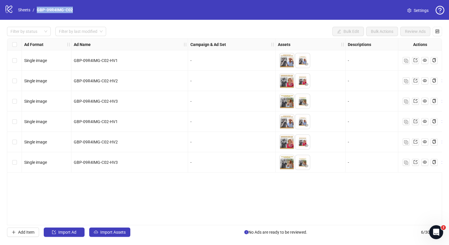
drag, startPoint x: 73, startPoint y: 9, endPoint x: 36, endPoint y: 9, distance: 37.0
click at [36, 9] on nav "Sheets / GBP-09R4IMG-C02" at bounding box center [45, 10] width 59 height 6
copy link "GBP-09R4IMG-C02"
click at [20, 10] on link "Sheets" at bounding box center [24, 10] width 15 height 6
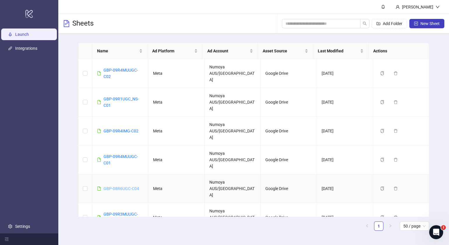
click at [126, 187] on link "GBP-08R6UGC-C04" at bounding box center [121, 189] width 36 height 5
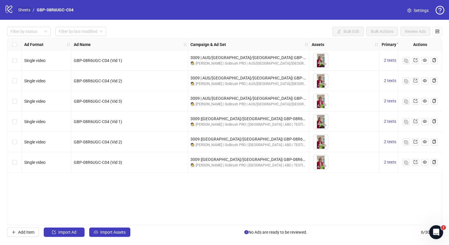
click at [18, 8] on link "Sheets" at bounding box center [24, 10] width 15 height 6
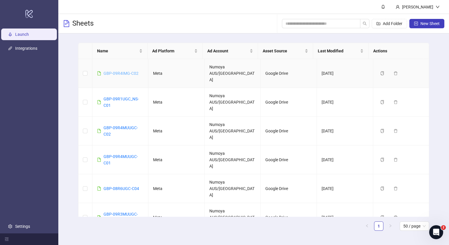
click at [135, 71] on link "GBP-09R4IMG-C02" at bounding box center [120, 73] width 35 height 5
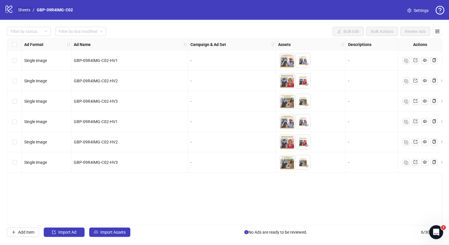
click at [26, 10] on link "Sheets" at bounding box center [24, 10] width 15 height 6
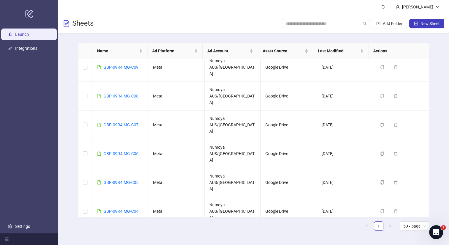
scroll to position [187, 0]
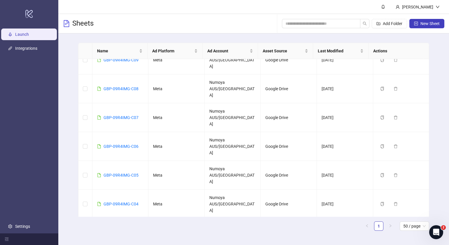
click at [428, 154] on main "Name Ad Platform Ad Account Asset Source Last Modified Actions GBP-09R4IMG-C02 …" at bounding box center [253, 140] width 361 height 212
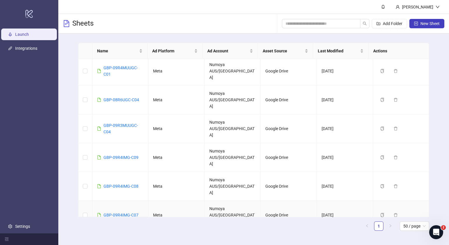
scroll to position [2, 0]
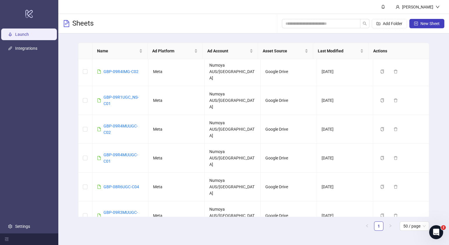
drag, startPoint x: 340, startPoint y: 129, endPoint x: 438, endPoint y: 111, distance: 99.3
click at [438, 111] on div "Name Ad Platform Ad Account Asset Source Last Modified Actions GBP-09R4IMG-C02 …" at bounding box center [253, 140] width 391 height 212
click at [423, 115] on td "Duplicate Delete" at bounding box center [401, 129] width 56 height 29
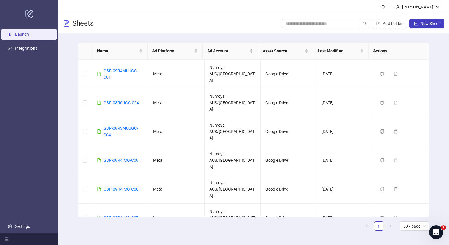
scroll to position [76, 0]
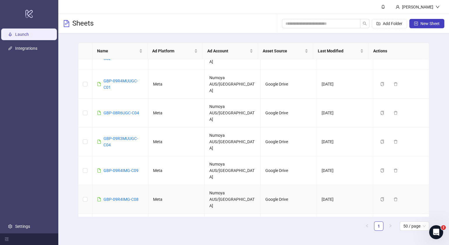
drag, startPoint x: 310, startPoint y: 129, endPoint x: 67, endPoint y: 140, distance: 242.5
click at [67, 140] on div "Name Ad Platform Ad Account Asset Source Last Modified Actions GBP-09R4IMG-C02 …" at bounding box center [253, 140] width 391 height 212
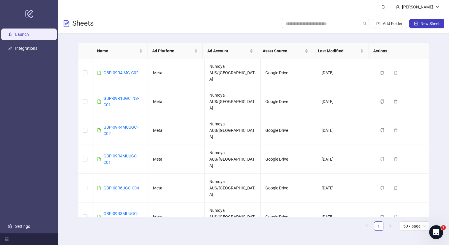
scroll to position [0, 0]
click at [132, 71] on link "GBP-09R4IMG-C02" at bounding box center [120, 73] width 35 height 5
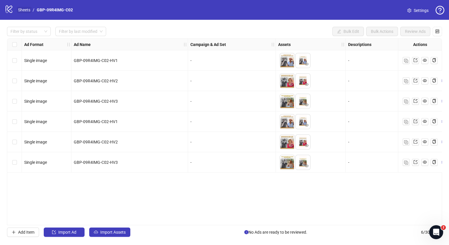
click at [26, 9] on link "Sheets" at bounding box center [24, 10] width 15 height 6
